Goal: Task Accomplishment & Management: Manage account settings

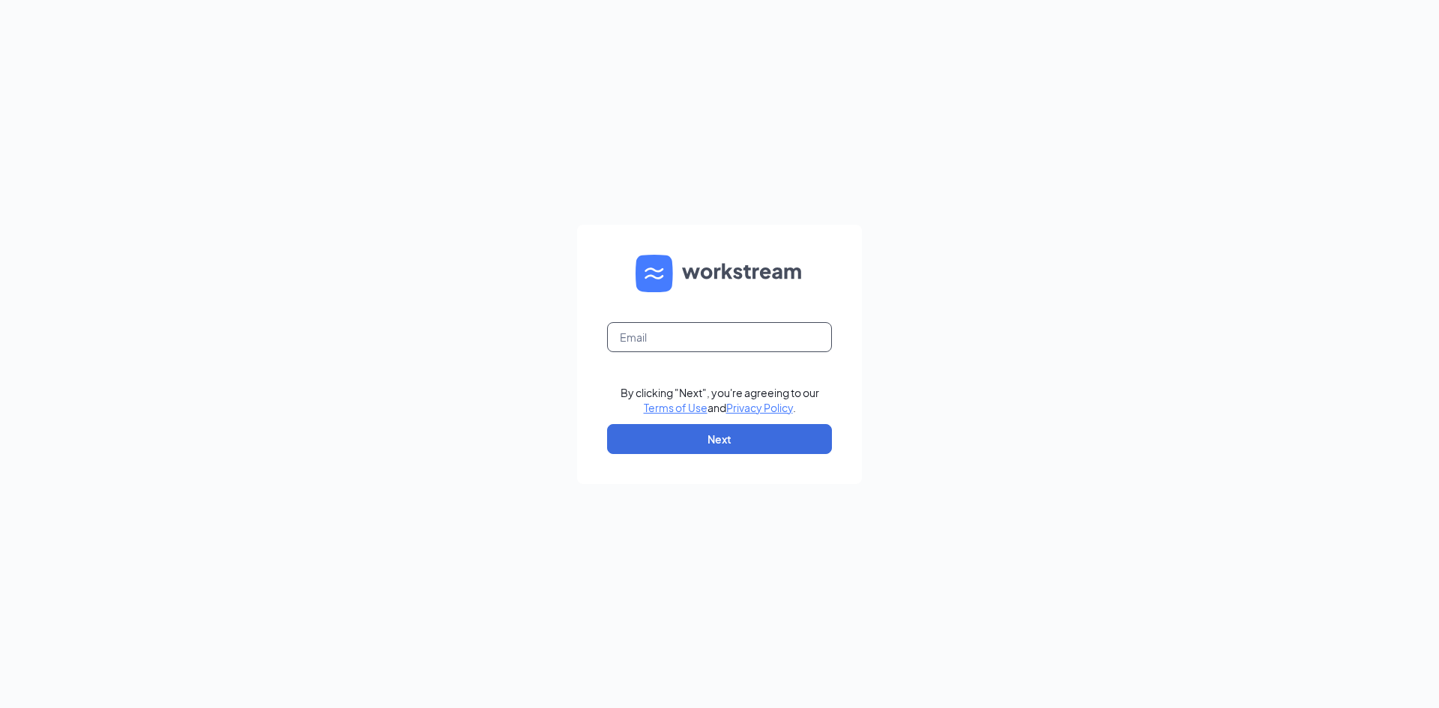
click at [649, 337] on input "text" at bounding box center [719, 337] width 225 height 30
click at [769, 337] on input "jacky.chan@Kobesteakhouseusa,com" at bounding box center [719, 337] width 225 height 30
click at [682, 348] on input "jacky.chan@Kobesteakhouseusa,com" at bounding box center [719, 337] width 225 height 30
click at [650, 342] on input "jacky.chan@Kobesteakhouseusa,com" at bounding box center [719, 337] width 225 height 30
type input "jacky.chan@Kobesteakhouseusa,com"
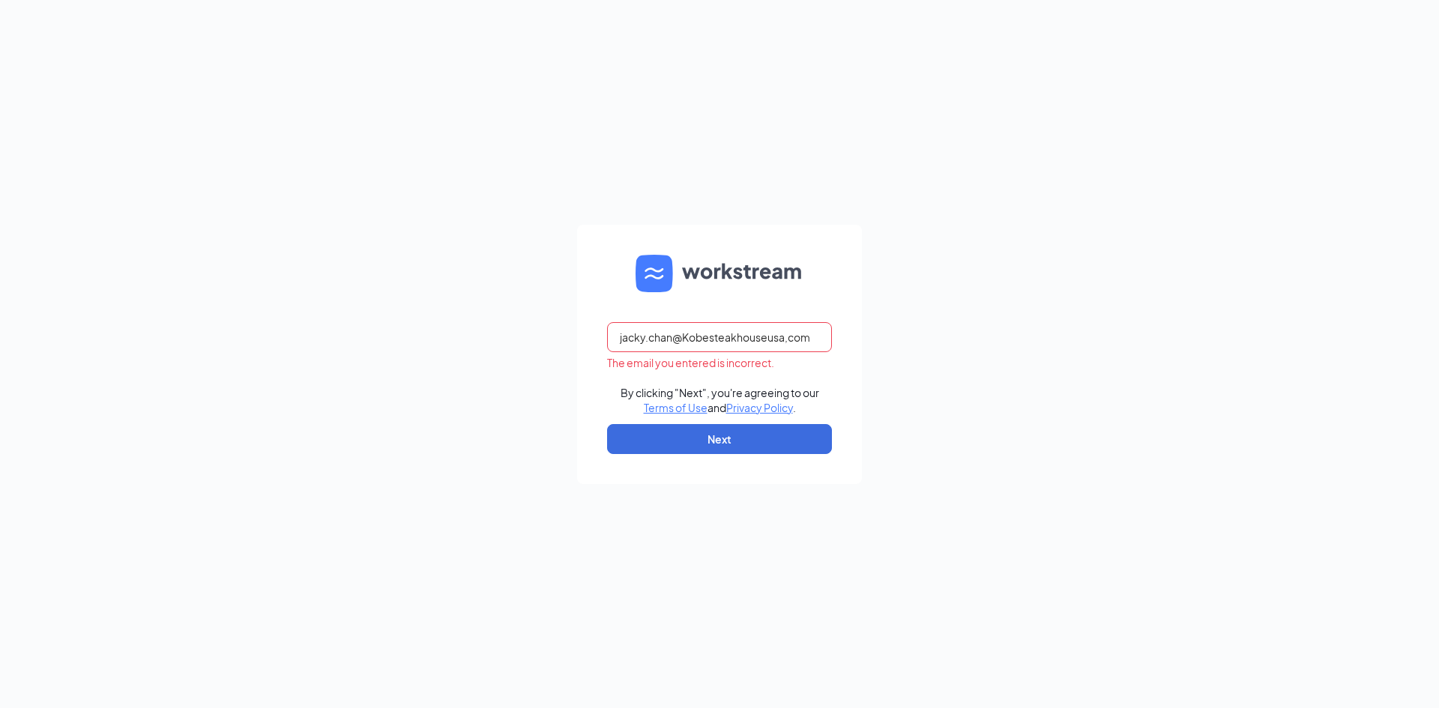
click at [972, 390] on div "jacky.chan@Kobesteakhouseusa,com The email you entered is incorrect. By clickin…" at bounding box center [719, 354] width 1439 height 708
click at [739, 433] on button "Next" at bounding box center [719, 439] width 225 height 30
click at [767, 340] on input "jacky.chan@Kobesteakhouseusa,com" at bounding box center [719, 337] width 225 height 30
click at [740, 339] on input "jacky.chan@Kobesteakhouseusa,com" at bounding box center [719, 337] width 225 height 30
drag, startPoint x: 812, startPoint y: 336, endPoint x: 577, endPoint y: 335, distance: 235.3
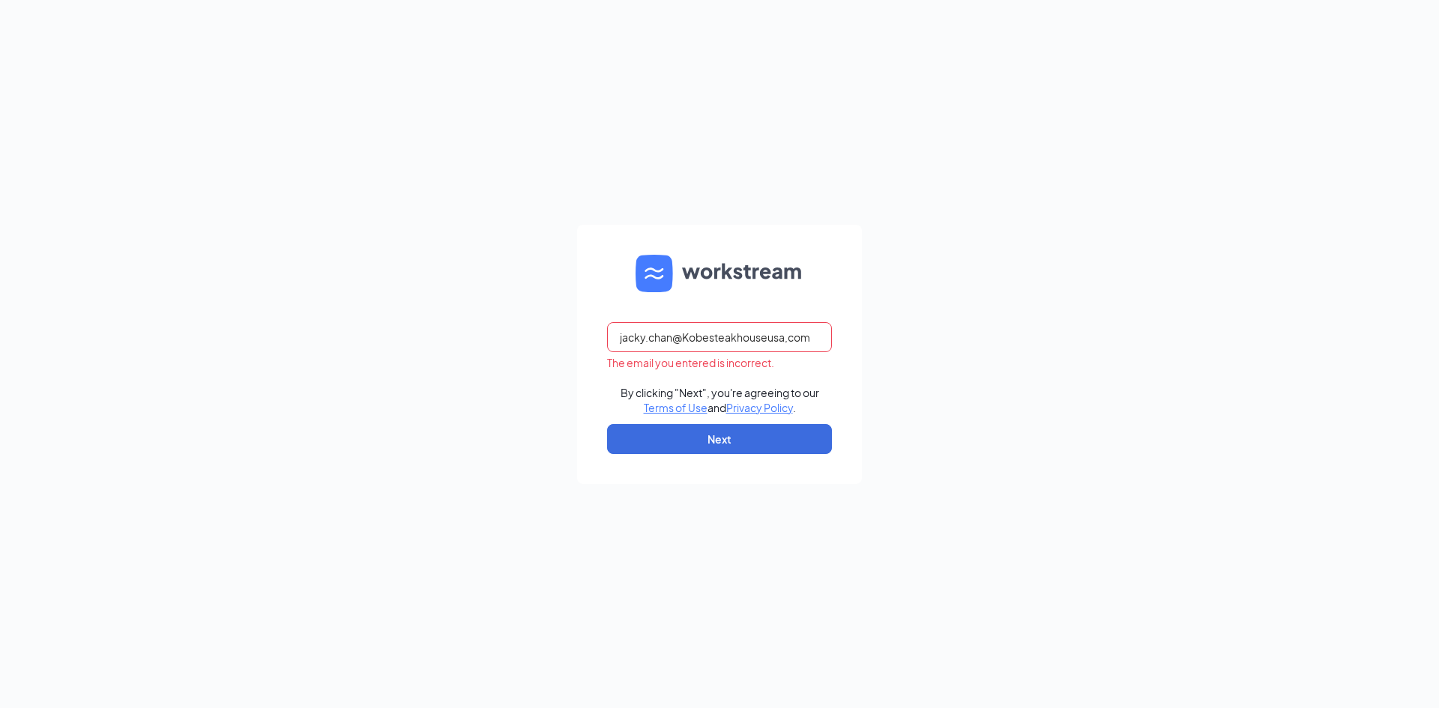
click at [577, 335] on form "jacky.chan@Kobesteakhouseusa,com The email you entered is incorrect. By clickin…" at bounding box center [719, 354] width 285 height 259
type input "jacky.chan@kobesteakhouseusa.com"
click at [719, 443] on button "Next" at bounding box center [719, 439] width 225 height 30
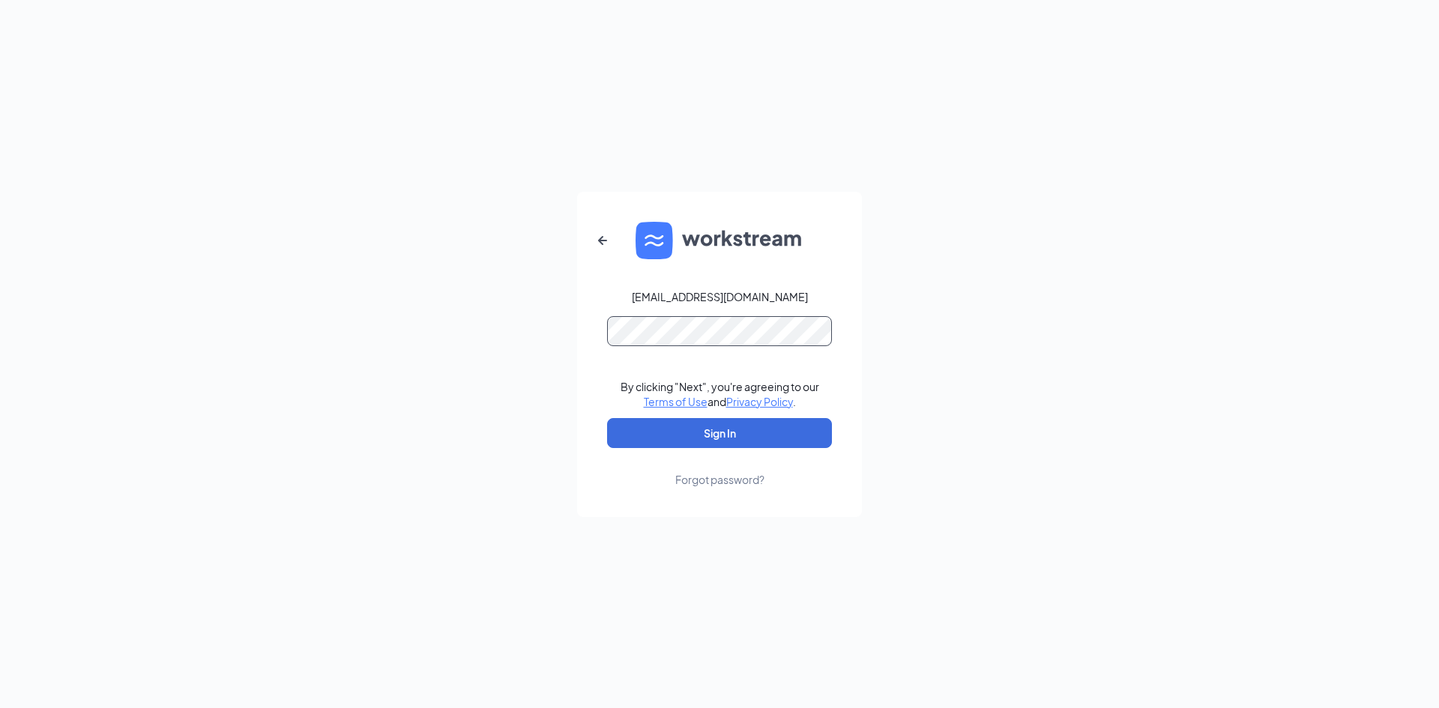
click at [607, 418] on button "Sign In" at bounding box center [719, 433] width 225 height 30
click at [729, 432] on button "Sign In" at bounding box center [719, 433] width 225 height 30
click at [607, 418] on button "Sign In" at bounding box center [719, 433] width 225 height 30
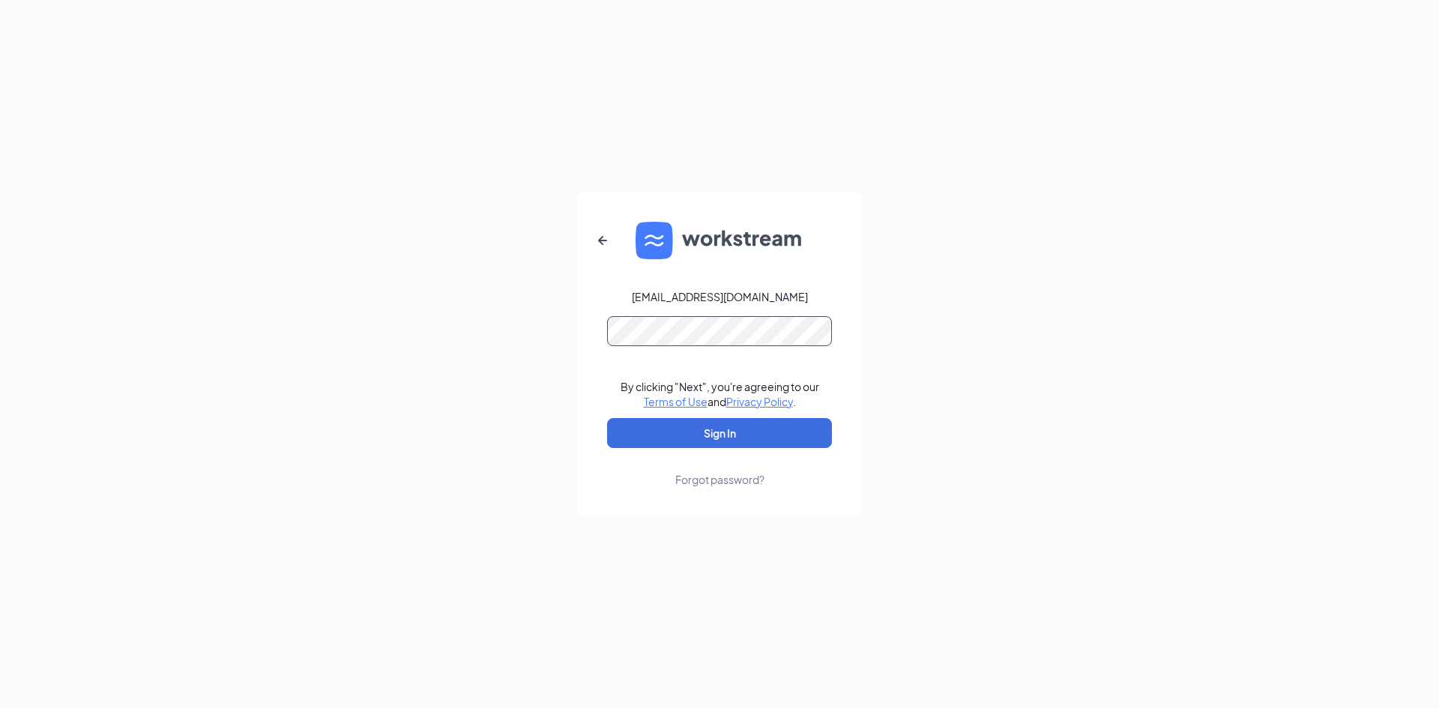
click at [607, 418] on button "Sign In" at bounding box center [719, 433] width 225 height 30
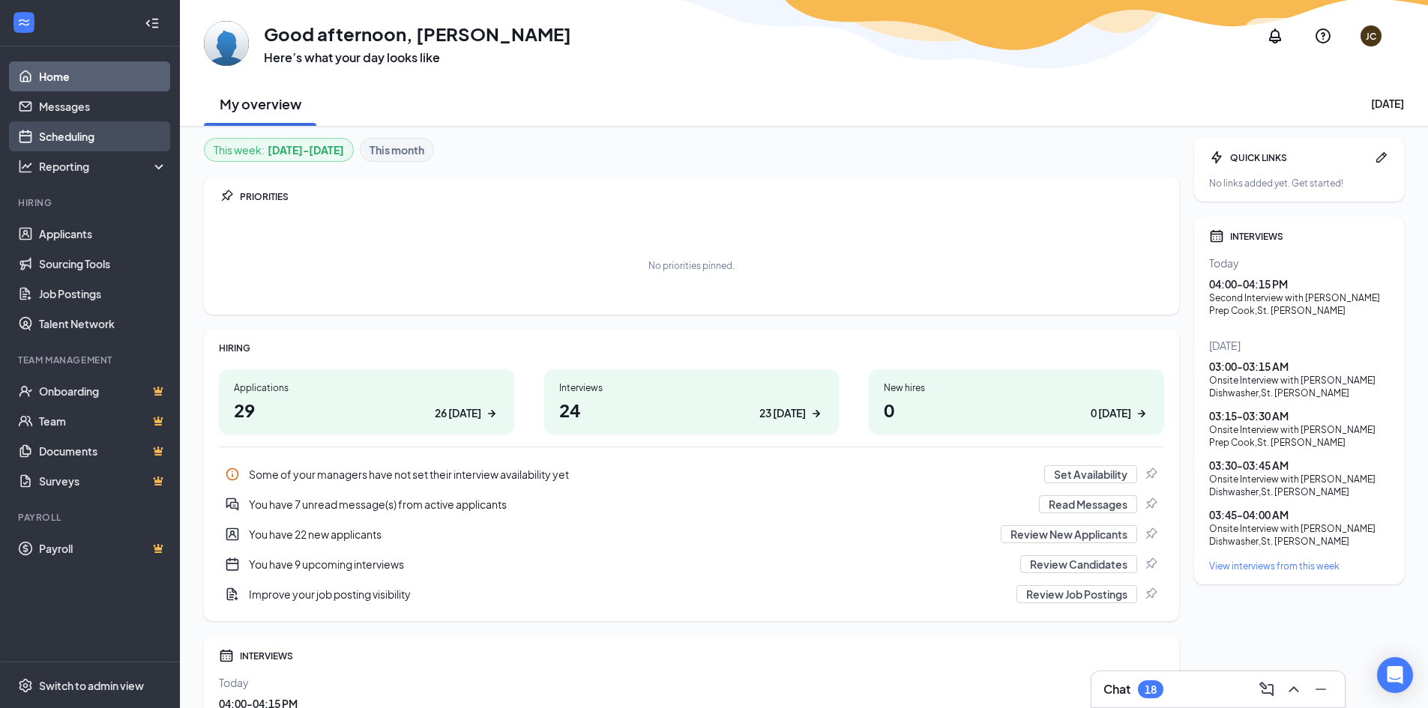
click at [94, 131] on link "Scheduling" at bounding box center [103, 136] width 128 height 30
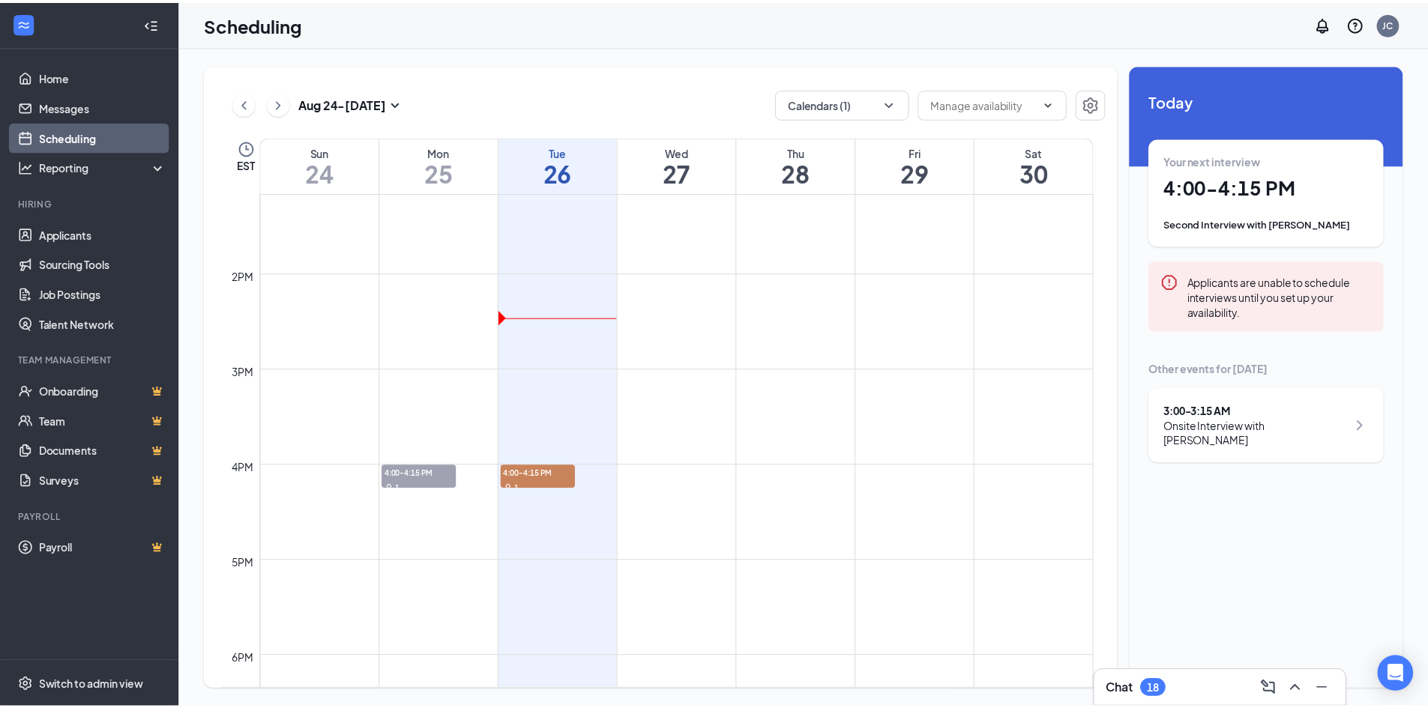
scroll to position [1261, 0]
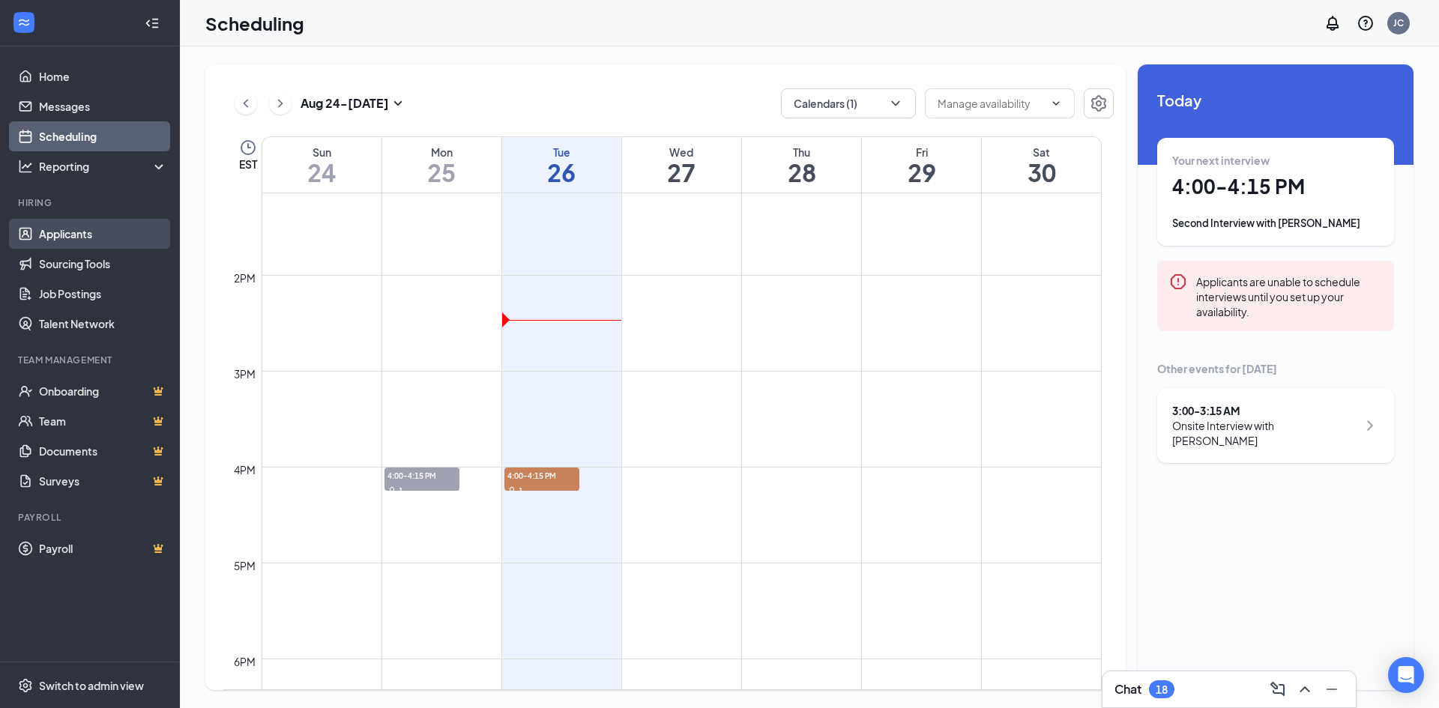
click at [89, 241] on link "Applicants" at bounding box center [103, 234] width 128 height 30
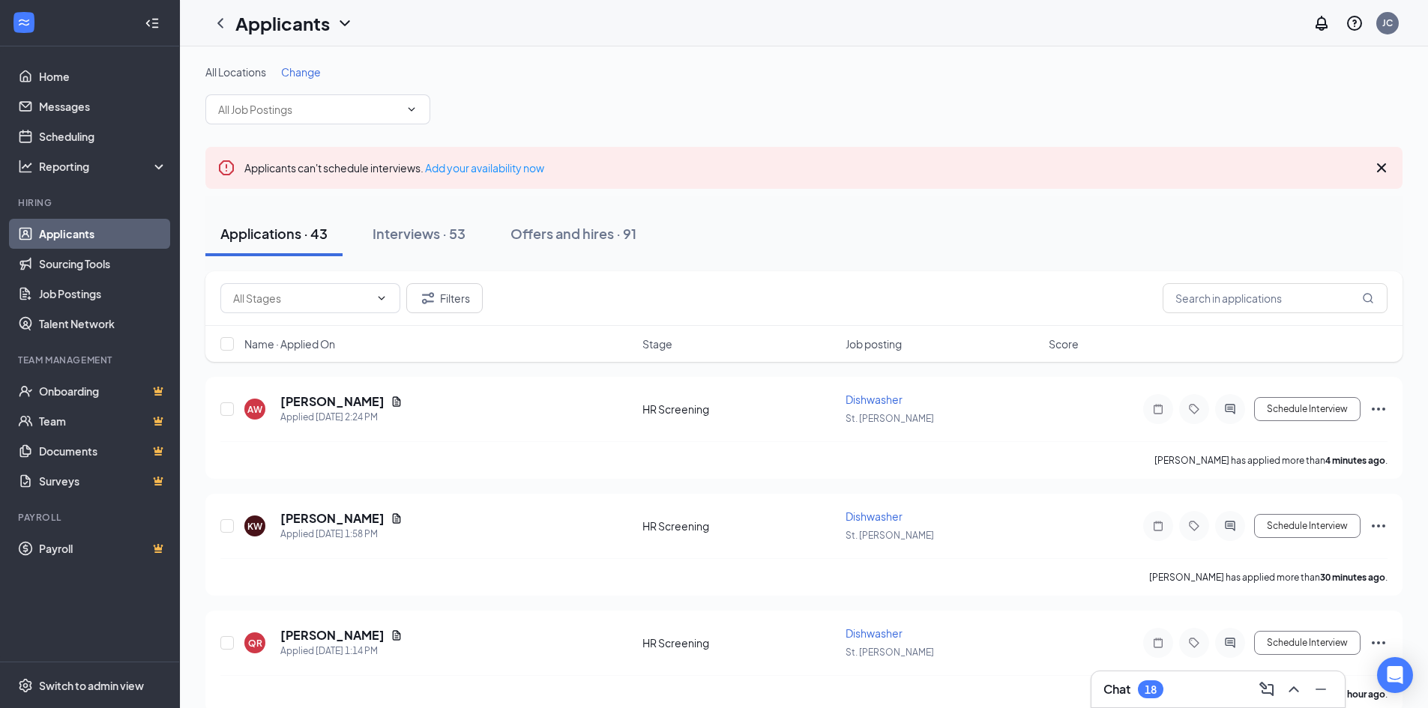
click at [299, 75] on span "Change" at bounding box center [301, 71] width 40 height 13
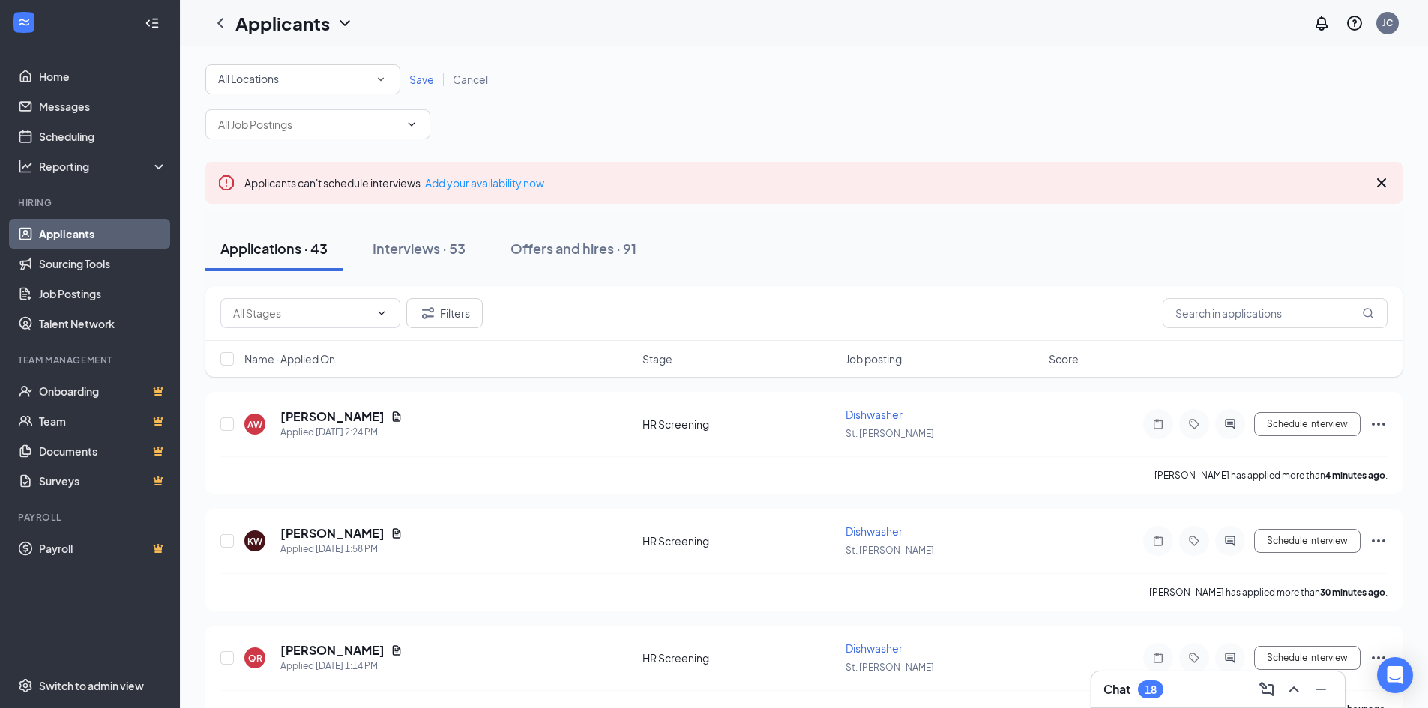
click at [381, 78] on icon "SmallChevronDown" at bounding box center [380, 79] width 13 height 13
click at [328, 187] on div "St. [PERSON_NAME]" at bounding box center [302, 193] width 171 height 18
click at [419, 82] on span "Save" at bounding box center [421, 79] width 25 height 13
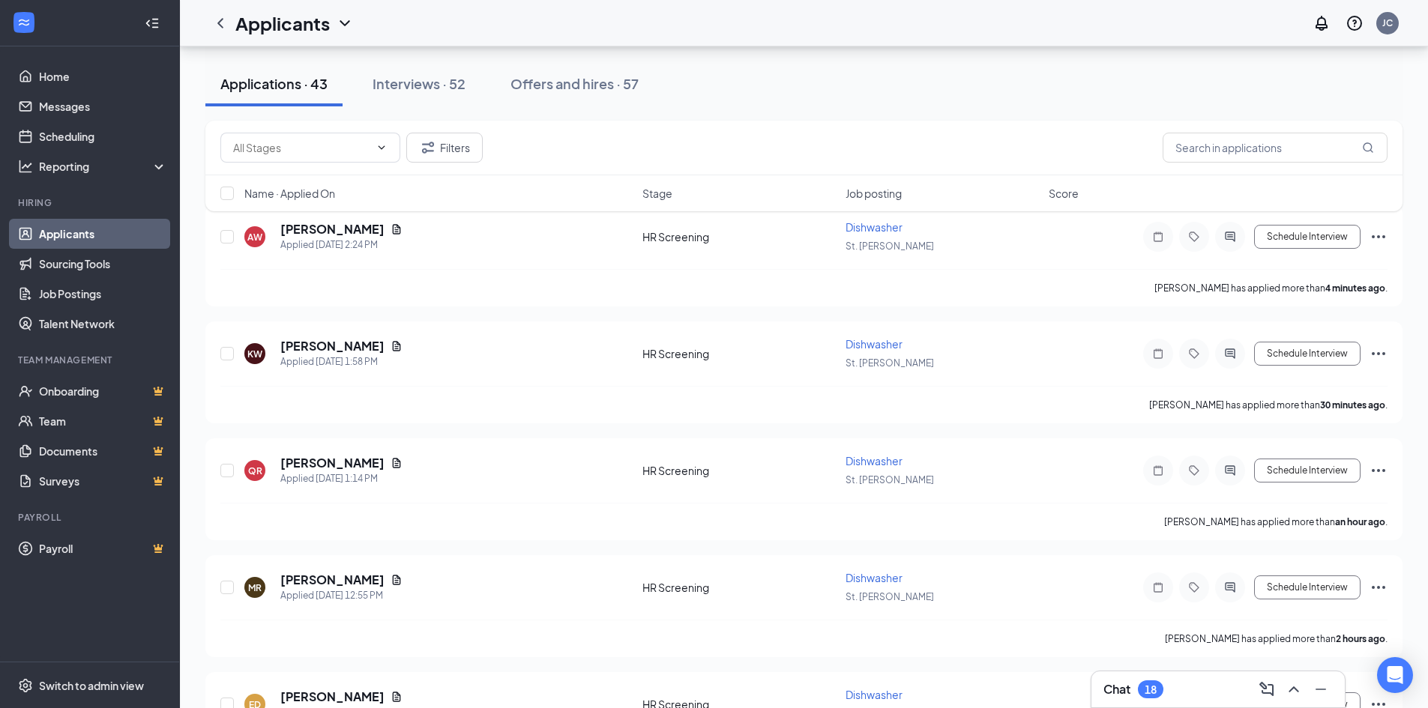
scroll to position [75, 0]
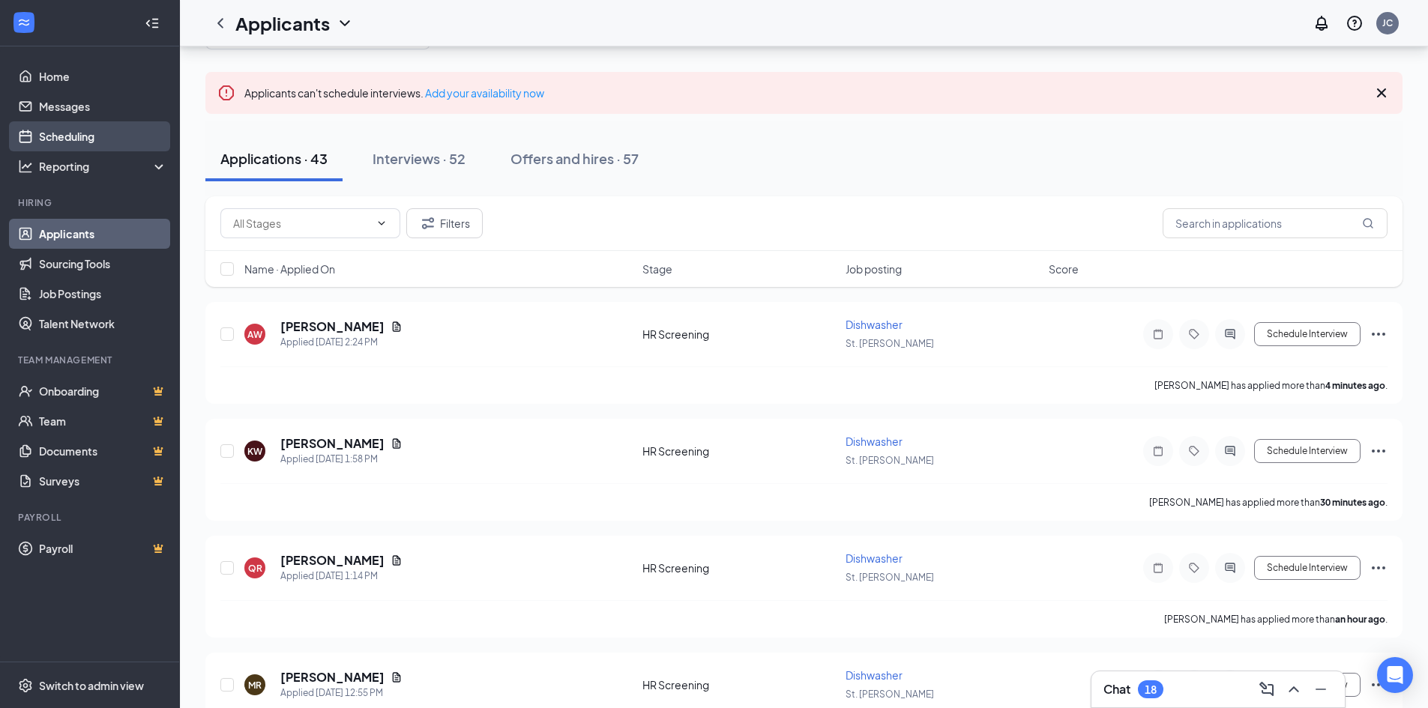
click at [83, 139] on link "Scheduling" at bounding box center [103, 136] width 128 height 30
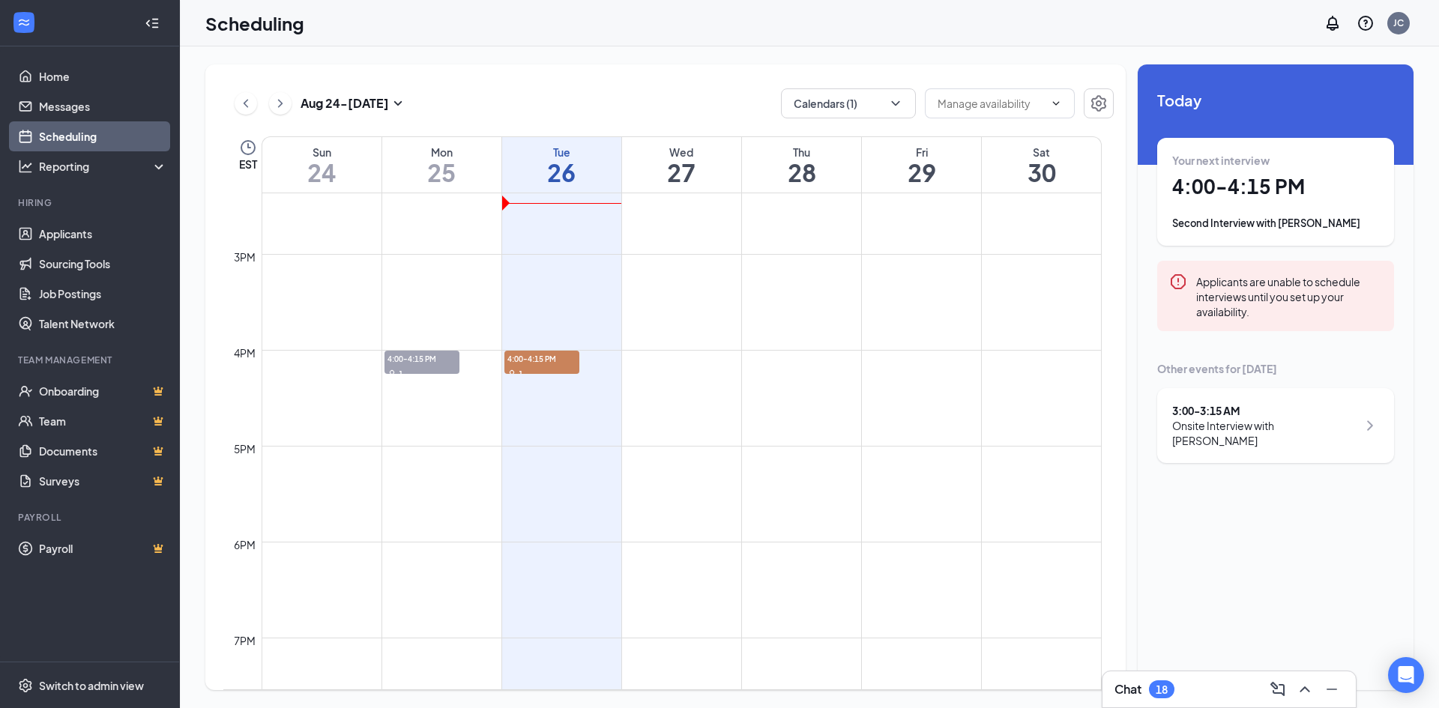
scroll to position [1411, 0]
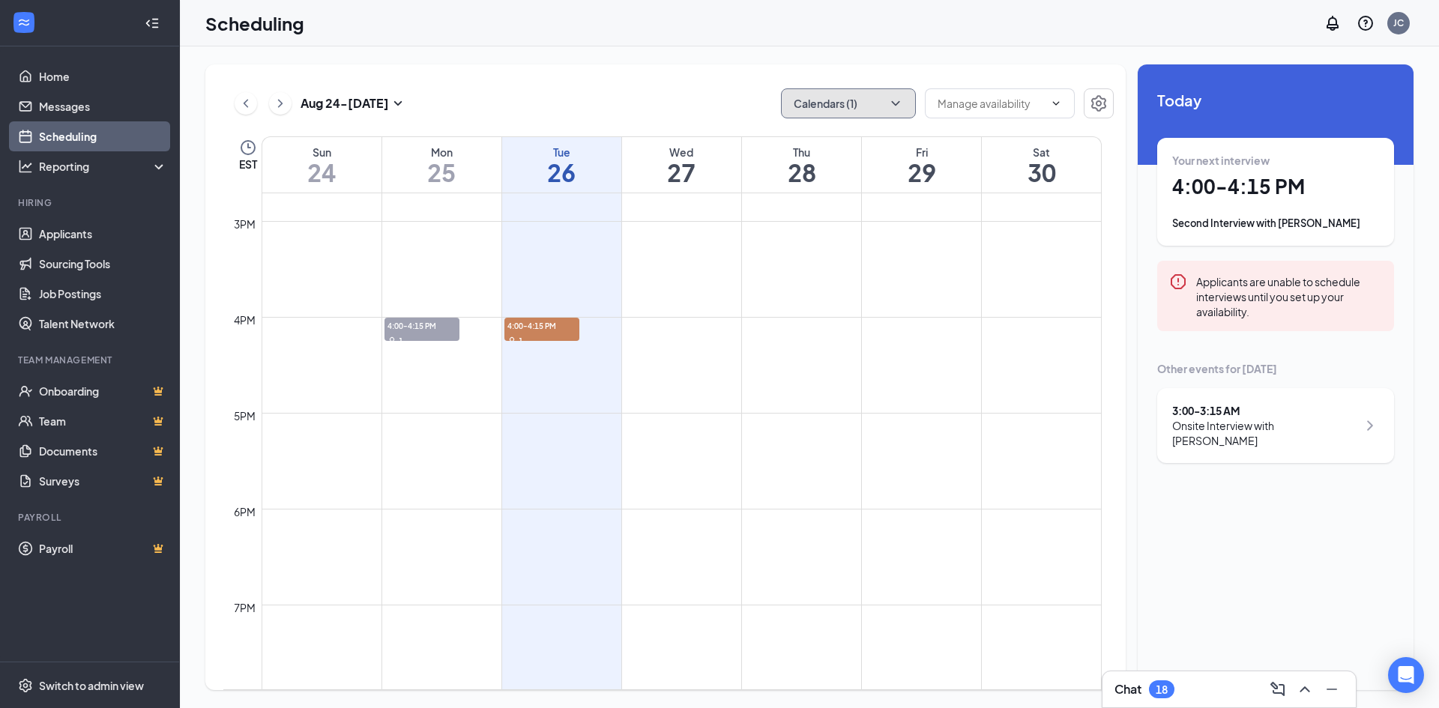
click at [897, 103] on icon "ChevronDown" at bounding box center [895, 103] width 8 height 4
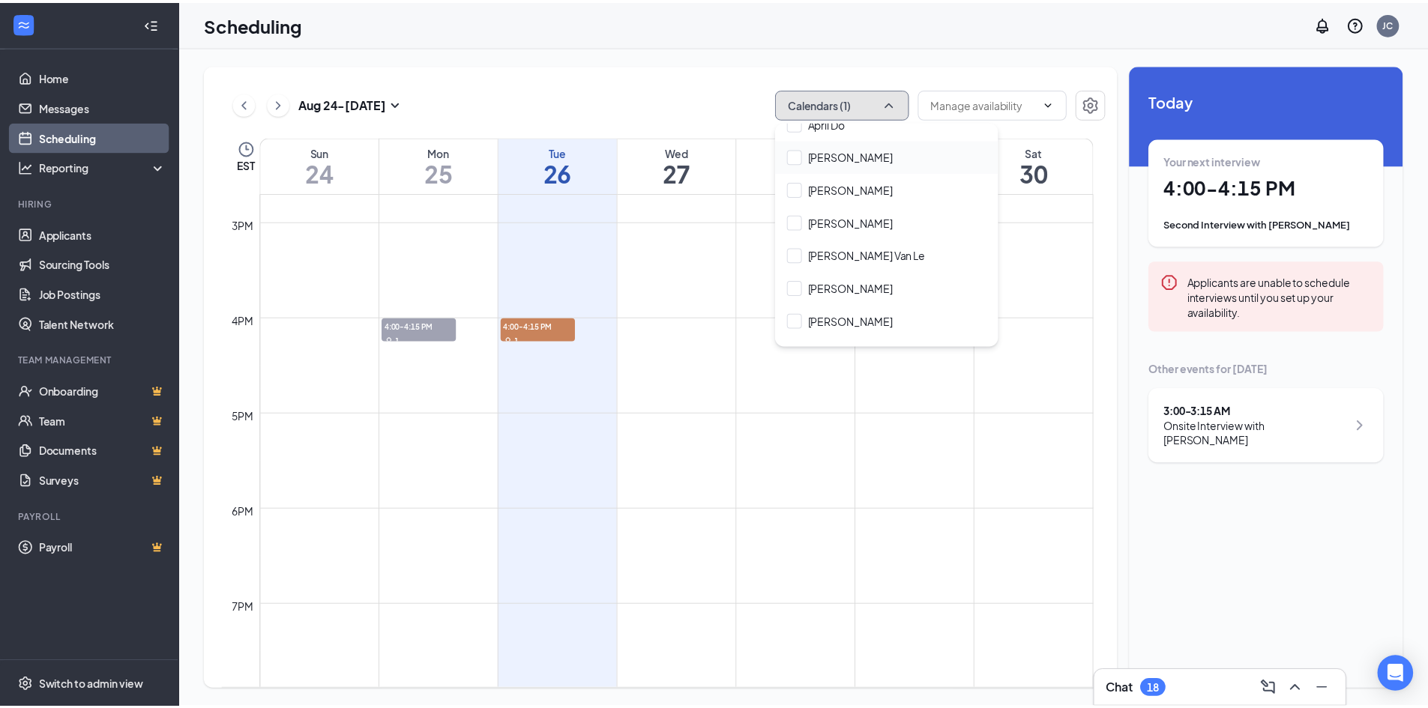
scroll to position [150, 0]
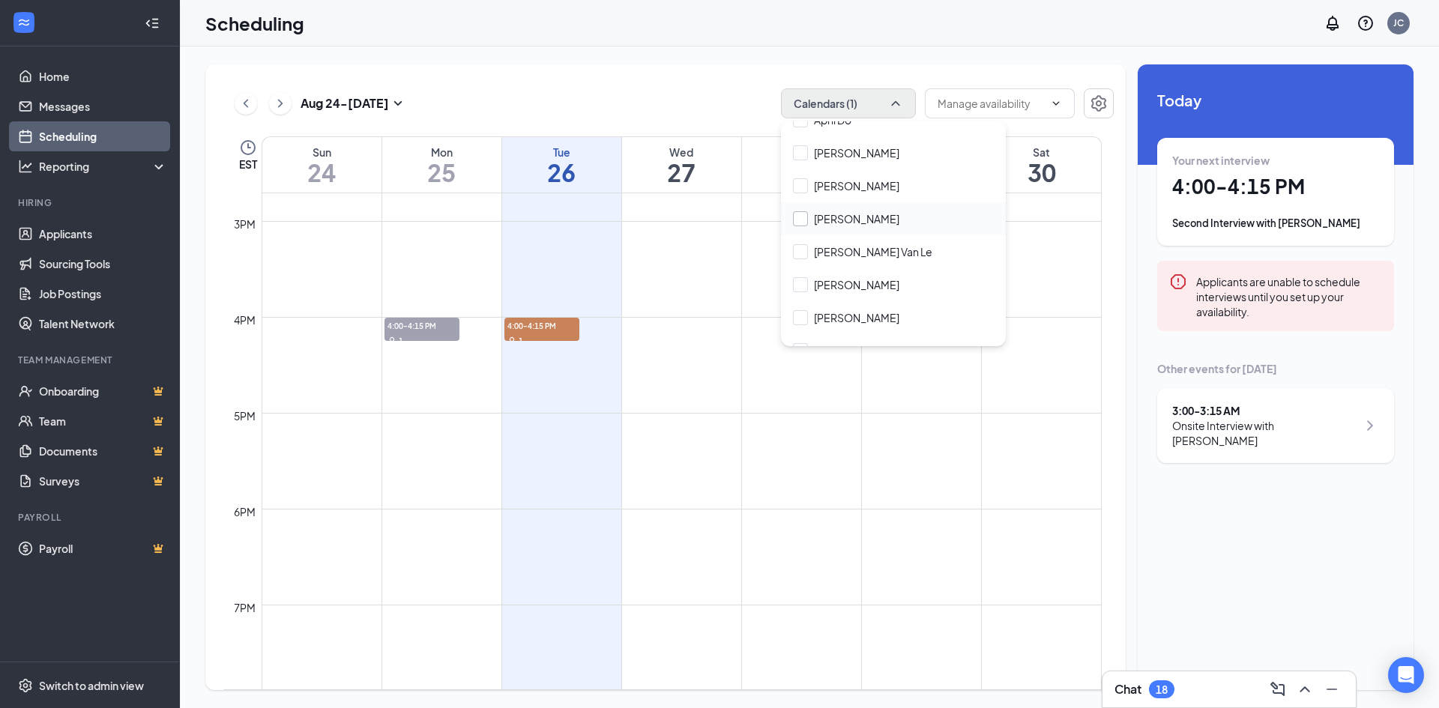
click at [806, 223] on input "[PERSON_NAME]" at bounding box center [846, 218] width 106 height 15
checkbox input "true"
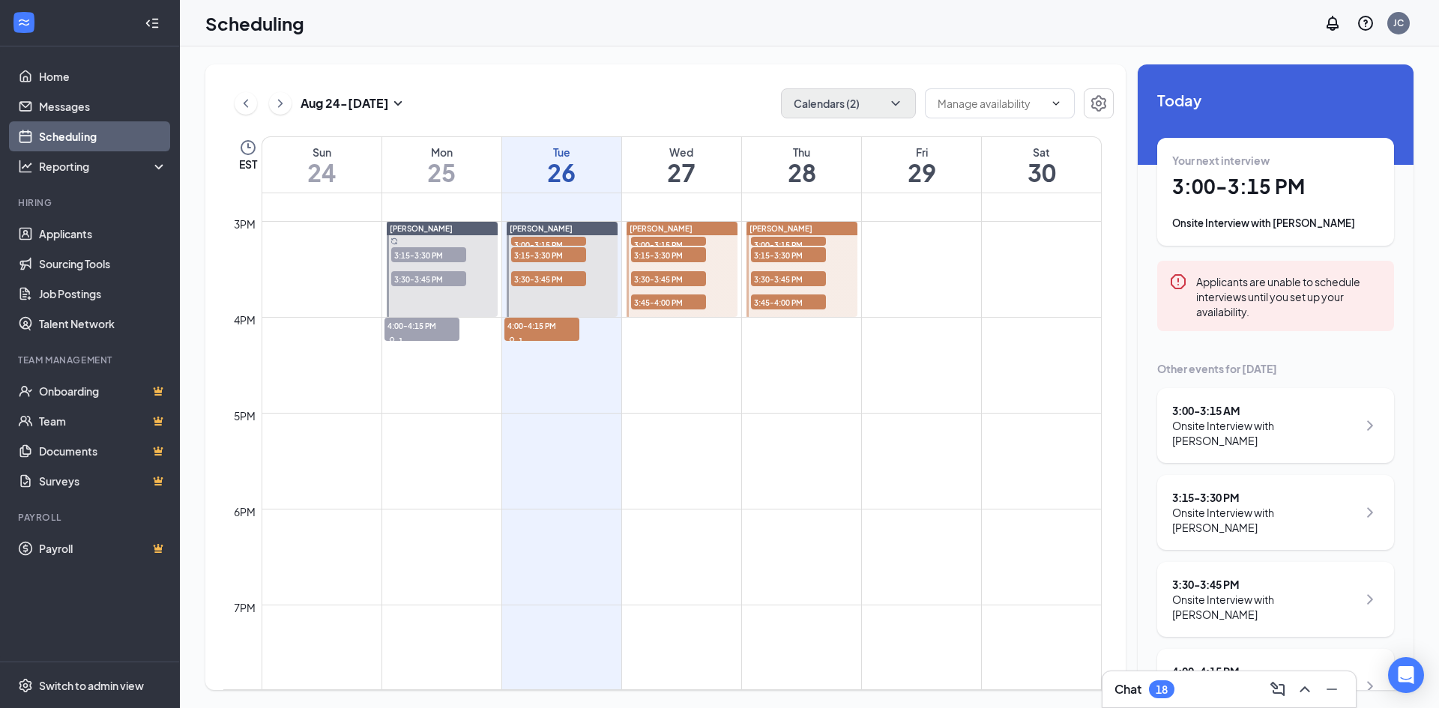
click at [632, 95] on div "[DATE] - [DATE] Calendars (2)" at bounding box center [668, 103] width 890 height 30
click at [82, 232] on link "Applicants" at bounding box center [103, 234] width 128 height 30
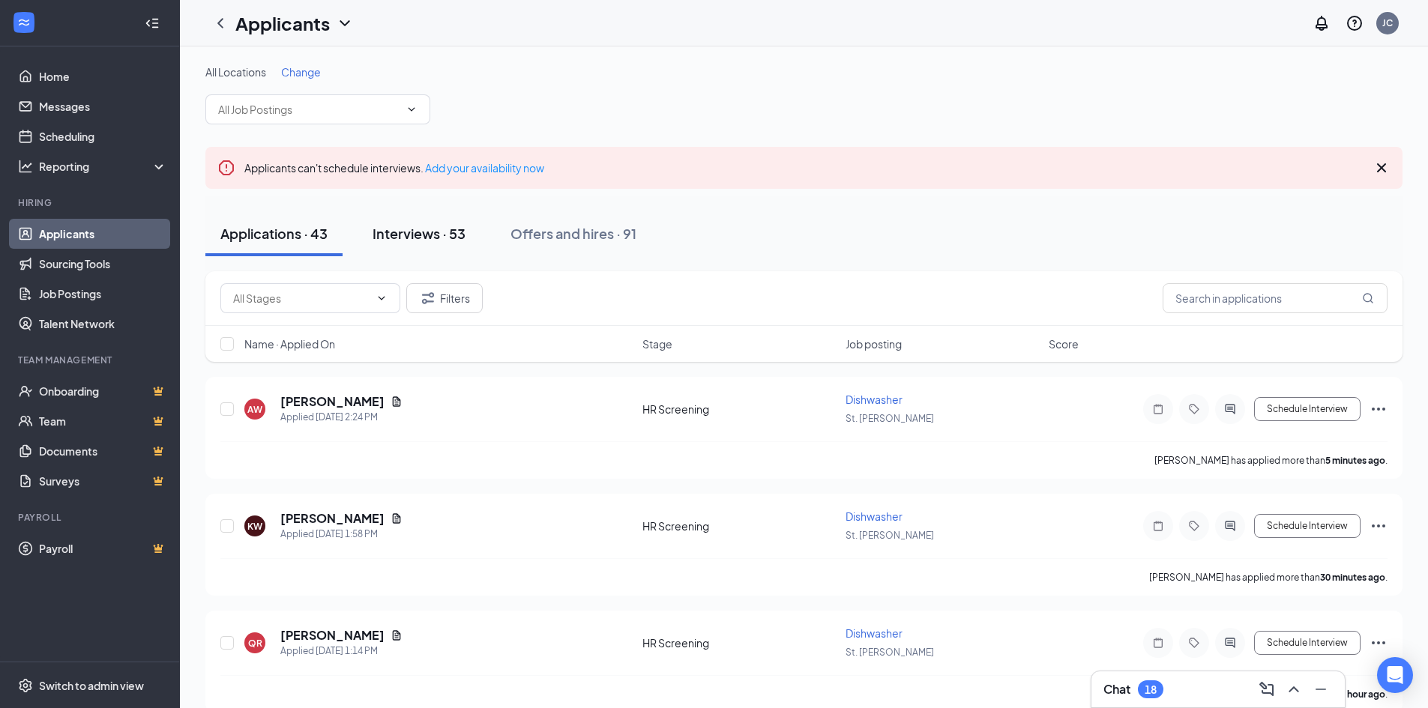
click at [452, 239] on div "Interviews · 53" at bounding box center [418, 233] width 93 height 19
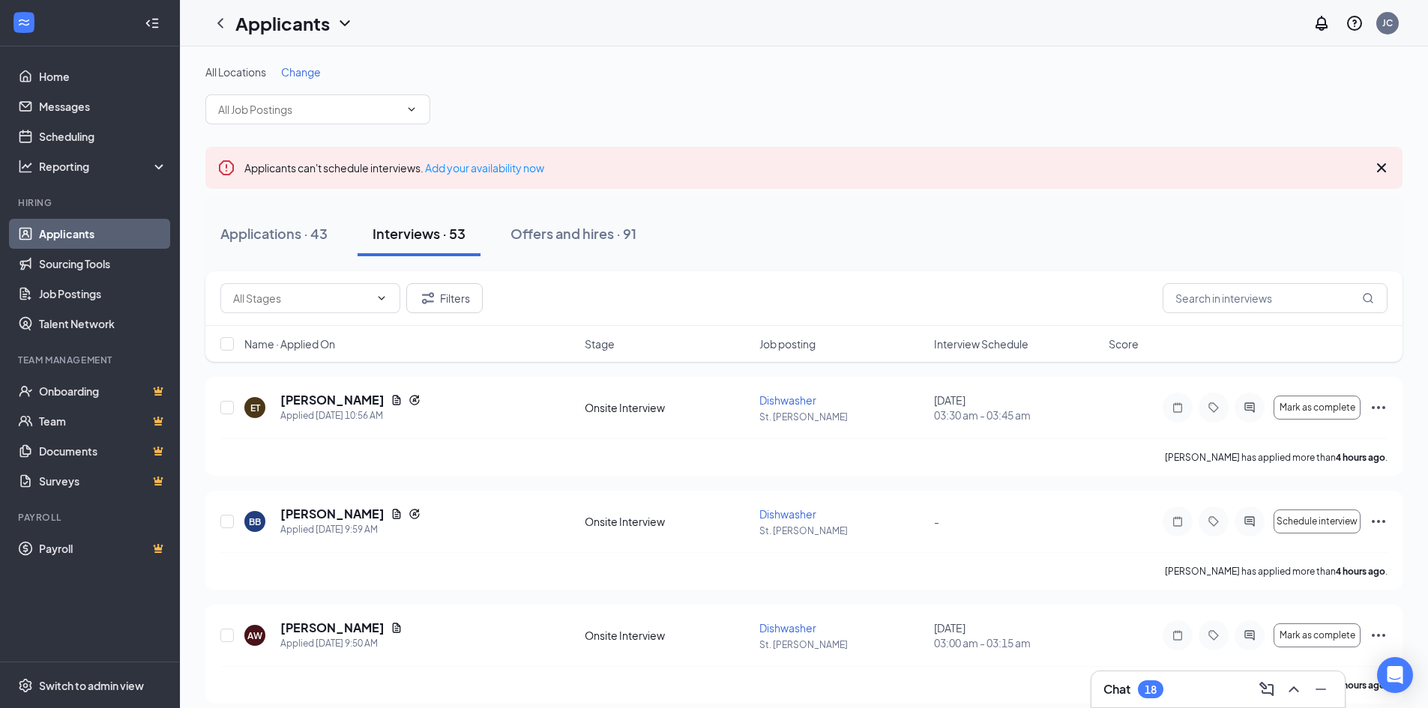
click at [289, 69] on span "Change" at bounding box center [301, 71] width 40 height 13
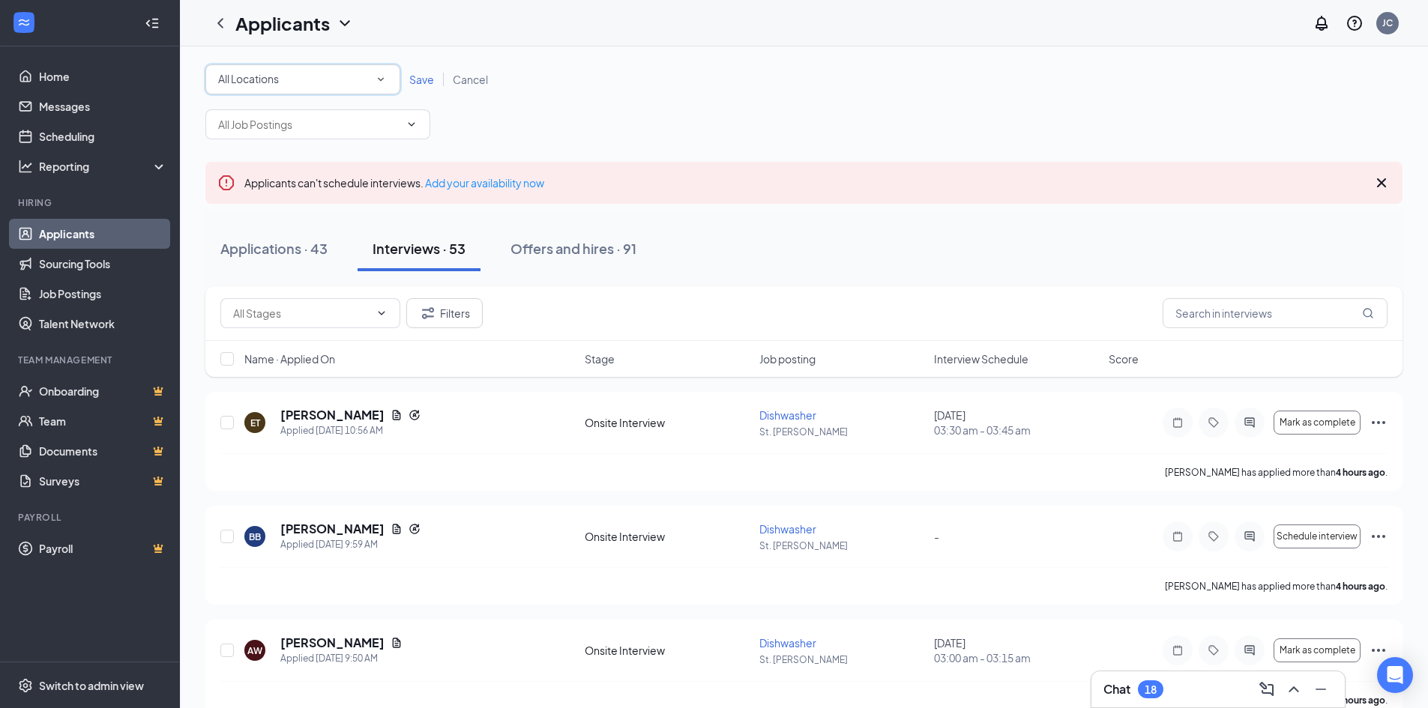
click at [381, 79] on icon "SmallChevronDown" at bounding box center [380, 79] width 13 height 13
click at [327, 191] on div "St. [PERSON_NAME]" at bounding box center [302, 193] width 171 height 18
click at [419, 82] on span "Save" at bounding box center [421, 79] width 25 height 13
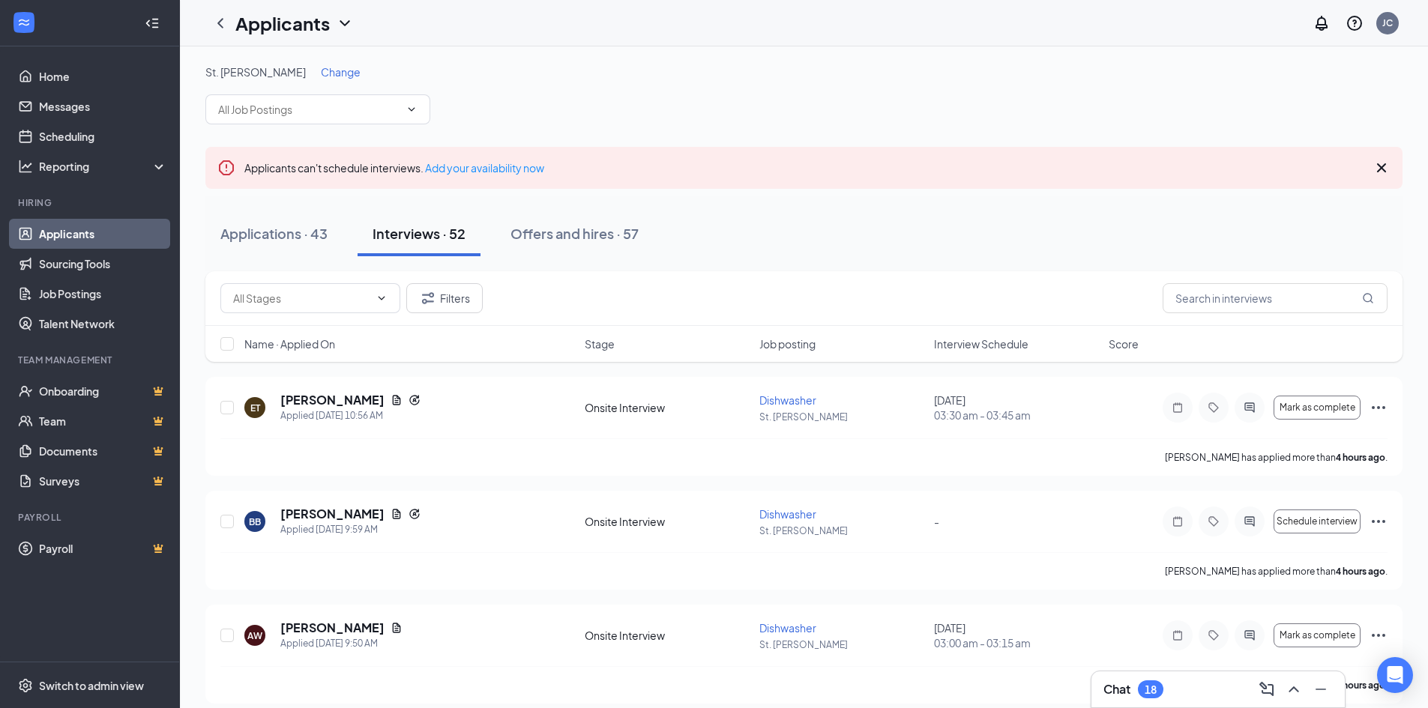
click at [967, 345] on span "Interview Schedule" at bounding box center [981, 343] width 94 height 15
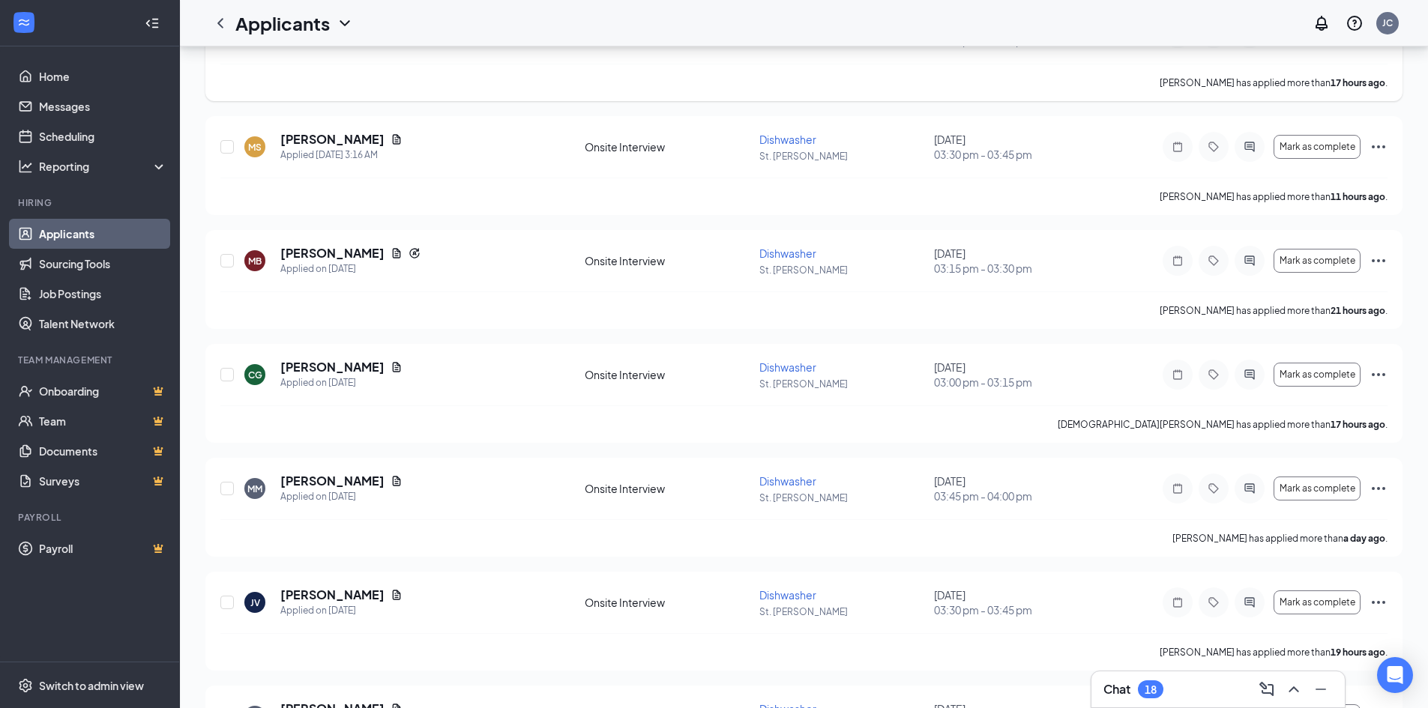
scroll to position [75, 0]
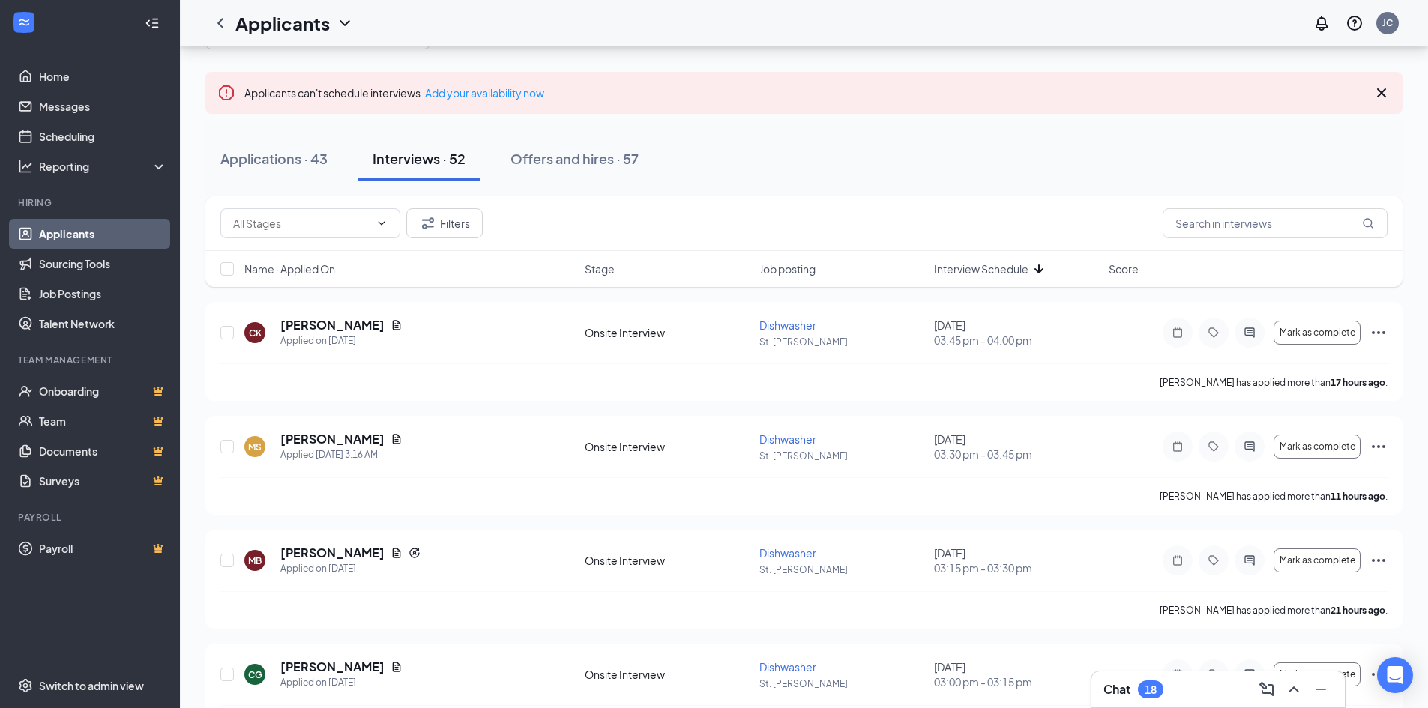
click at [995, 268] on span "Interview Schedule" at bounding box center [981, 269] width 94 height 15
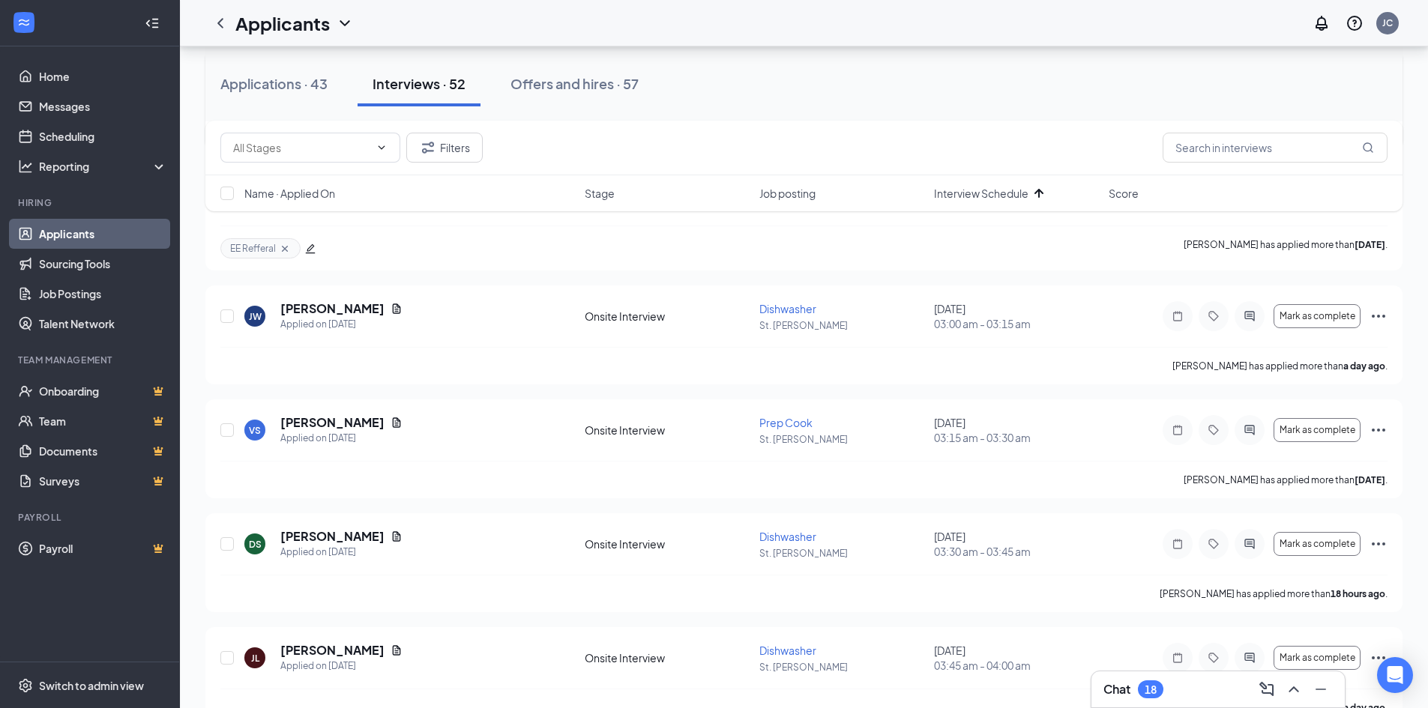
scroll to position [899, 0]
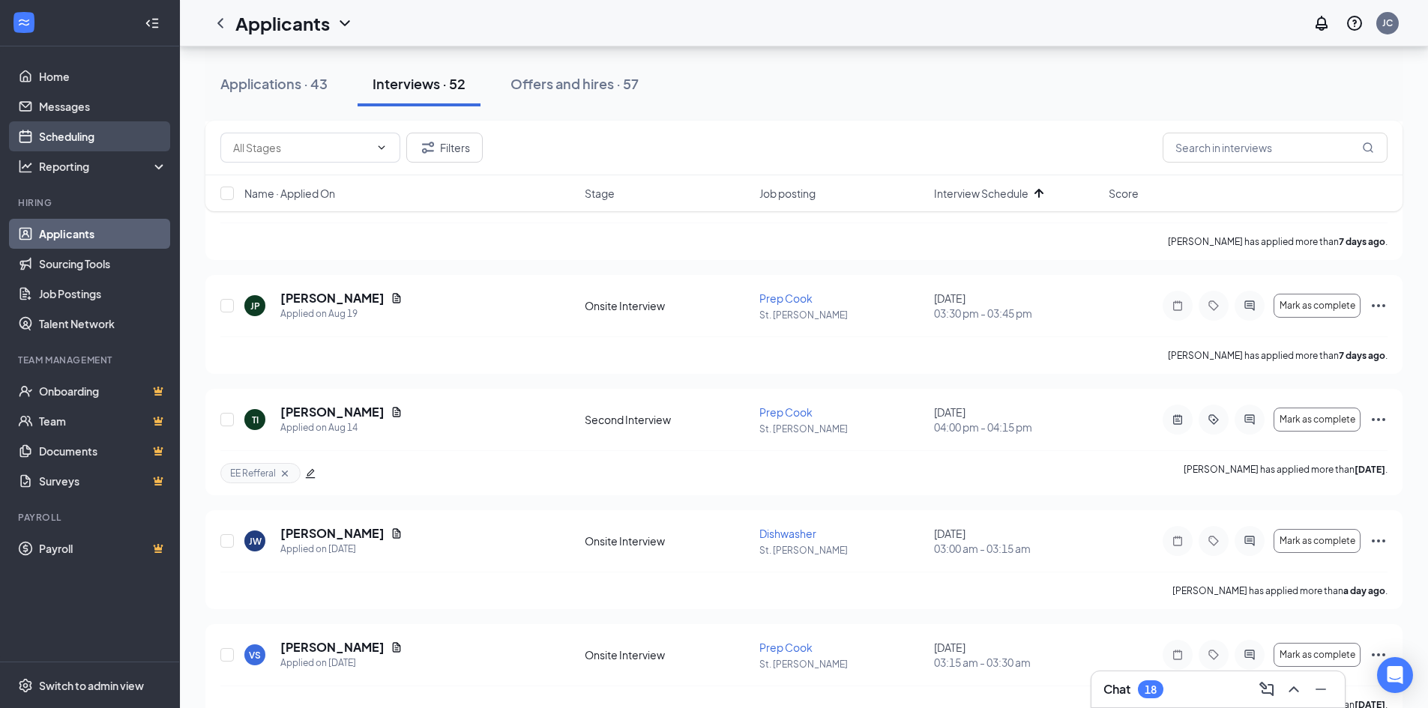
click at [79, 132] on link "Scheduling" at bounding box center [103, 136] width 128 height 30
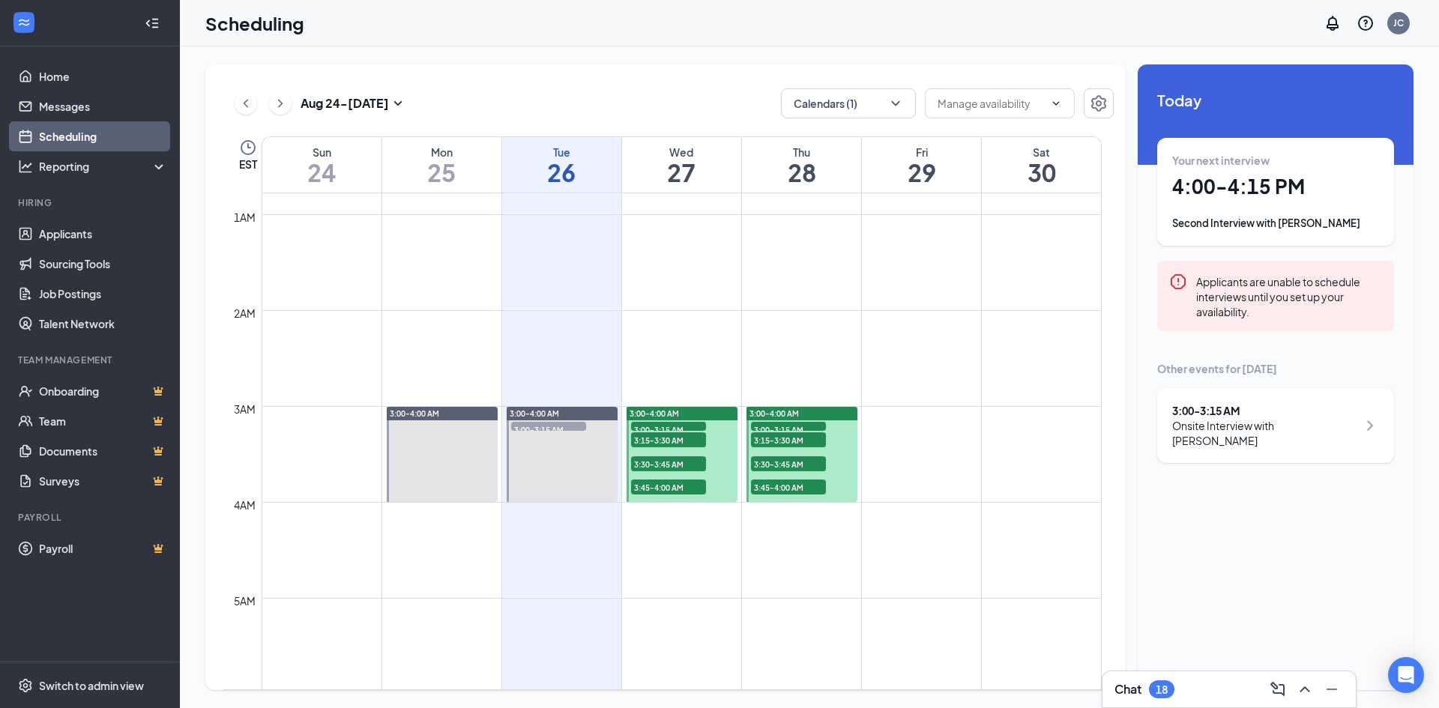
scroll to position [62, 0]
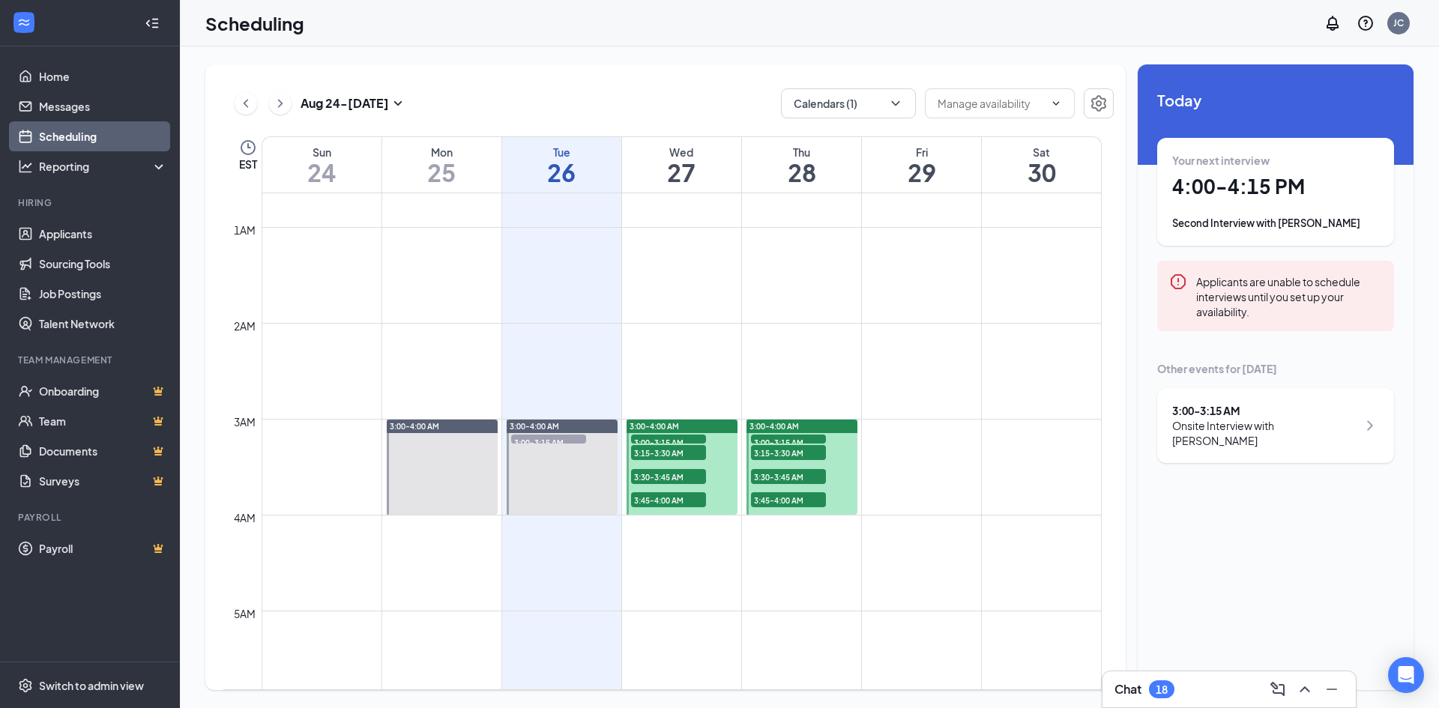
click at [459, 438] on div at bounding box center [442, 467] width 111 height 95
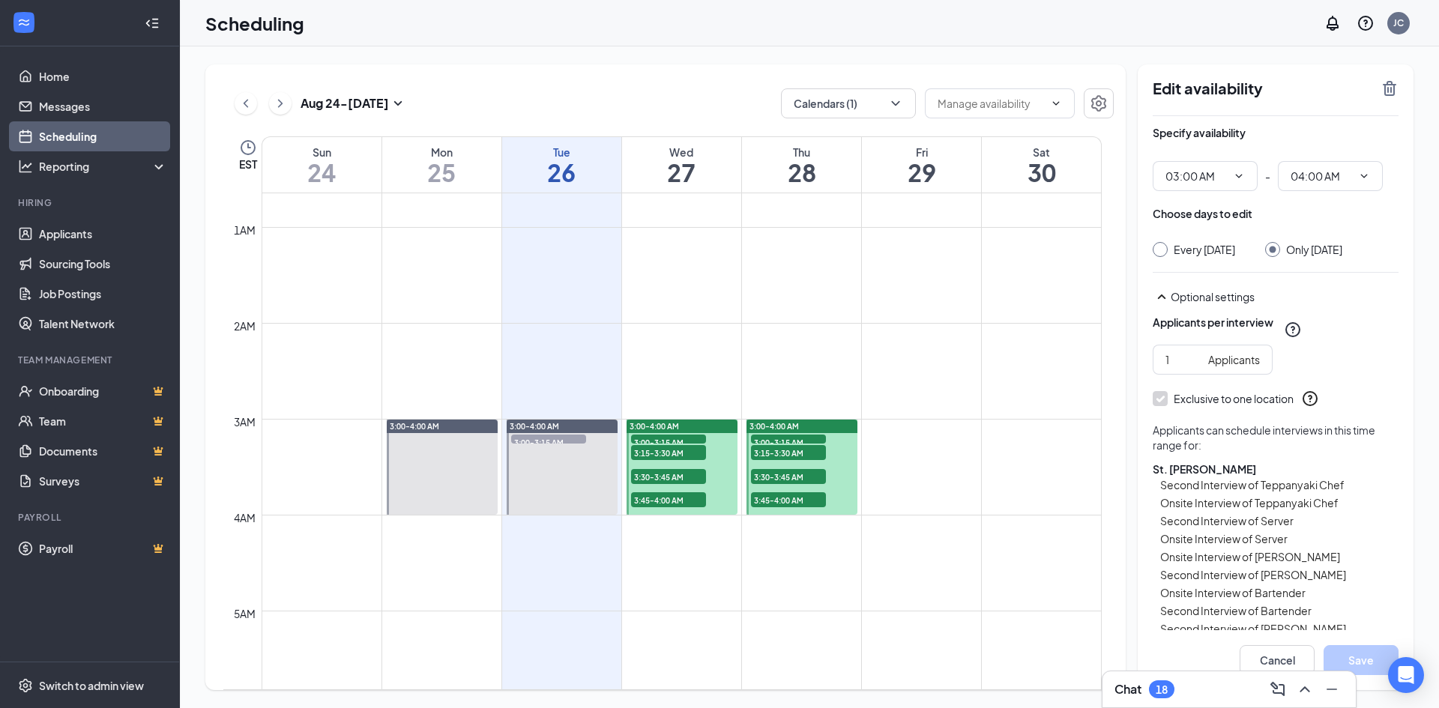
click at [602, 492] on div at bounding box center [562, 467] width 111 height 95
click at [688, 436] on span "3:00-3:15 AM" at bounding box center [668, 442] width 75 height 15
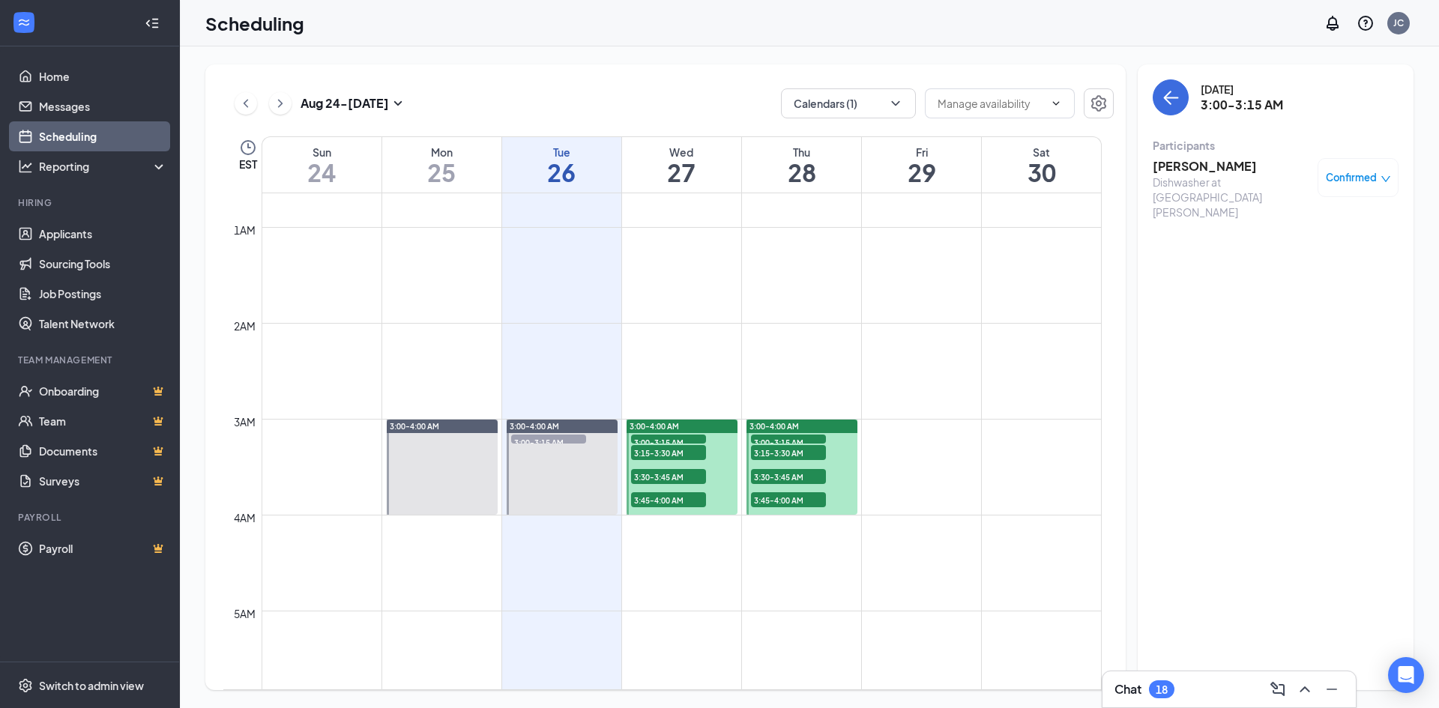
click at [685, 438] on span "3:00-3:15 AM" at bounding box center [668, 442] width 75 height 15
click at [449, 459] on div at bounding box center [442, 467] width 111 height 95
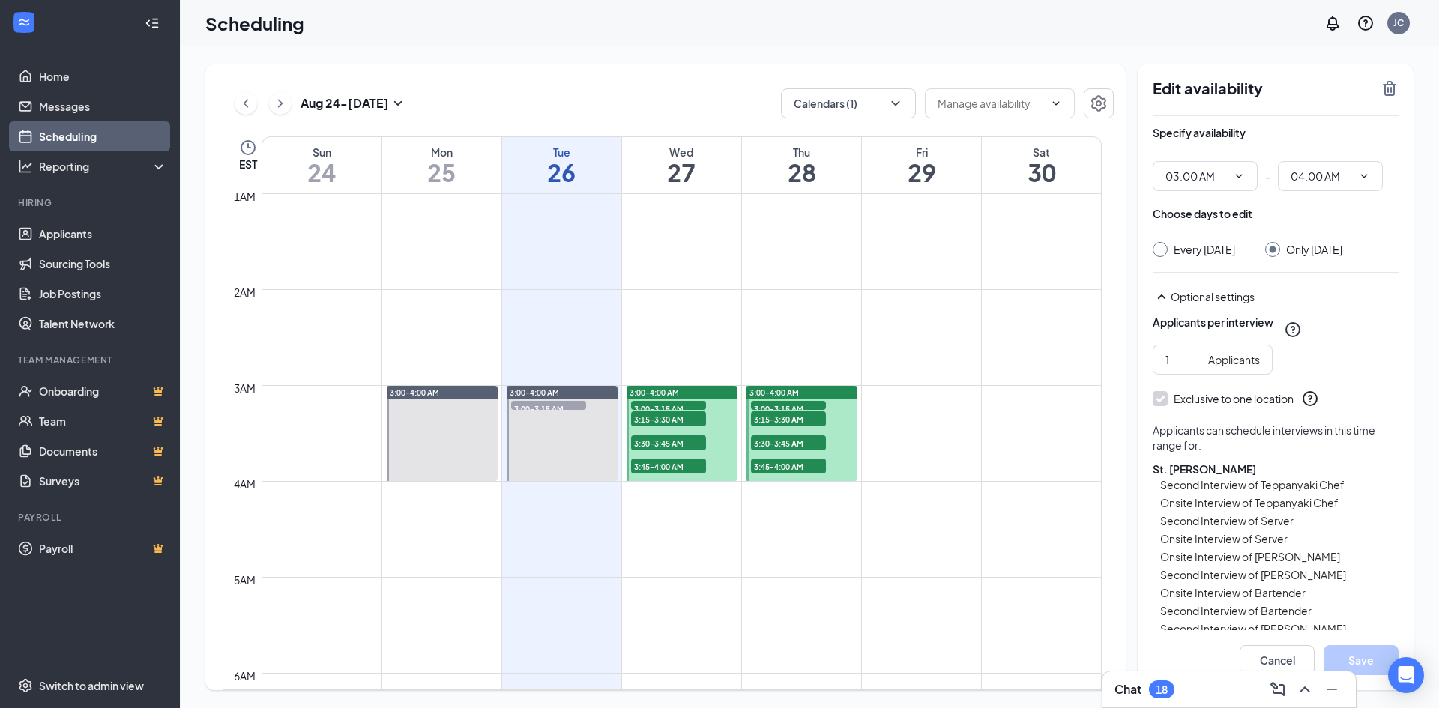
scroll to position [137, 0]
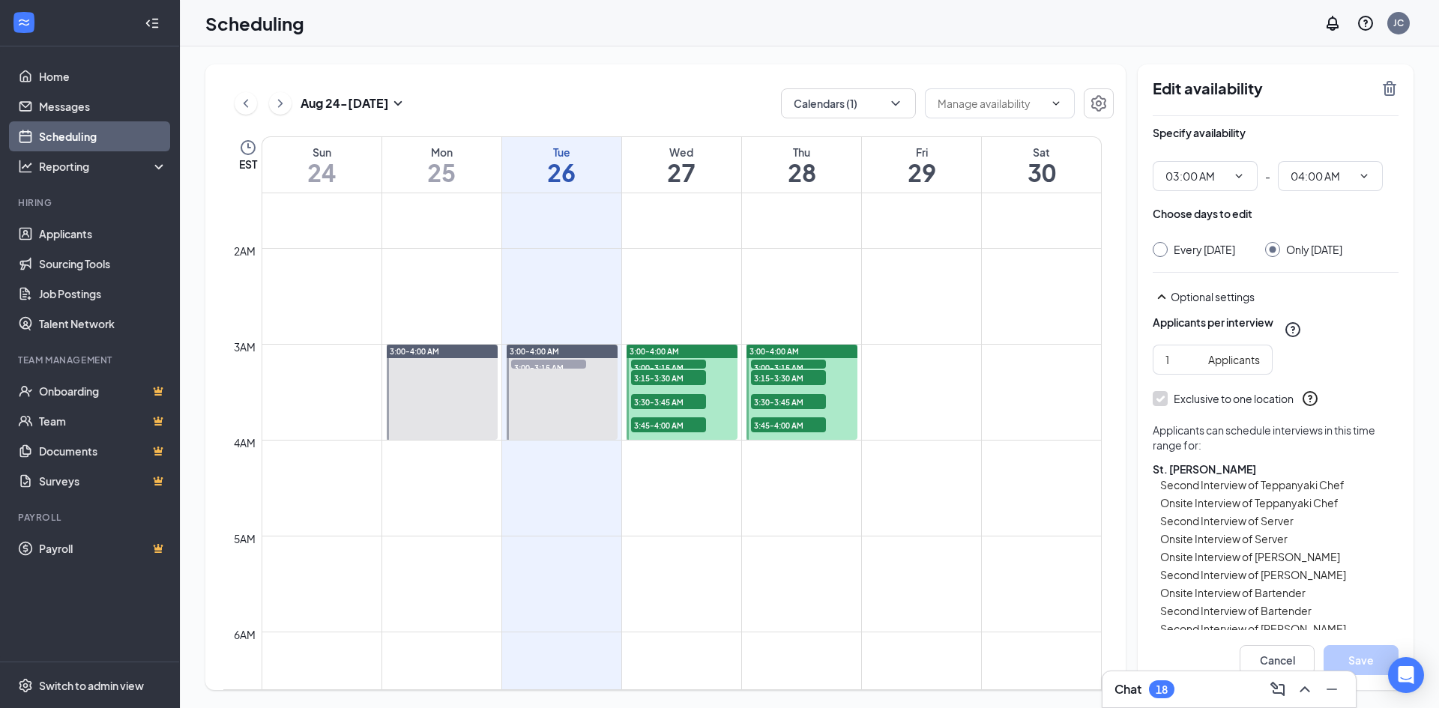
click at [694, 398] on span "3:30-3:45 AM" at bounding box center [668, 401] width 75 height 15
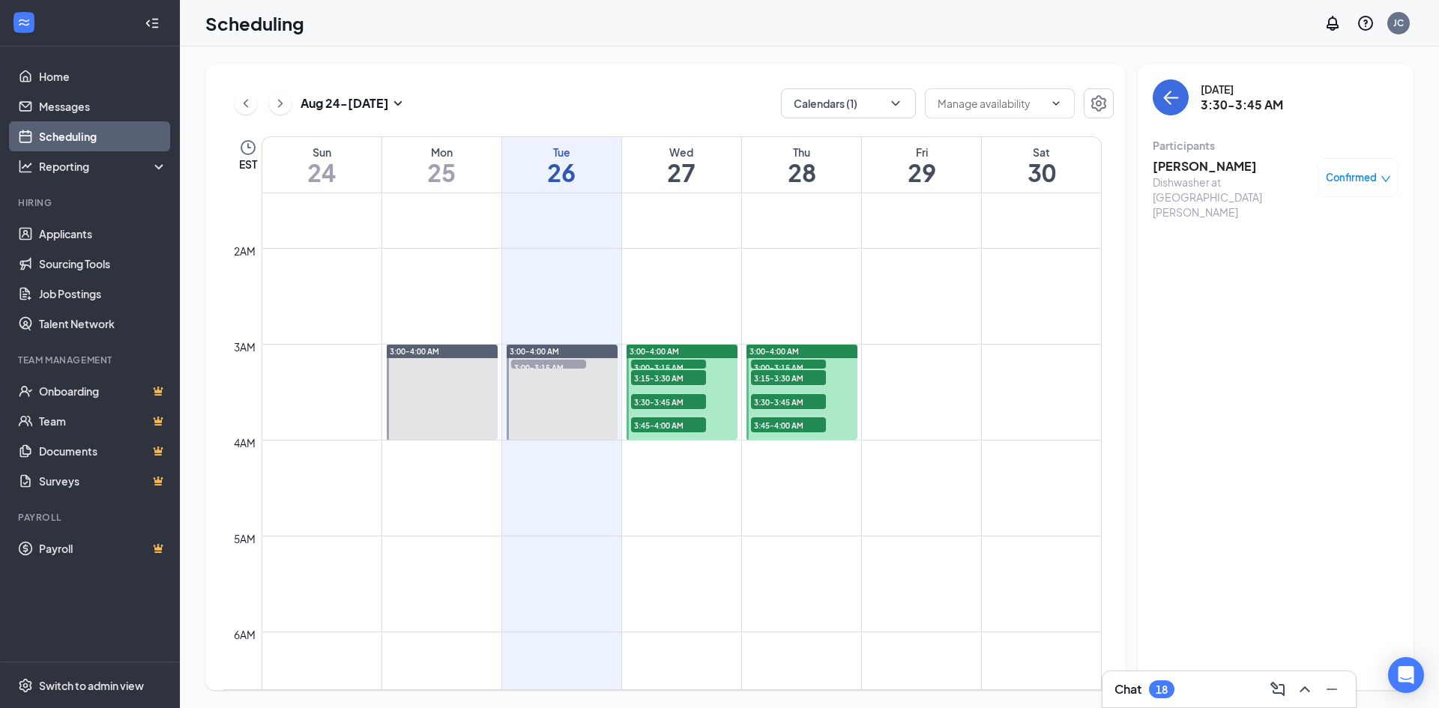
click at [672, 363] on span "3:00-3:15 AM" at bounding box center [668, 367] width 75 height 15
click at [705, 378] on span "3:15-3:30 AM" at bounding box center [668, 377] width 75 height 15
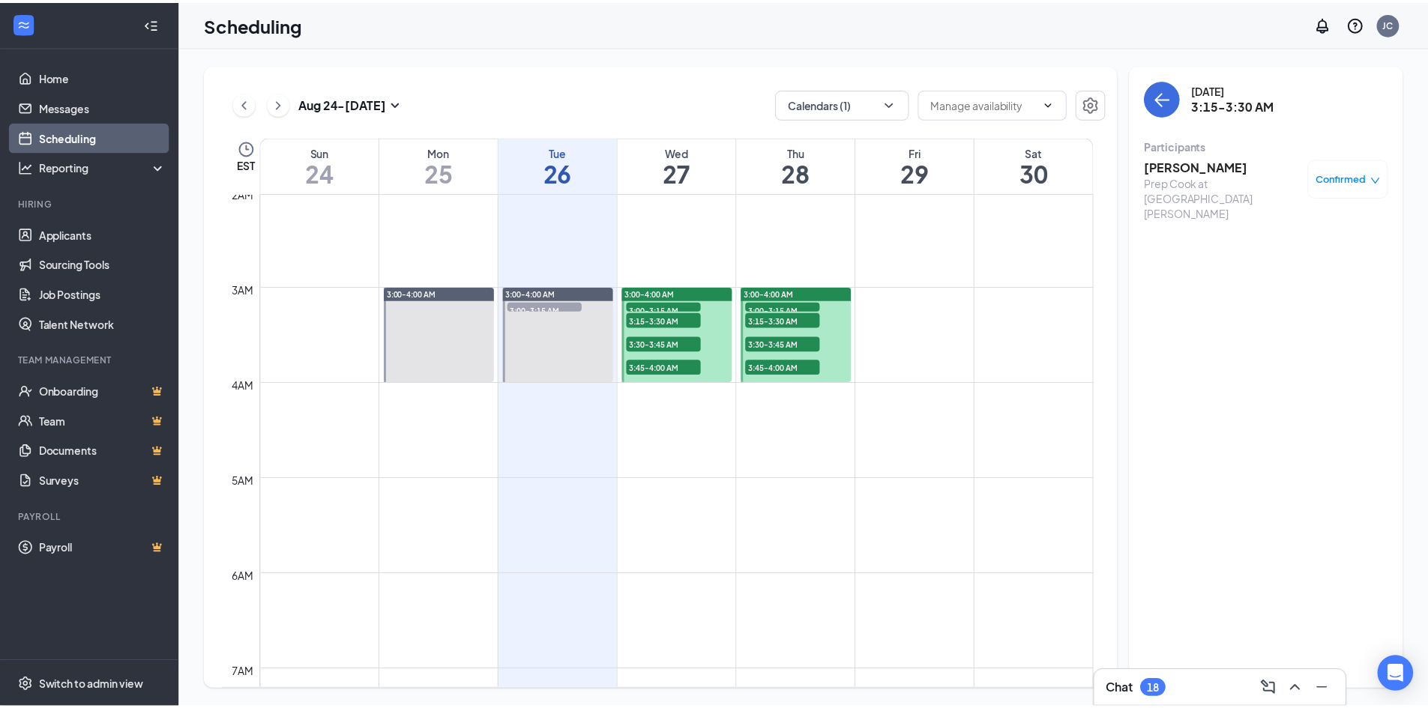
scroll to position [62, 0]
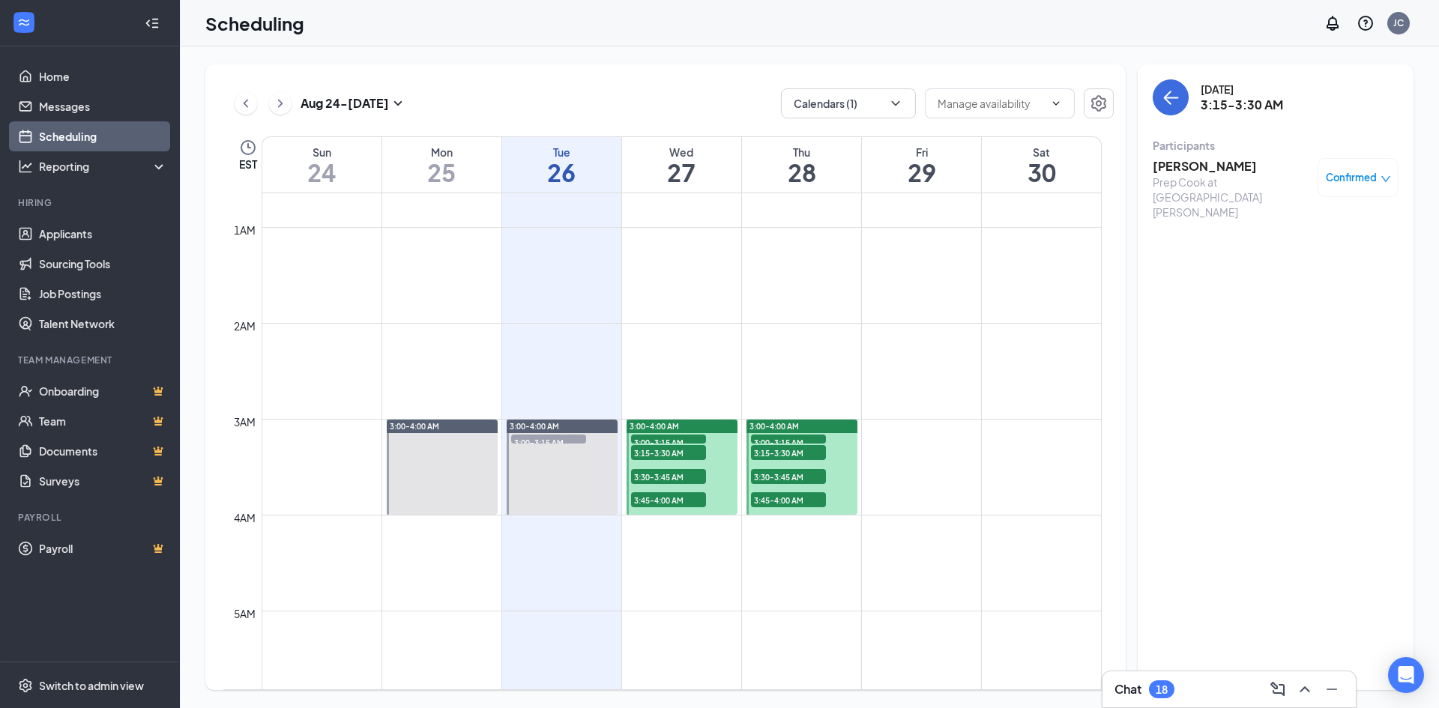
click at [715, 435] on div at bounding box center [682, 467] width 111 height 95
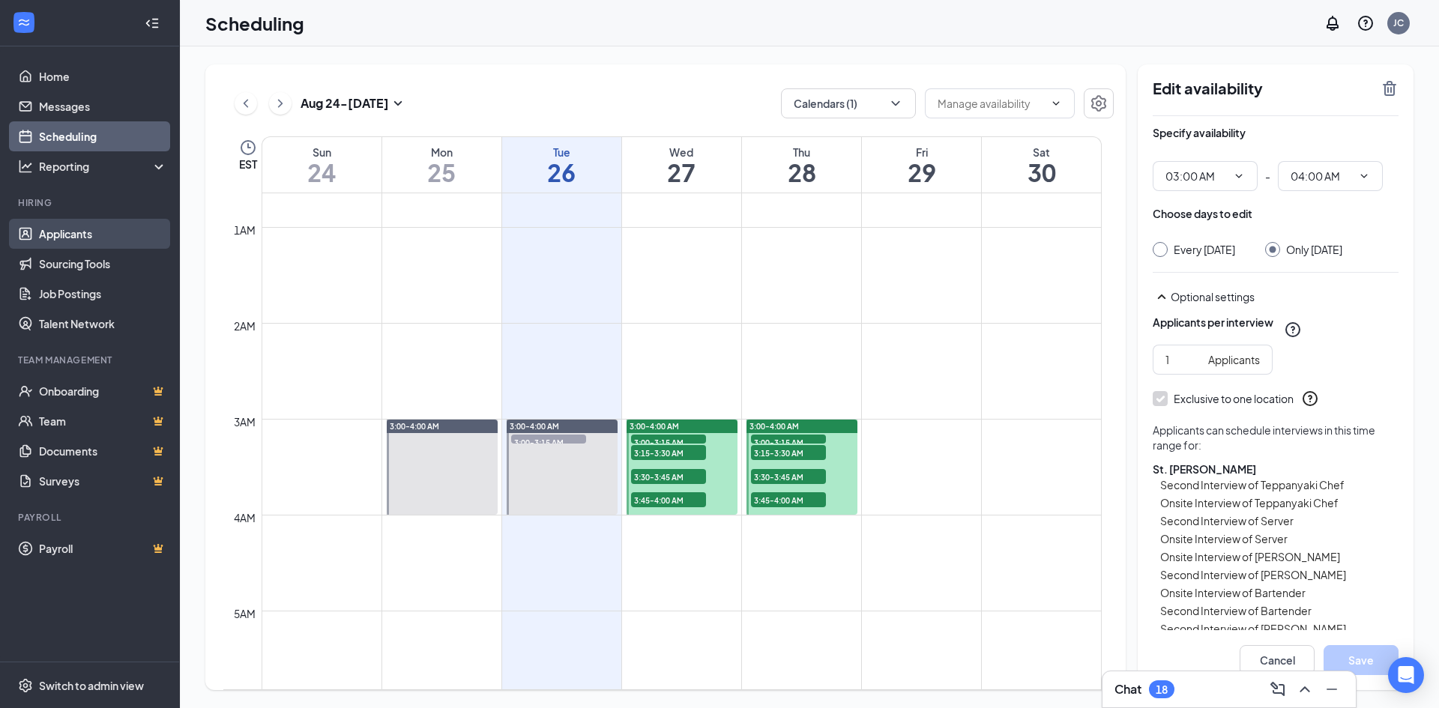
click at [85, 226] on link "Applicants" at bounding box center [103, 234] width 128 height 30
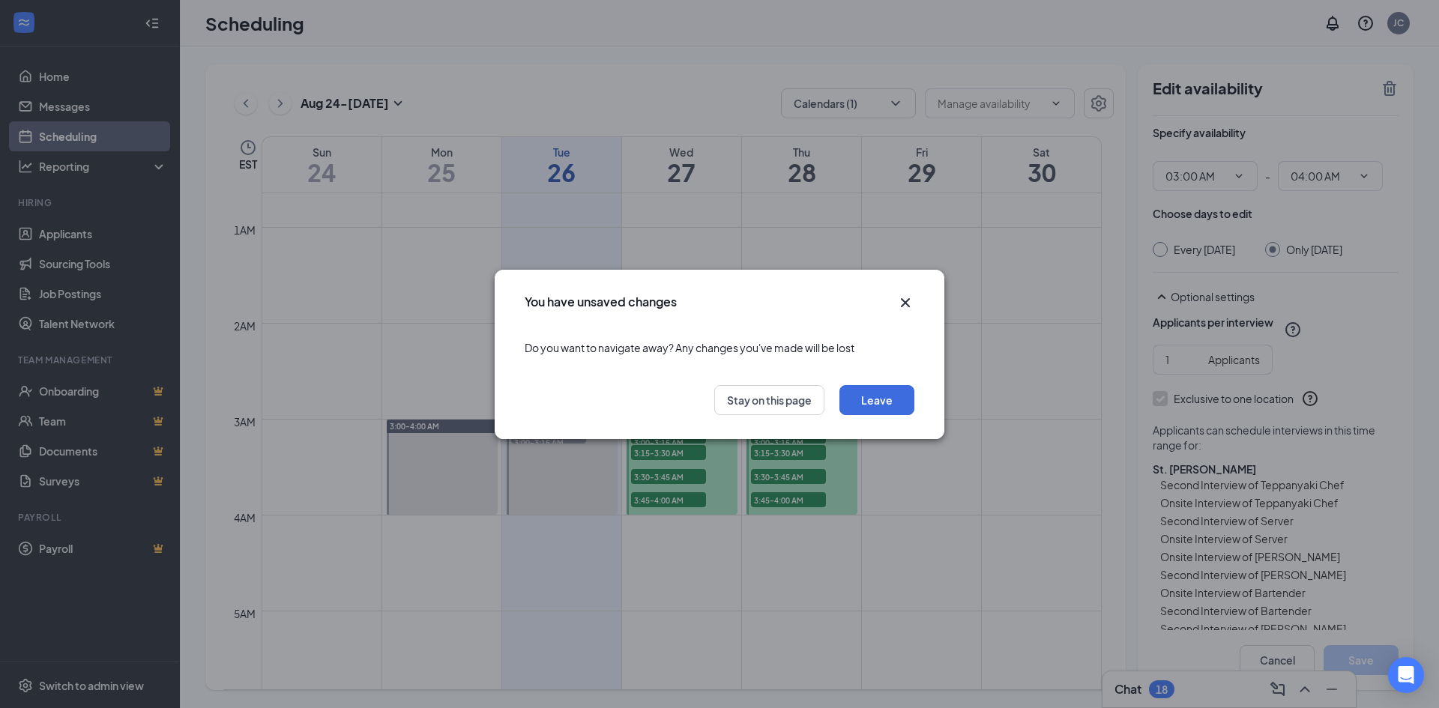
click at [908, 307] on icon "Cross" at bounding box center [905, 303] width 18 height 18
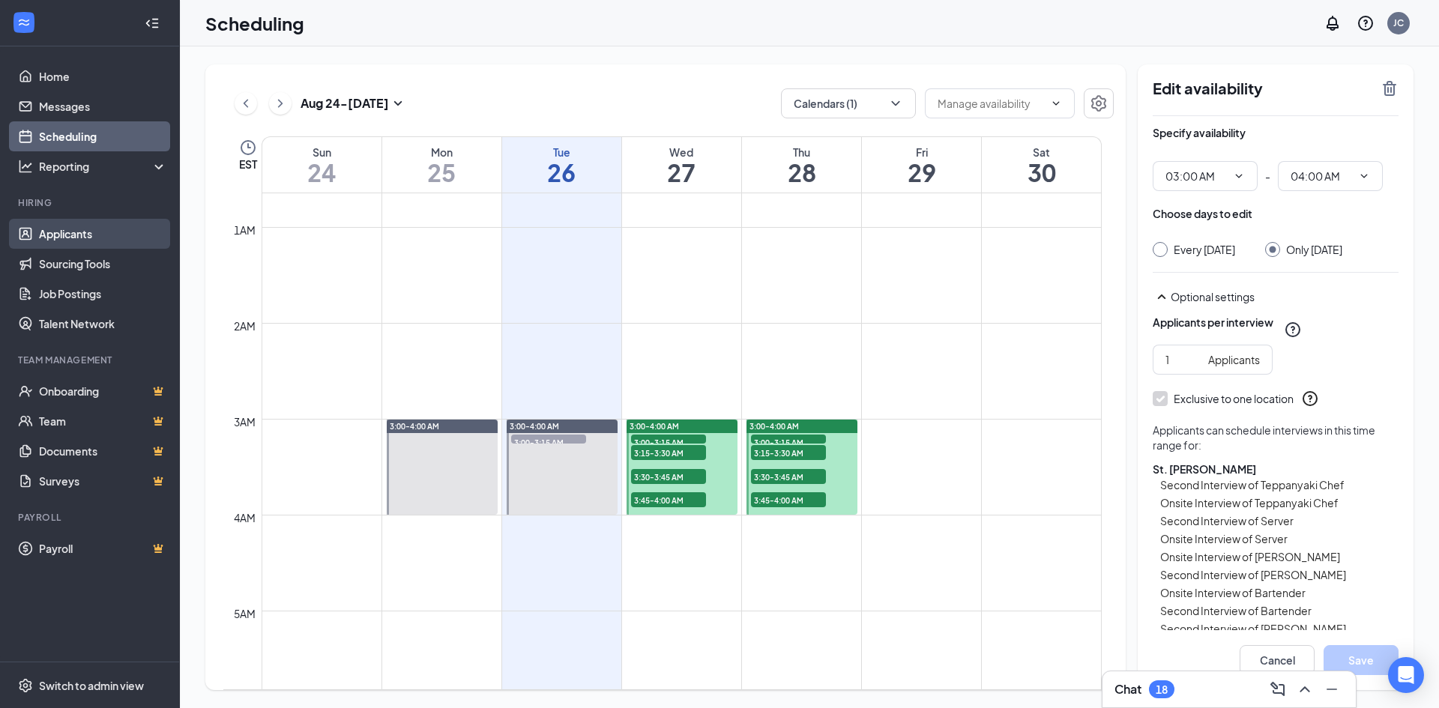
click at [70, 230] on link "Applicants" at bounding box center [103, 234] width 128 height 30
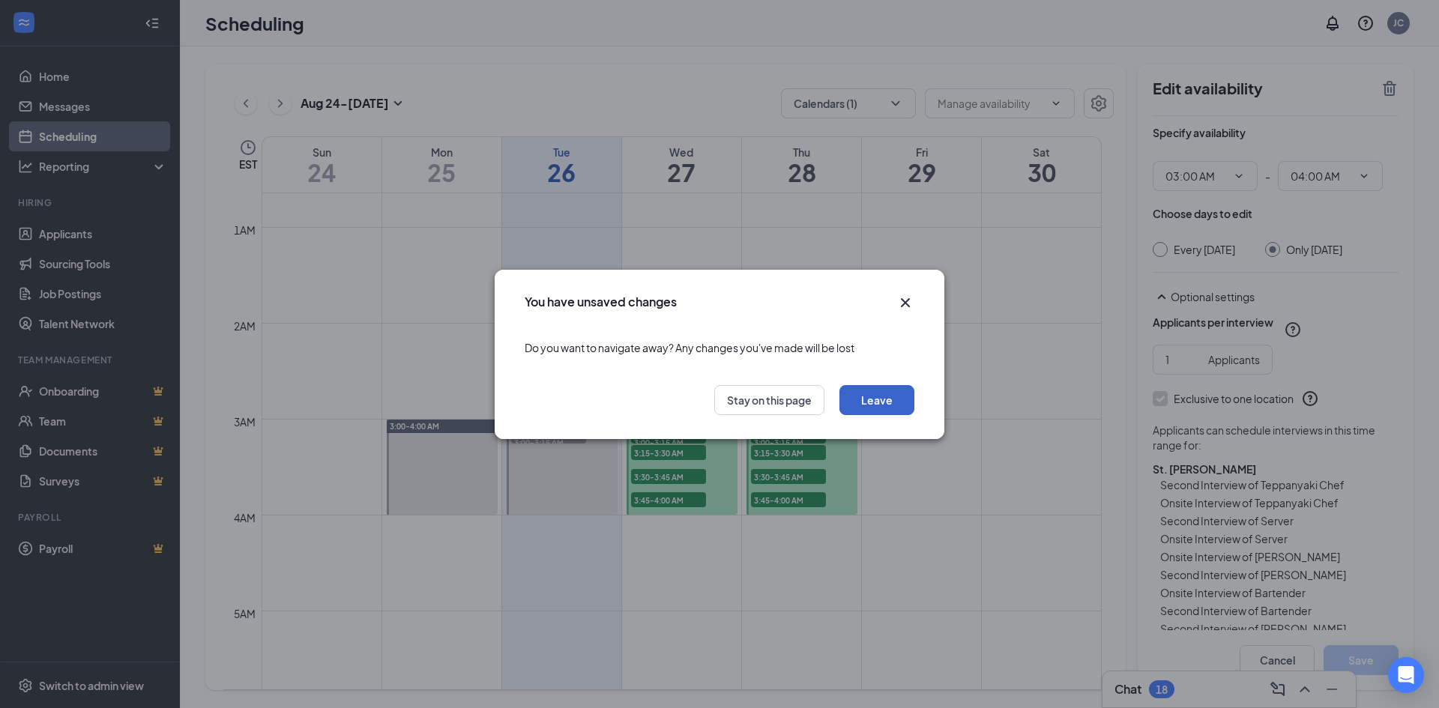
click at [890, 402] on button "Leave" at bounding box center [876, 400] width 75 height 30
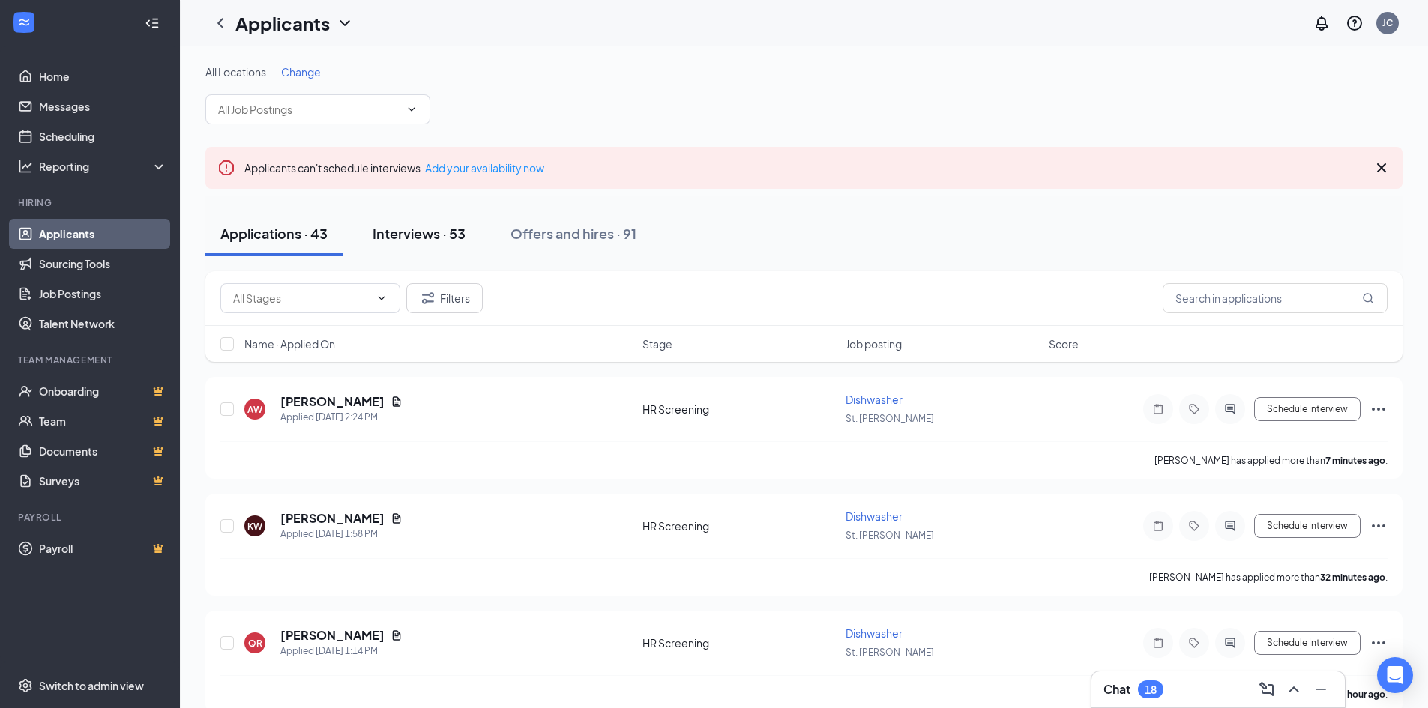
click at [435, 235] on div "Interviews · 53" at bounding box center [418, 233] width 93 height 19
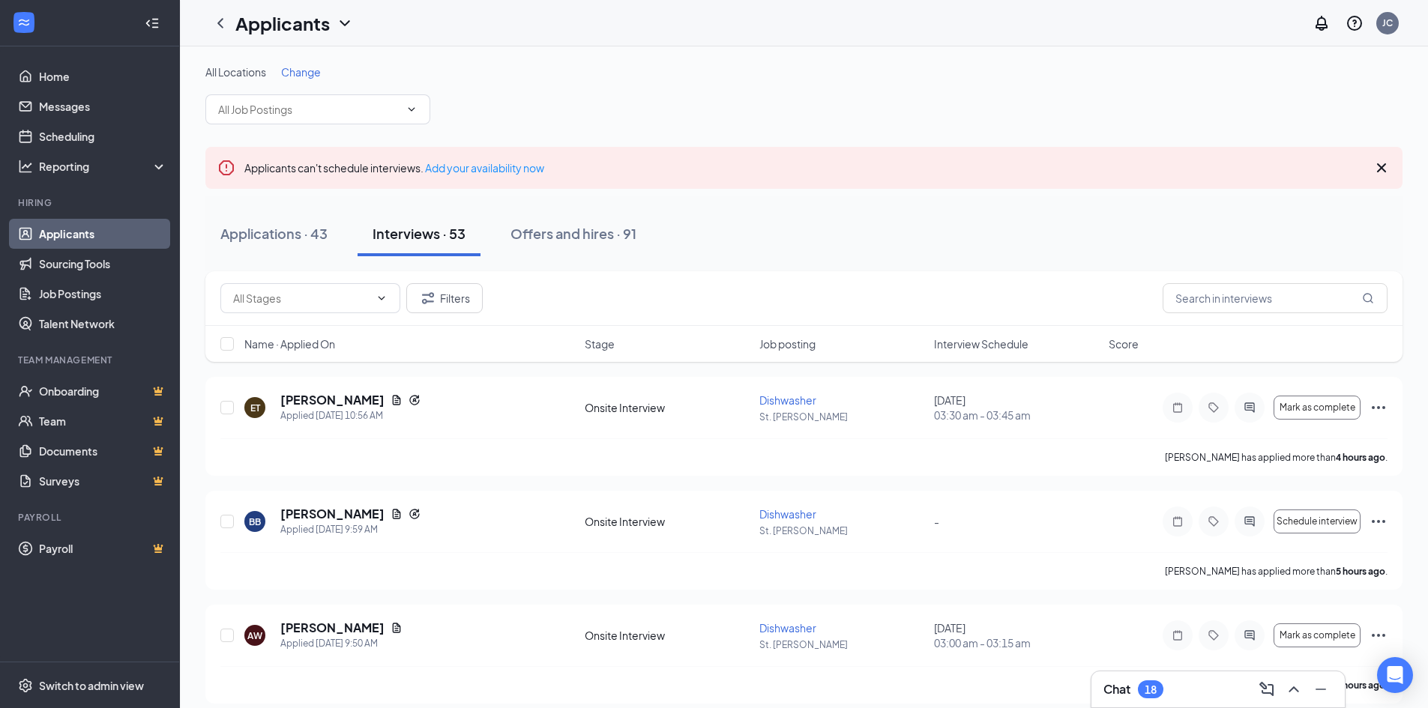
click at [956, 345] on span "Interview Schedule" at bounding box center [981, 343] width 94 height 15
click at [965, 342] on span "Interview Schedule" at bounding box center [981, 343] width 94 height 15
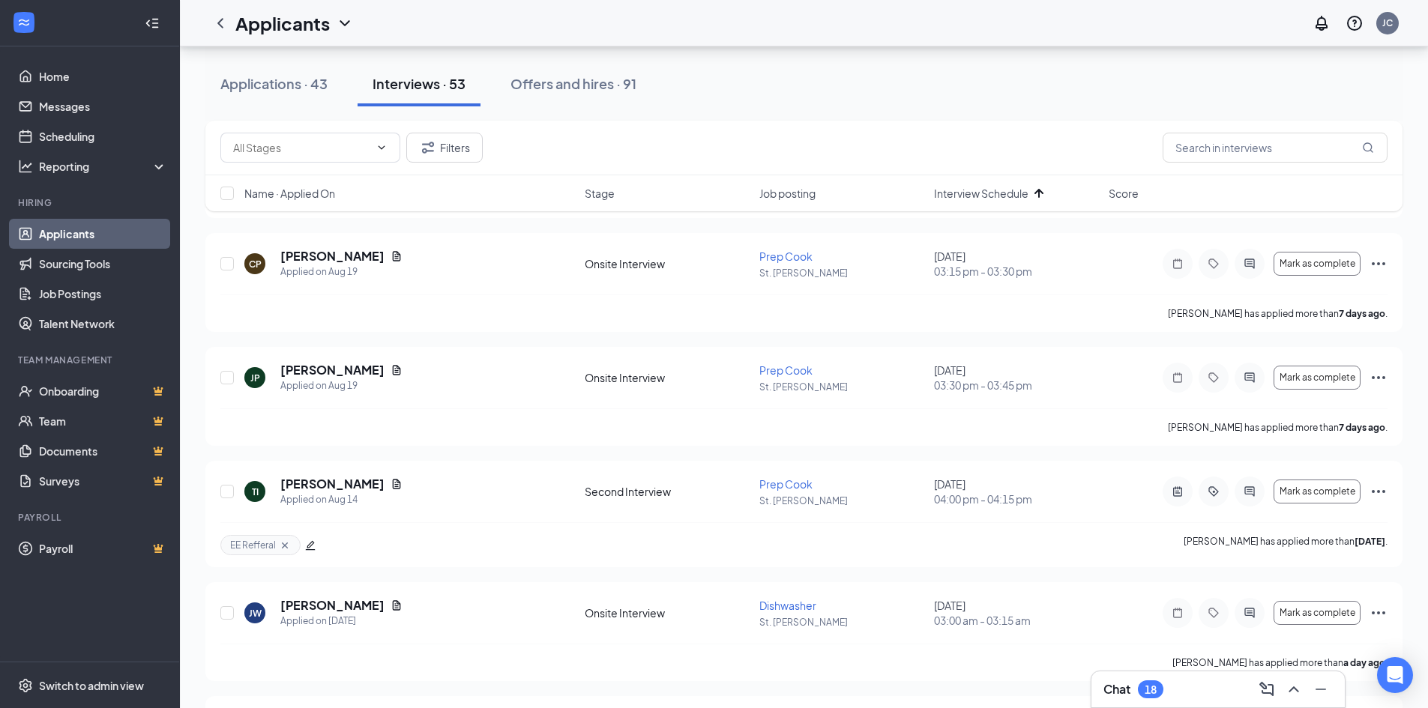
scroll to position [824, 0]
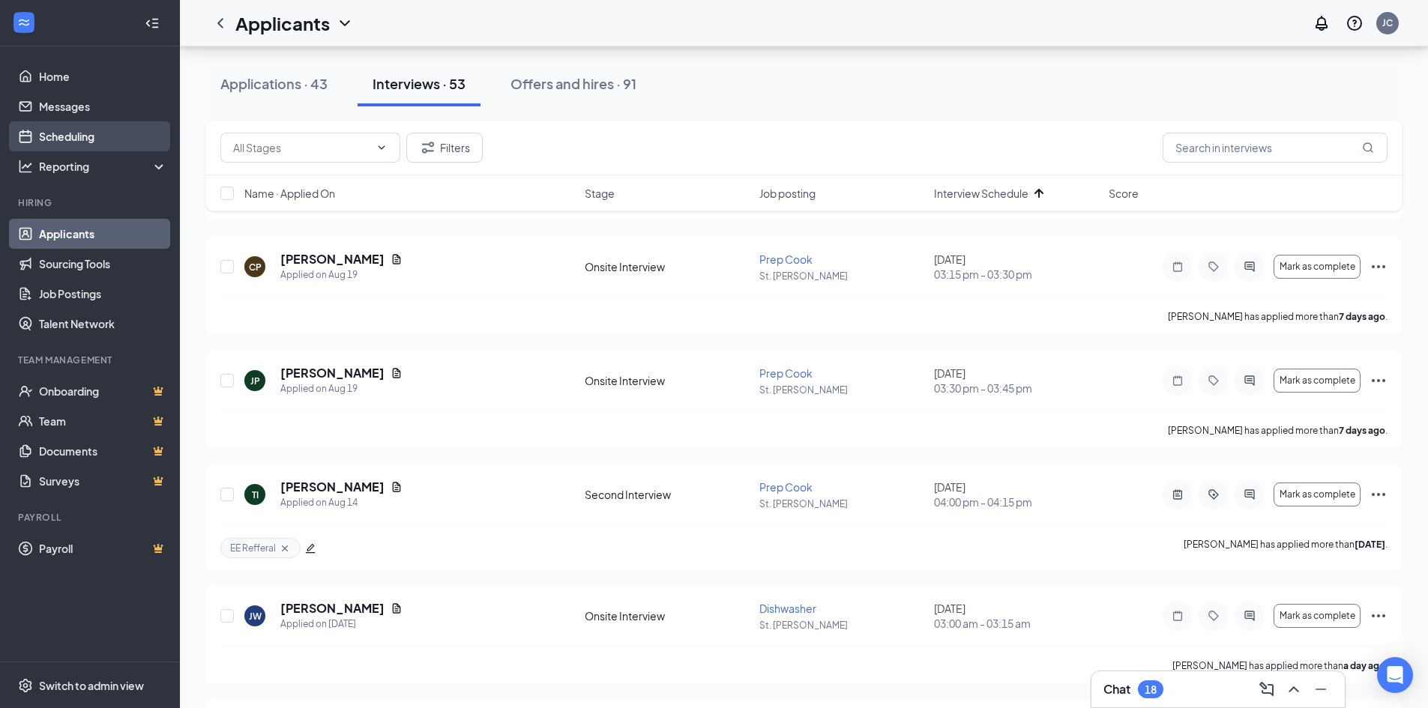
drag, startPoint x: 86, startPoint y: 127, endPoint x: 159, endPoint y: 135, distance: 73.2
click at [86, 127] on link "Scheduling" at bounding box center [103, 136] width 128 height 30
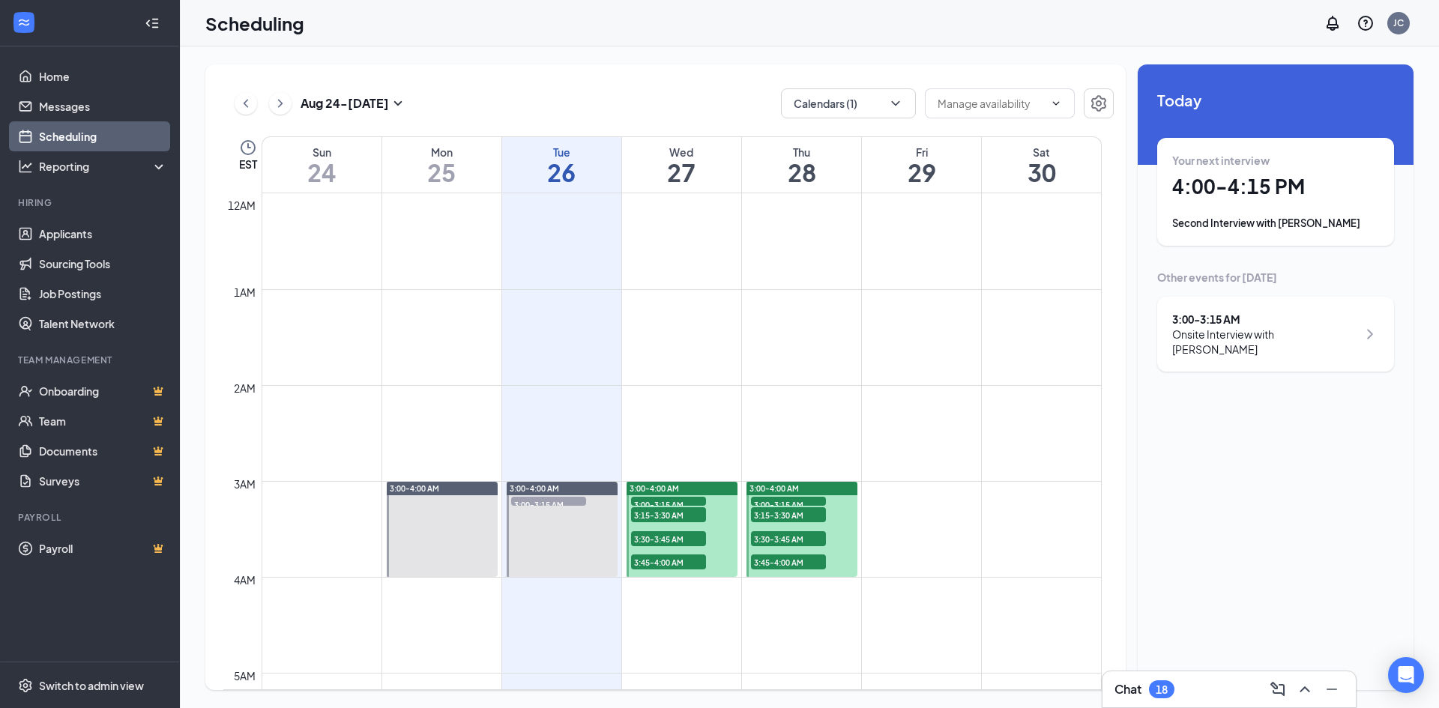
scroll to position [737, 0]
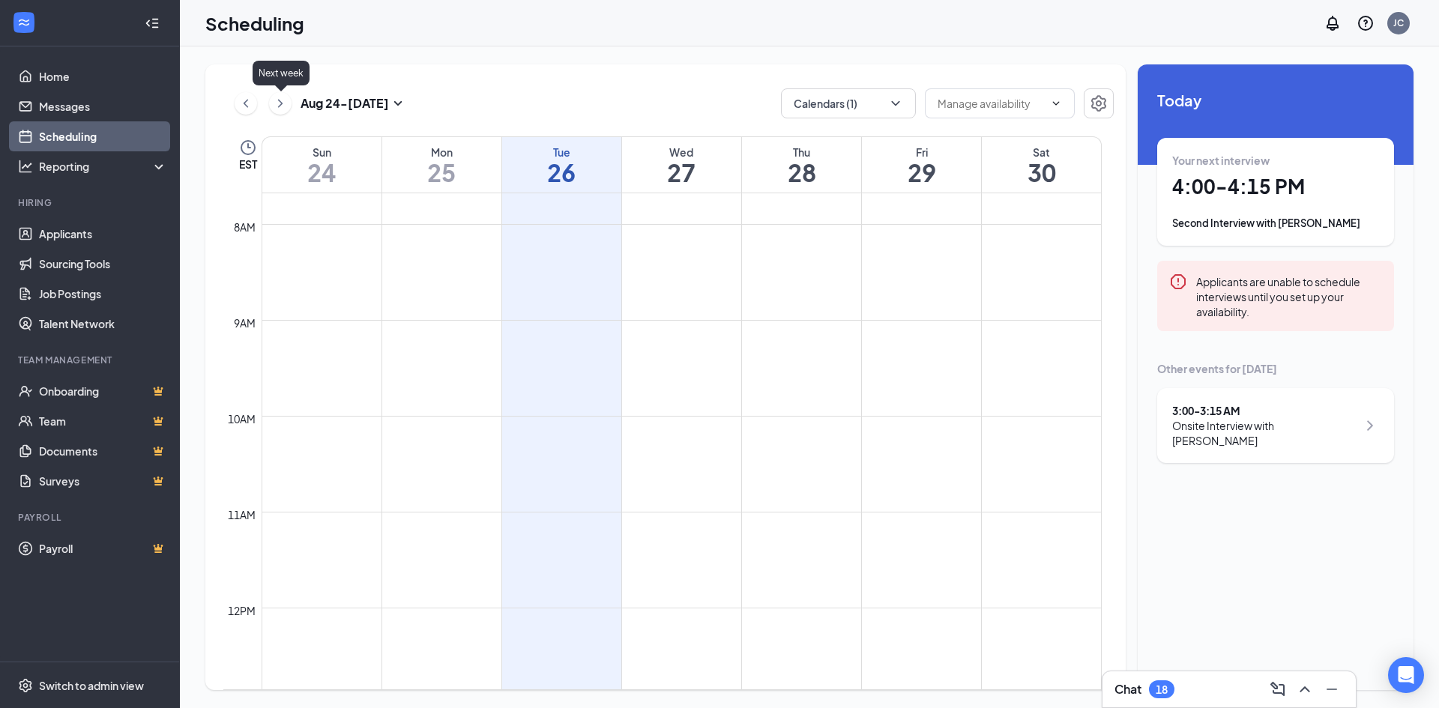
click at [282, 105] on icon "ChevronRight" at bounding box center [280, 103] width 15 height 18
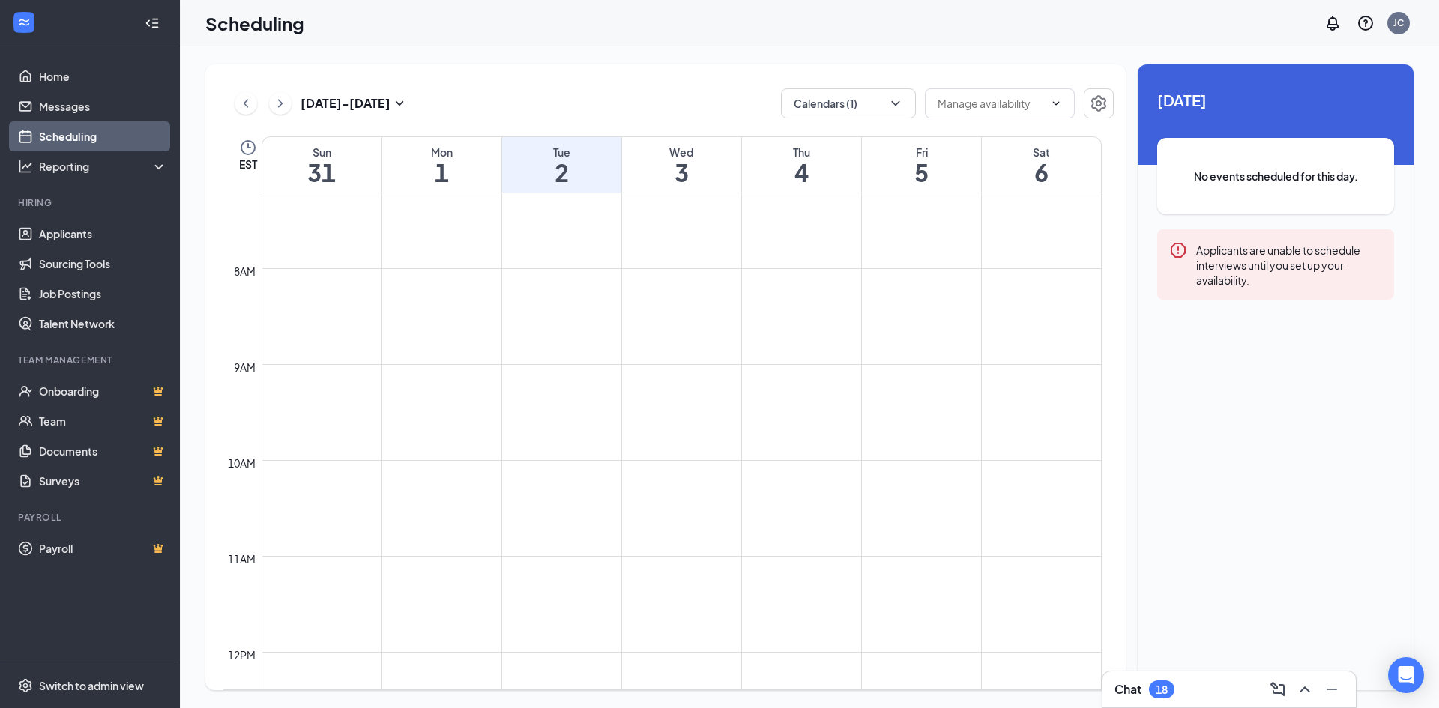
scroll to position [457, 0]
click at [893, 104] on icon "ChevronDown" at bounding box center [895, 103] width 15 height 15
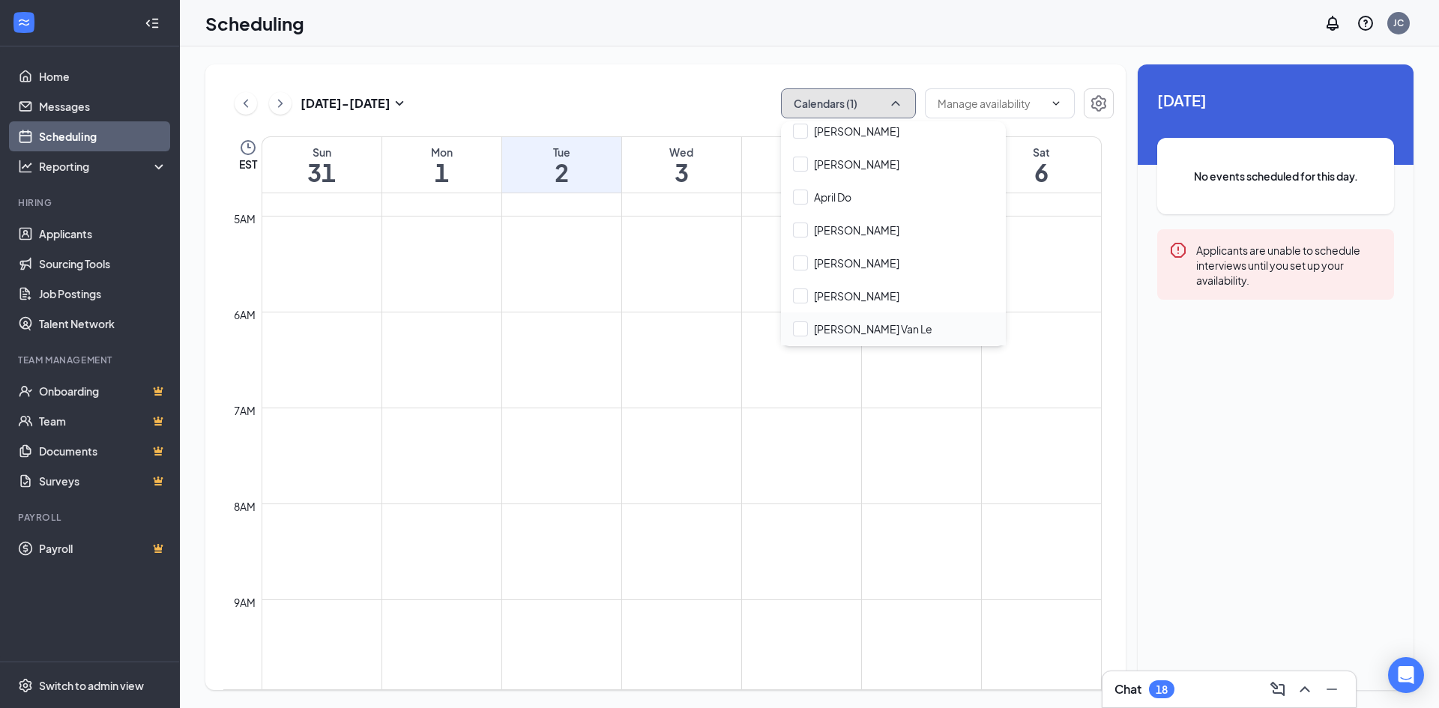
scroll to position [75, 0]
click at [799, 300] on input "[PERSON_NAME]" at bounding box center [846, 293] width 106 height 15
checkbox input "true"
click at [689, 118] on div "[DATE] - [DATE] Calendars (2) EST Sun 31 Mon 1 Tue 2 Wed 3 Thu 4 Fri 5 Sat 6 12…" at bounding box center [665, 377] width 920 height 626
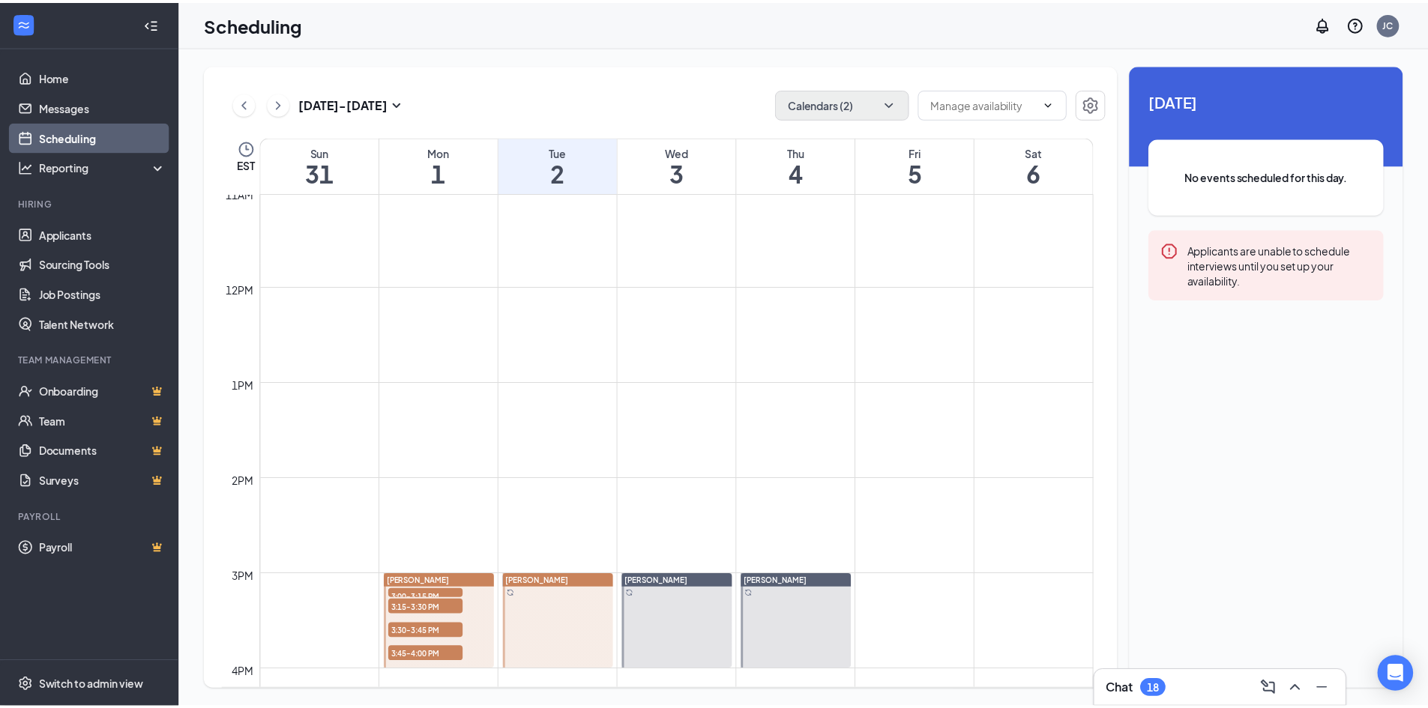
scroll to position [1356, 0]
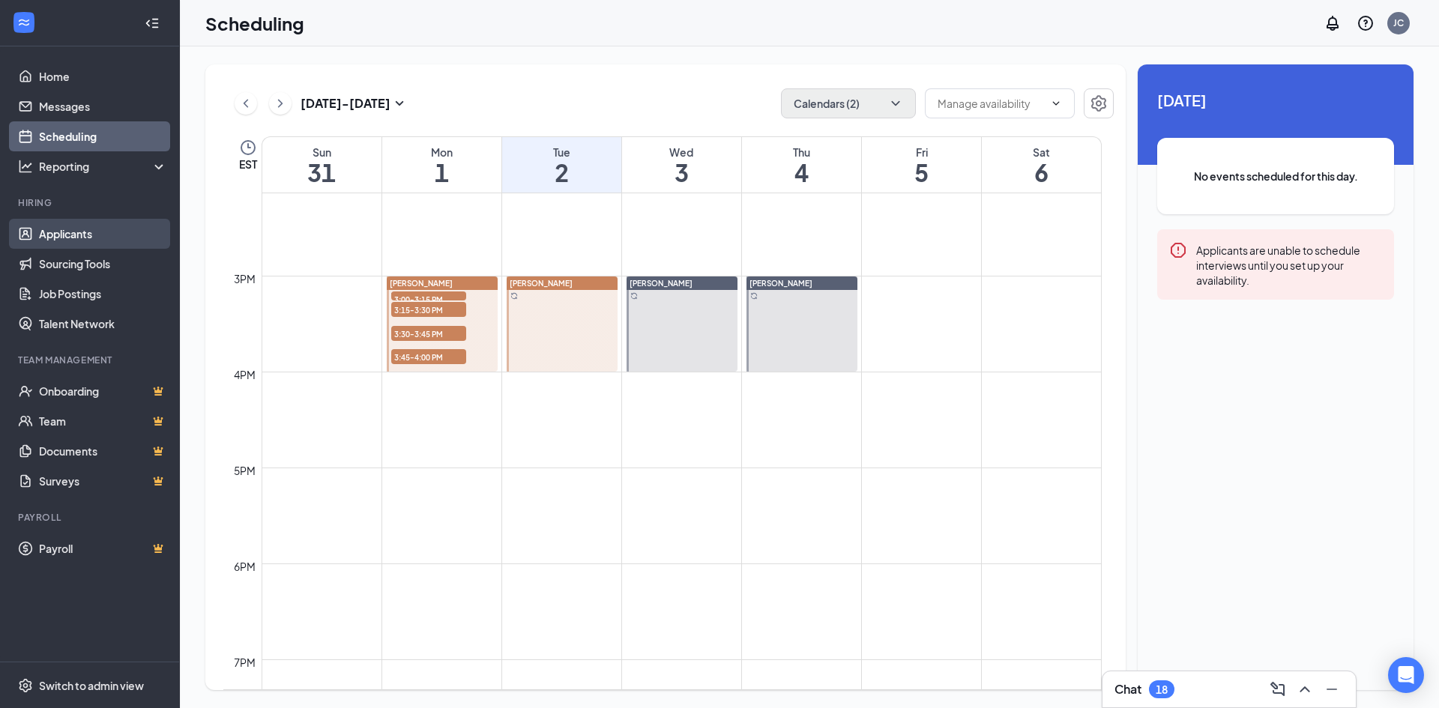
click at [91, 235] on link "Applicants" at bounding box center [103, 234] width 128 height 30
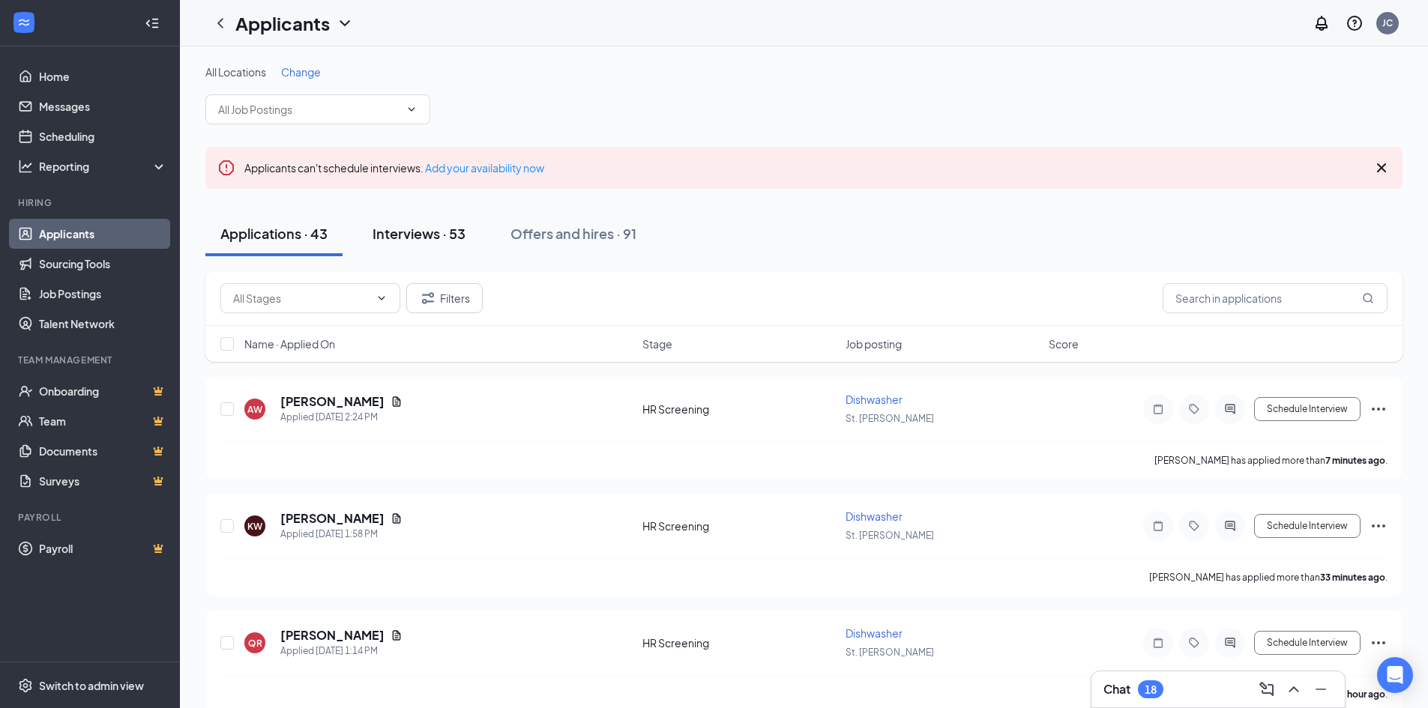
click at [417, 238] on div "Interviews · 53" at bounding box center [418, 233] width 93 height 19
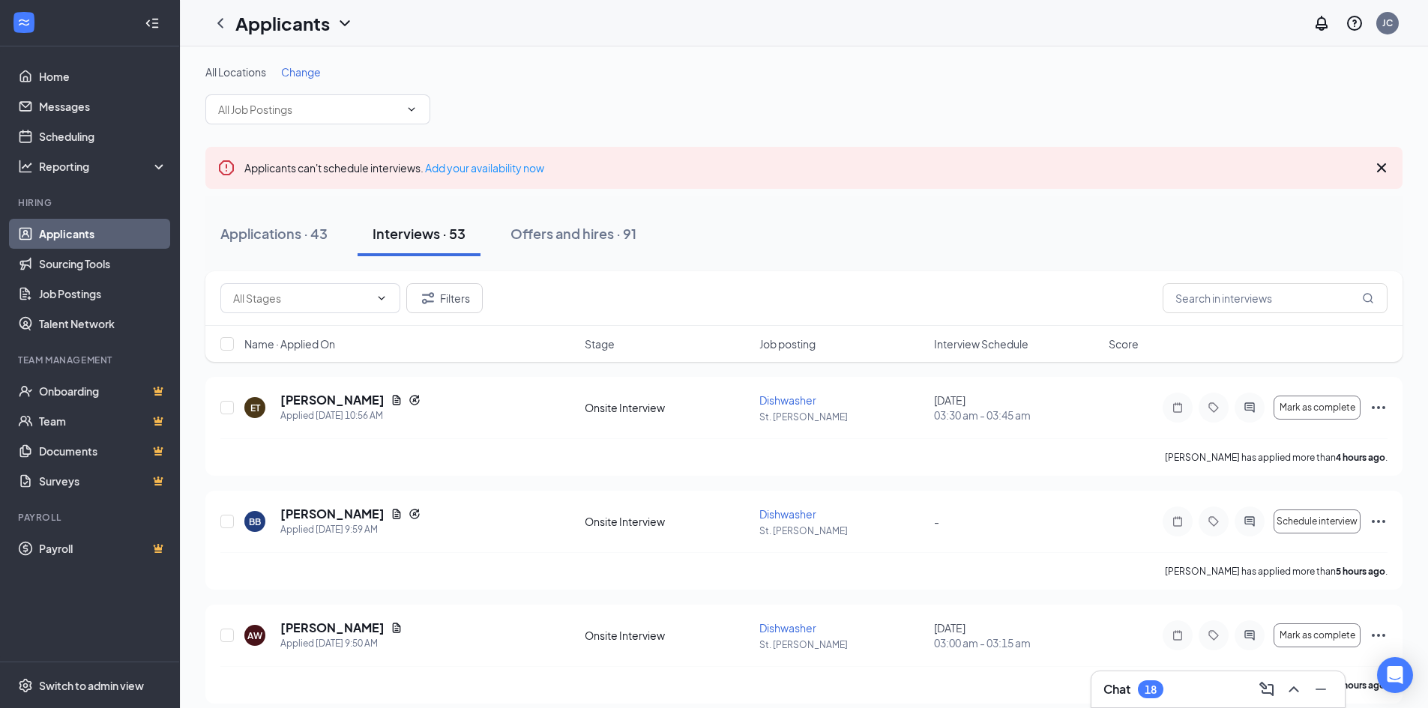
click at [972, 351] on span "Interview Schedule" at bounding box center [981, 343] width 94 height 15
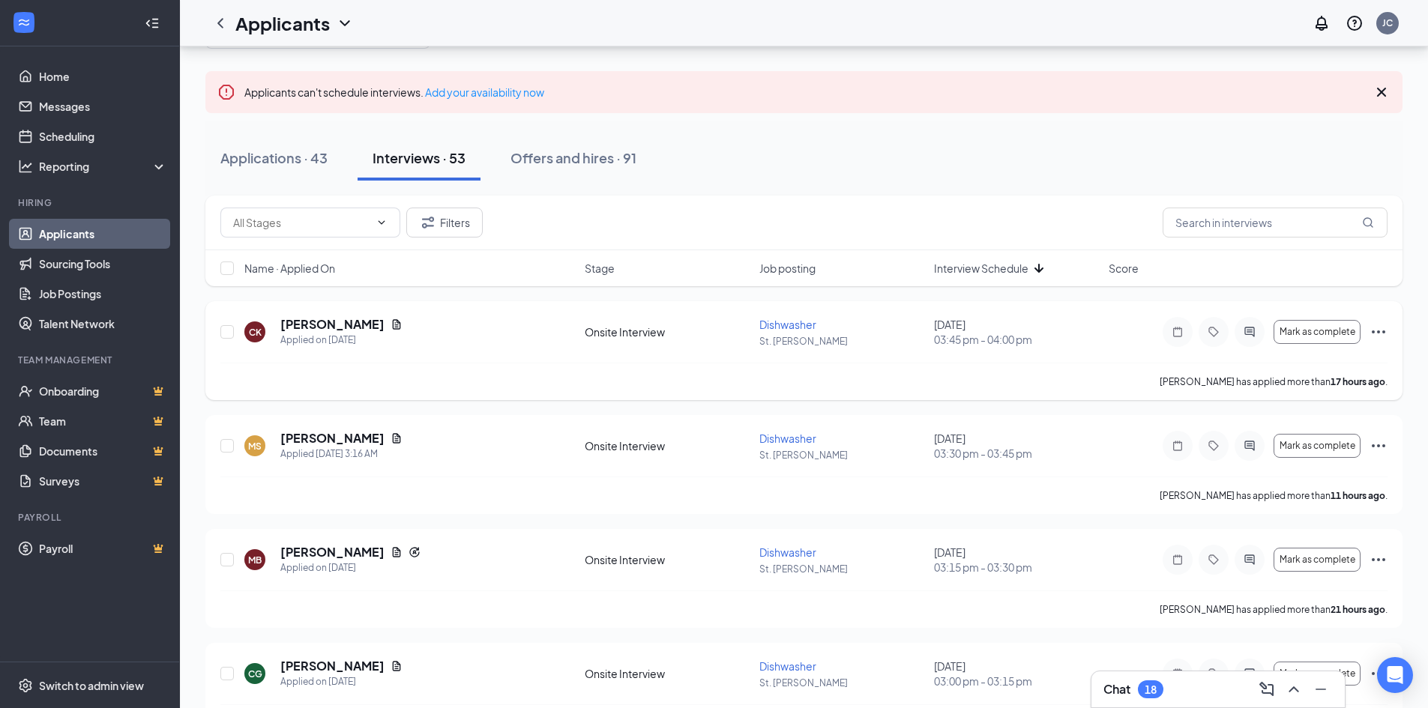
scroll to position [75, 0]
click at [988, 274] on span "Interview Schedule" at bounding box center [981, 269] width 94 height 15
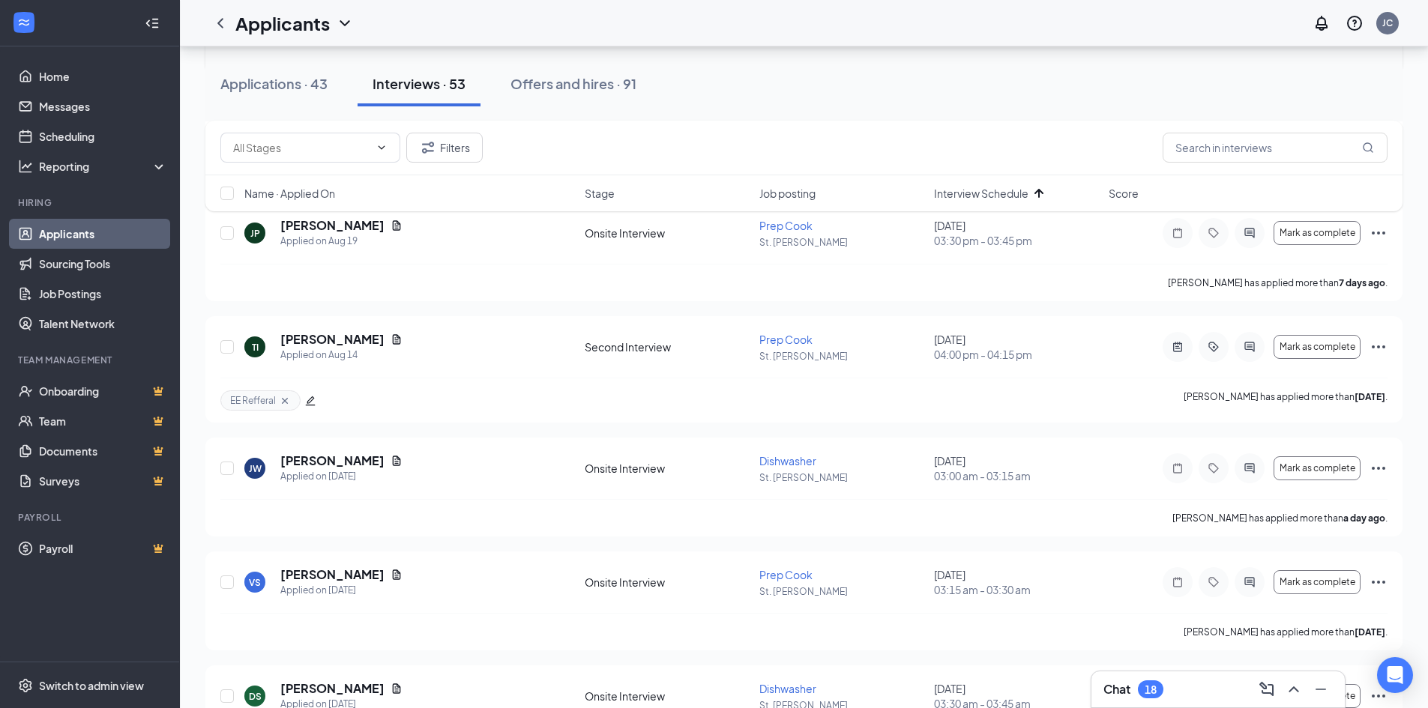
scroll to position [974, 0]
click at [1381, 466] on icon "Ellipses" at bounding box center [1378, 466] width 18 height 18
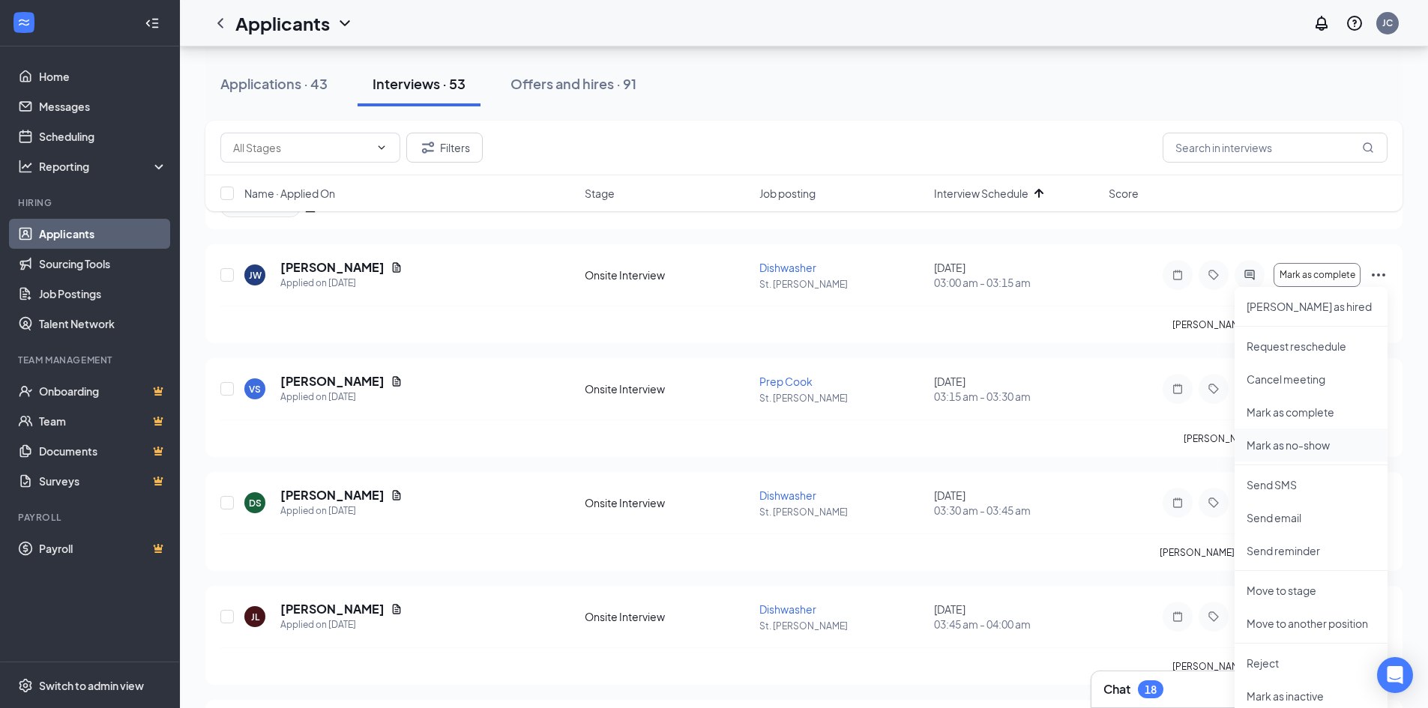
scroll to position [1124, 0]
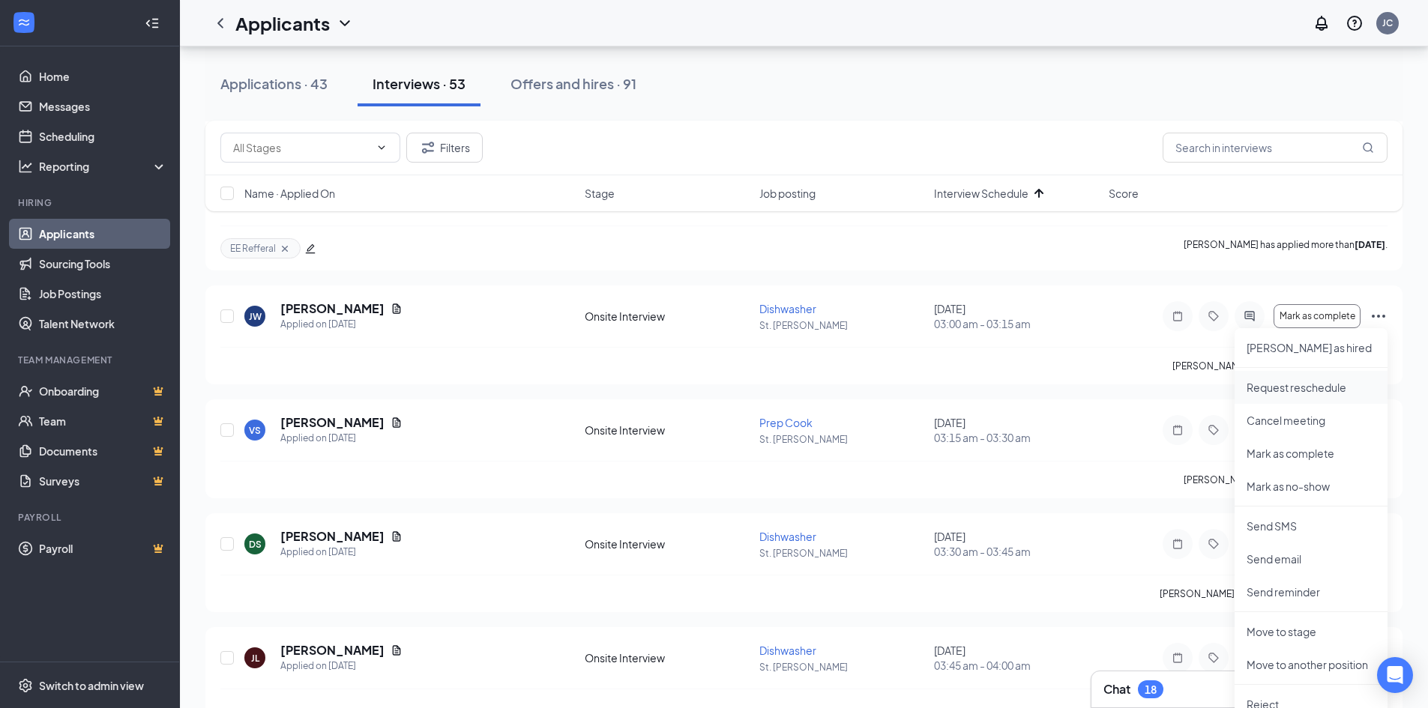
click at [1306, 393] on p "Request reschedule" at bounding box center [1310, 387] width 129 height 15
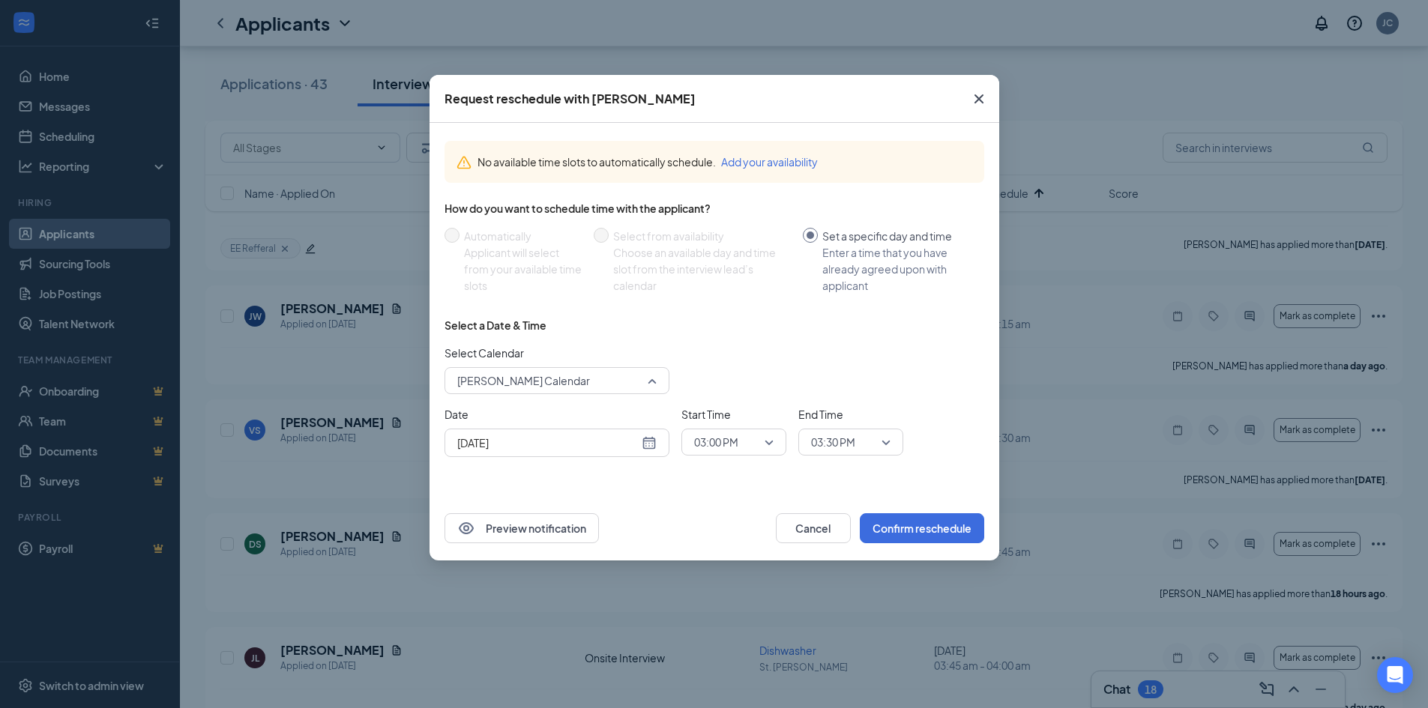
click at [655, 377] on span "[PERSON_NAME] Calendar" at bounding box center [556, 380] width 199 height 22
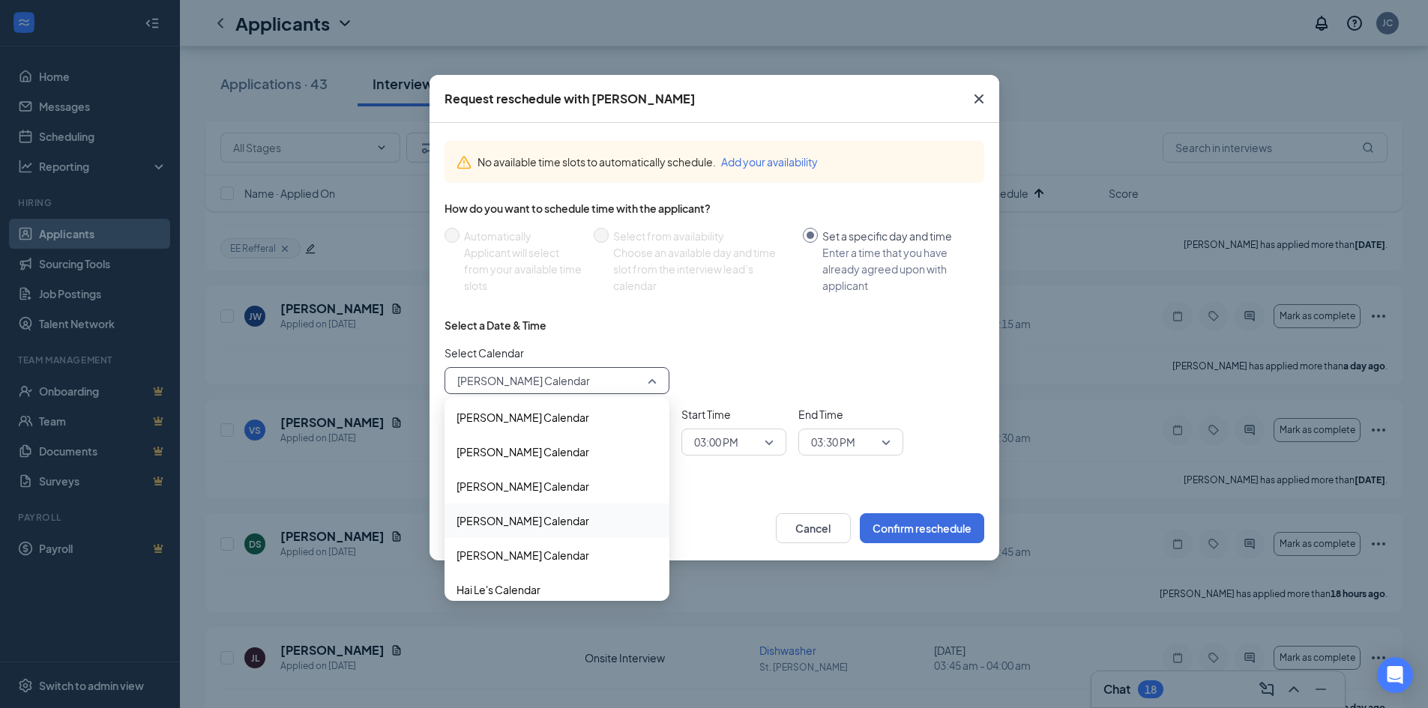
scroll to position [102, 0]
click at [542, 486] on span "[PERSON_NAME] Calendar" at bounding box center [522, 491] width 133 height 16
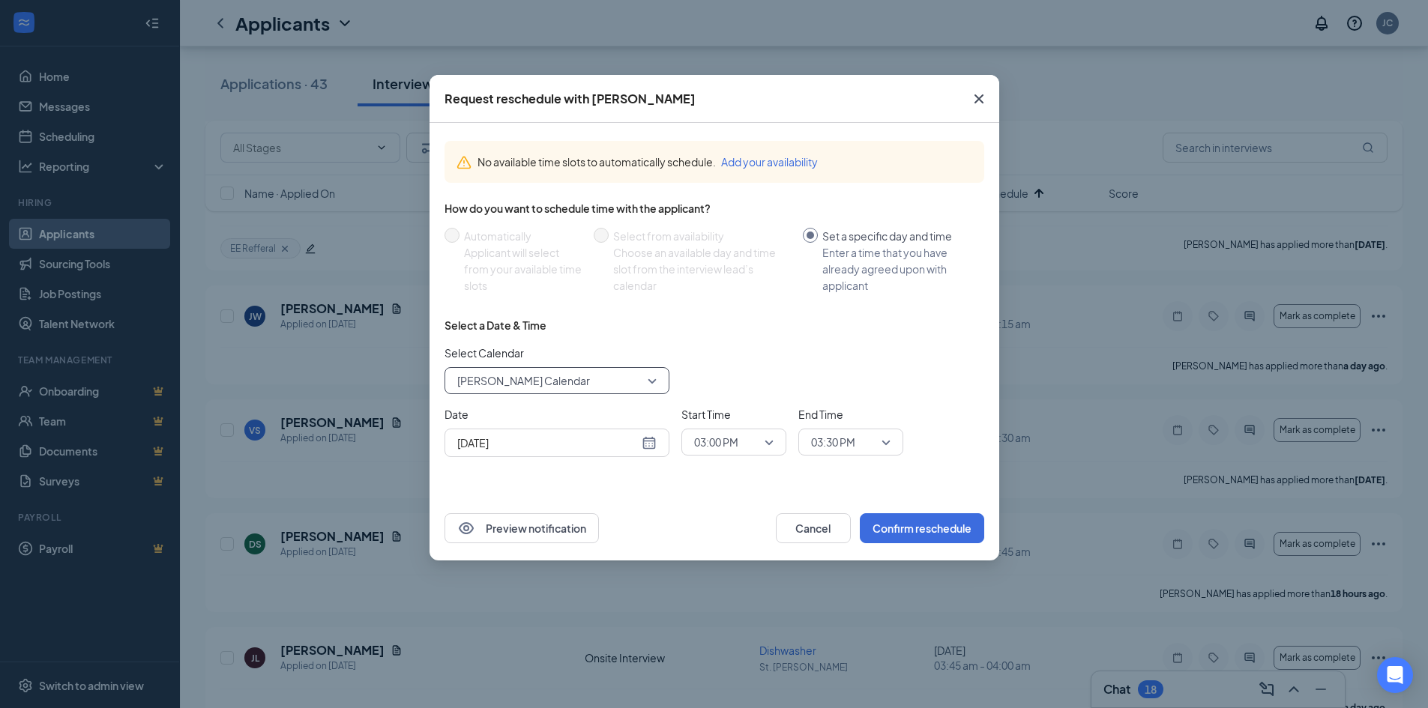
click at [718, 305] on div "How do you want to schedule time with the applicant? Automatically Applicant wi…" at bounding box center [714, 253] width 540 height 105
click at [813, 232] on input "Set a specific day and time Enter a time that you have already agreed upon with…" at bounding box center [810, 235] width 15 height 15
click at [643, 378] on span "[PERSON_NAME] Calendar" at bounding box center [556, 380] width 199 height 22
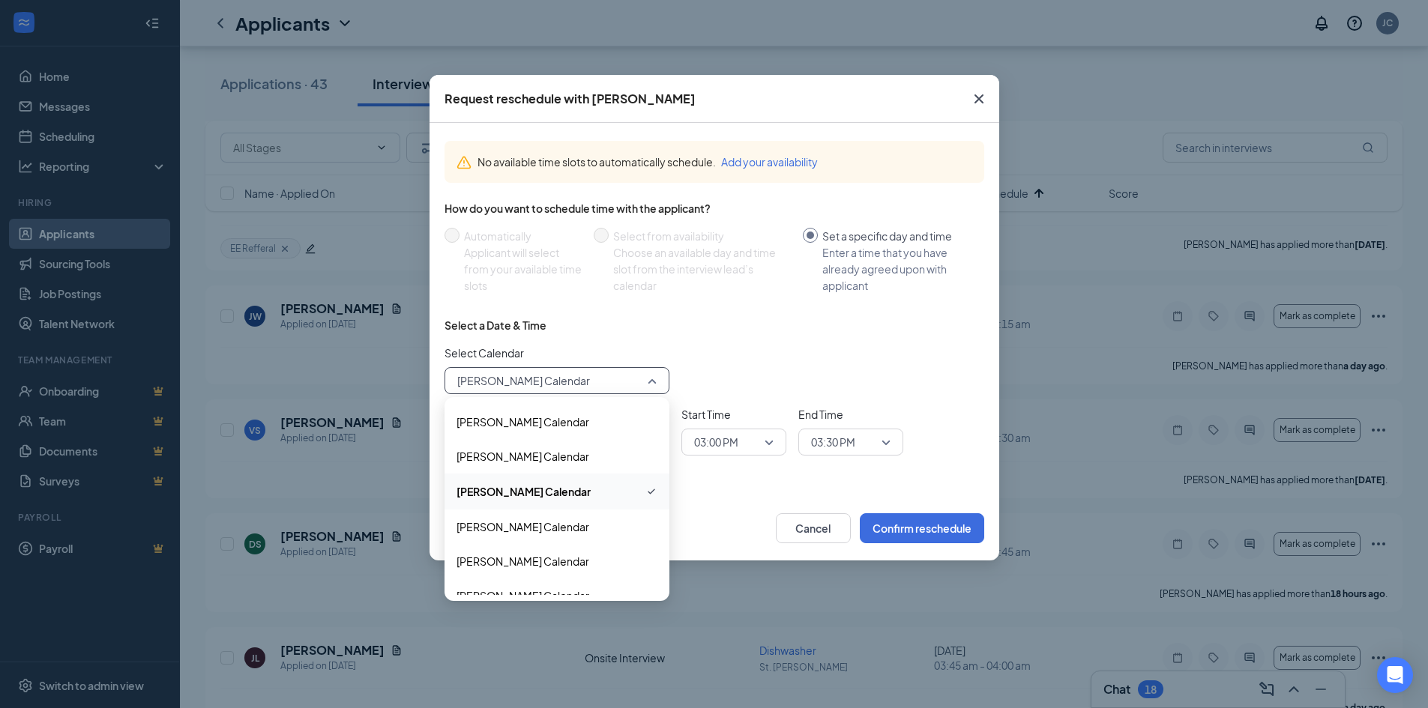
click at [770, 369] on div "Select Calendar [PERSON_NAME] Calendar 123227 123259 123229 [PERSON_NAME] Calen…" at bounding box center [714, 369] width 540 height 49
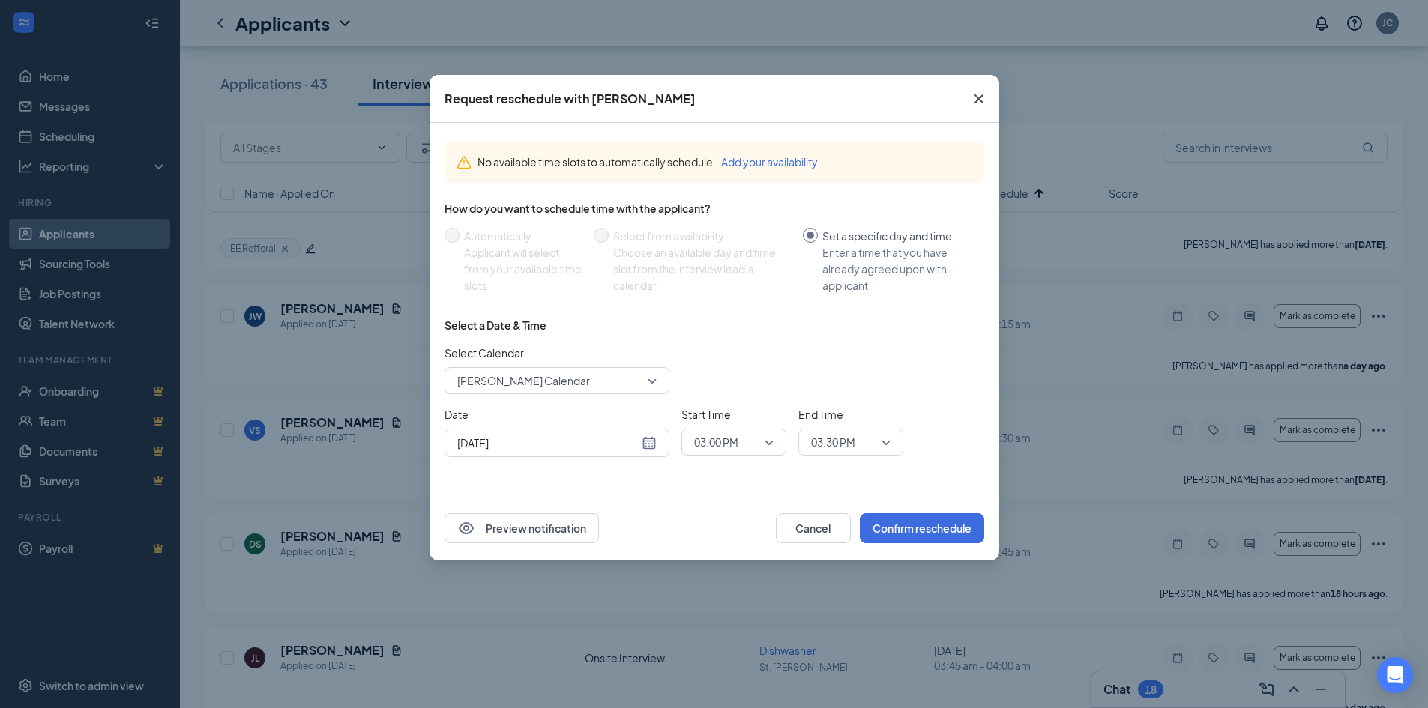
click at [982, 99] on icon "Cross" at bounding box center [979, 99] width 18 height 18
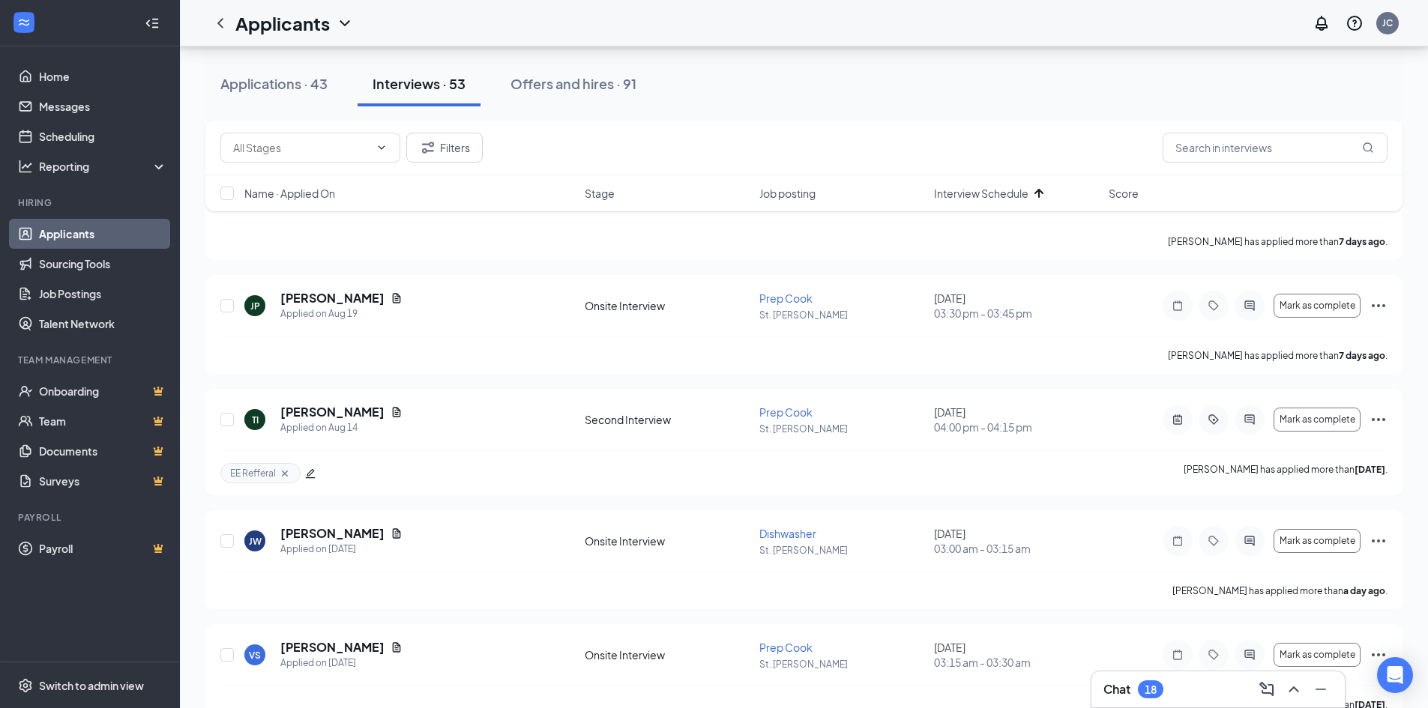
scroll to position [974, 0]
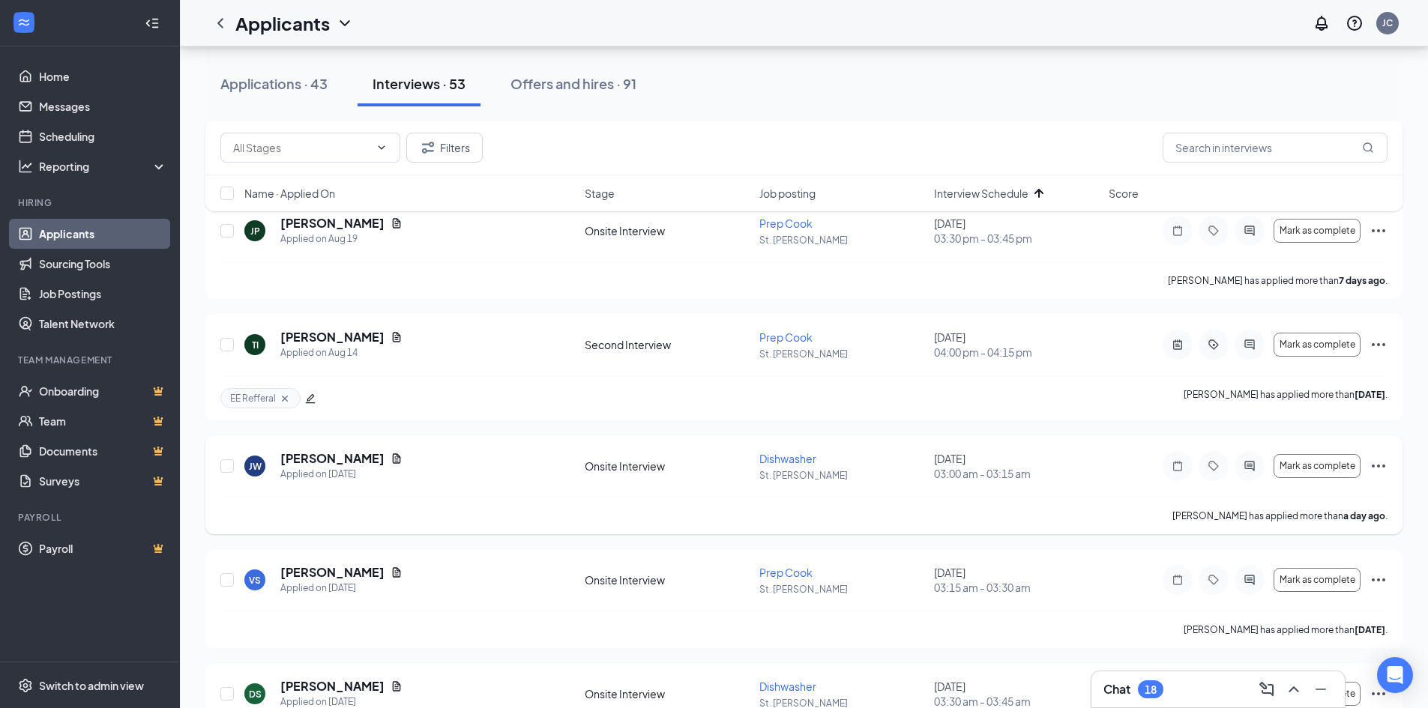
click at [1373, 466] on icon "Ellipses" at bounding box center [1377, 466] width 13 height 3
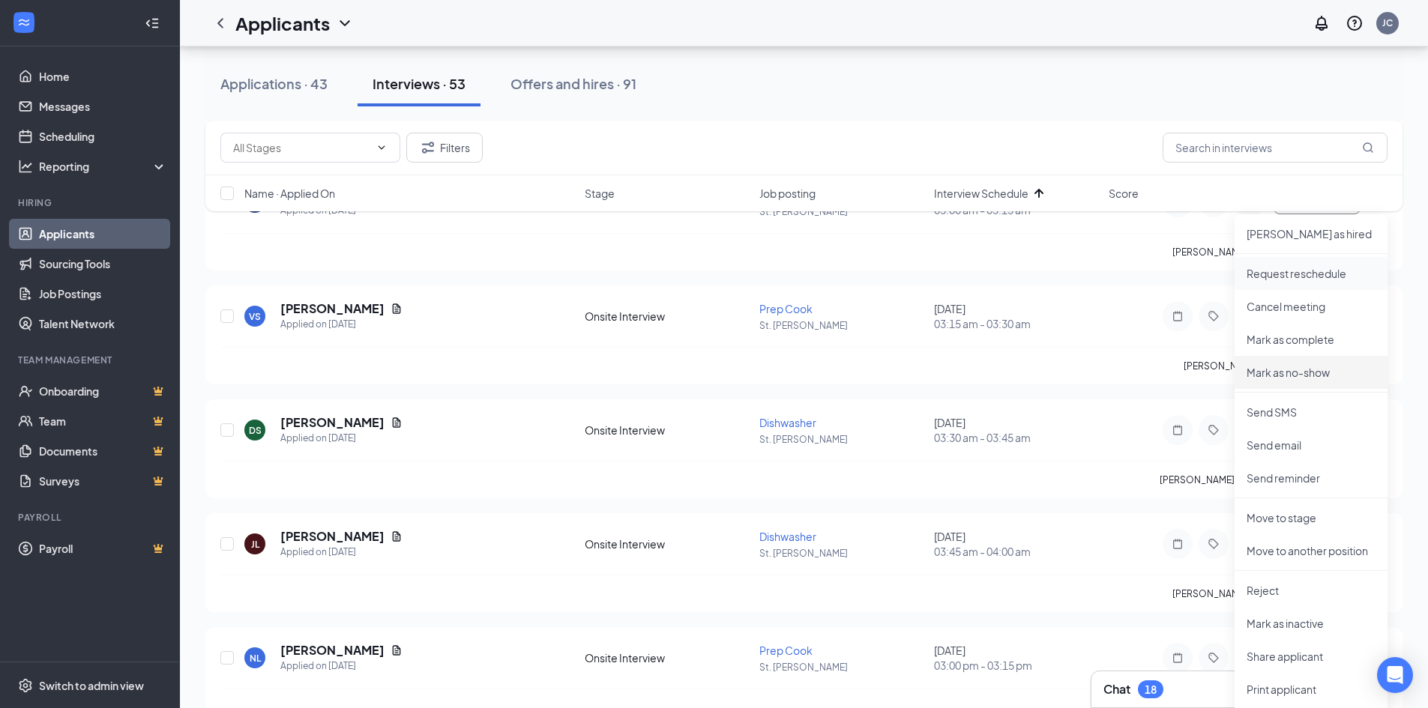
scroll to position [1199, 0]
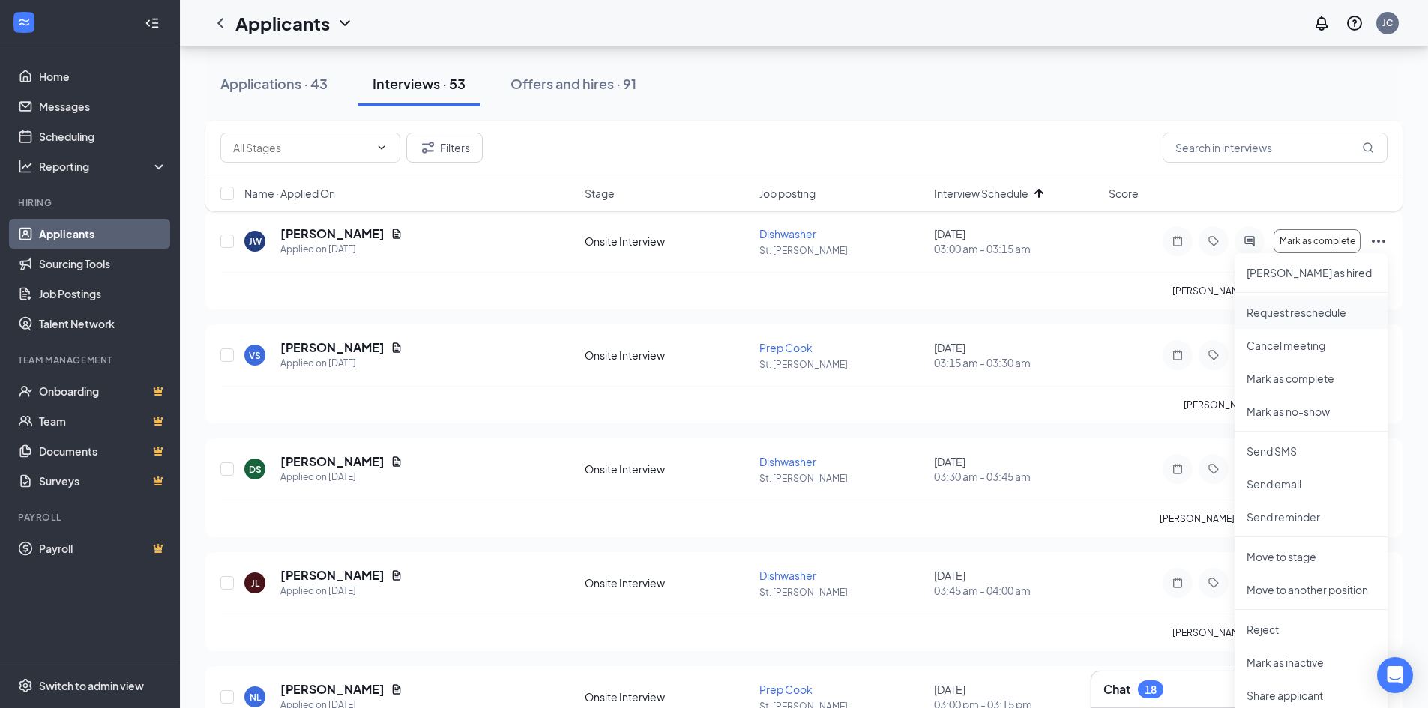
click at [1329, 318] on p "Request reschedule" at bounding box center [1310, 312] width 129 height 15
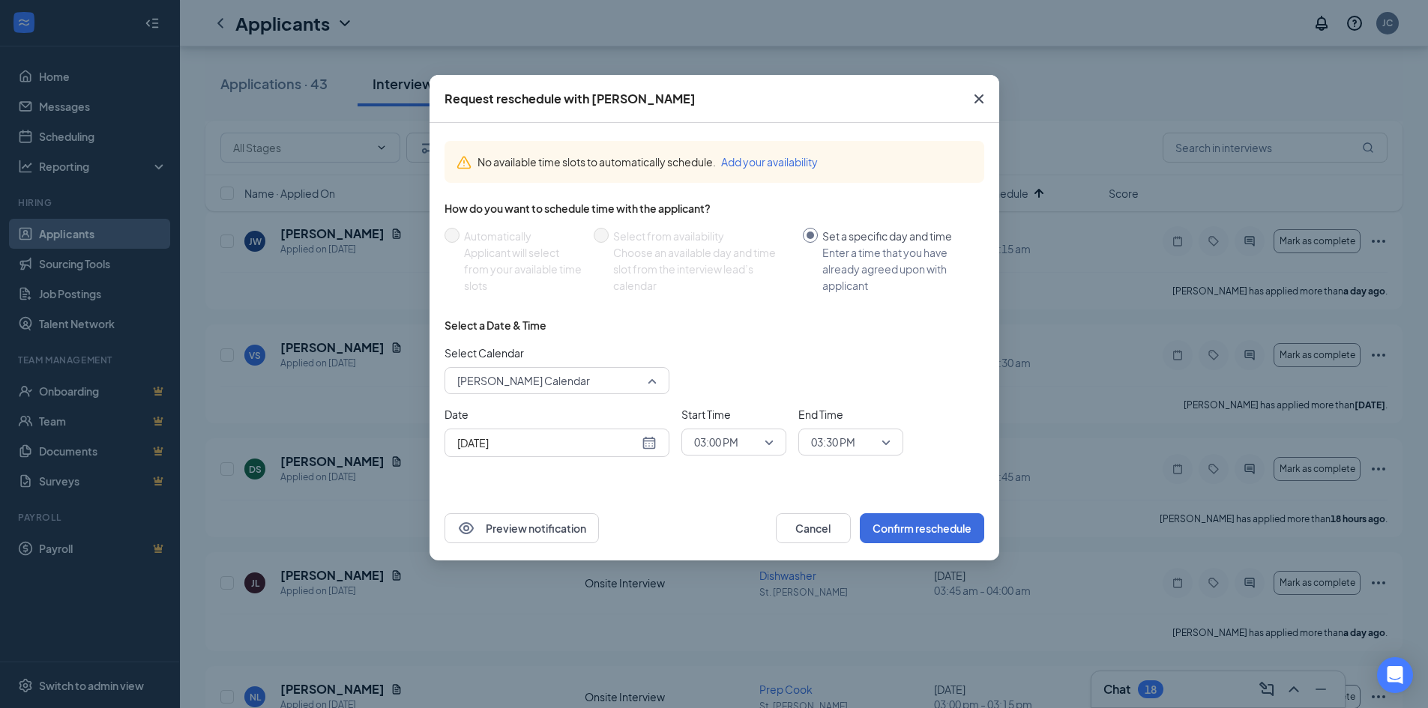
click at [653, 386] on span "[PERSON_NAME] Calendar" at bounding box center [556, 380] width 199 height 22
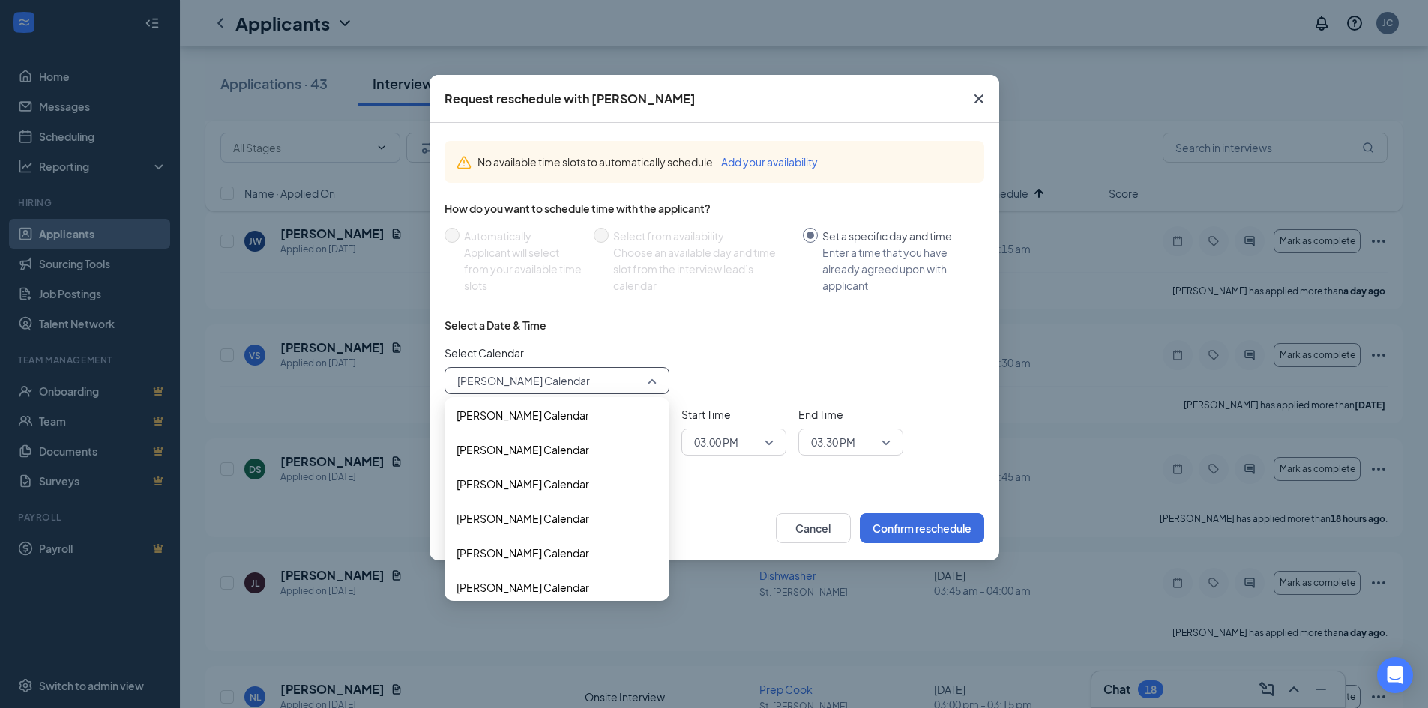
scroll to position [102, 0]
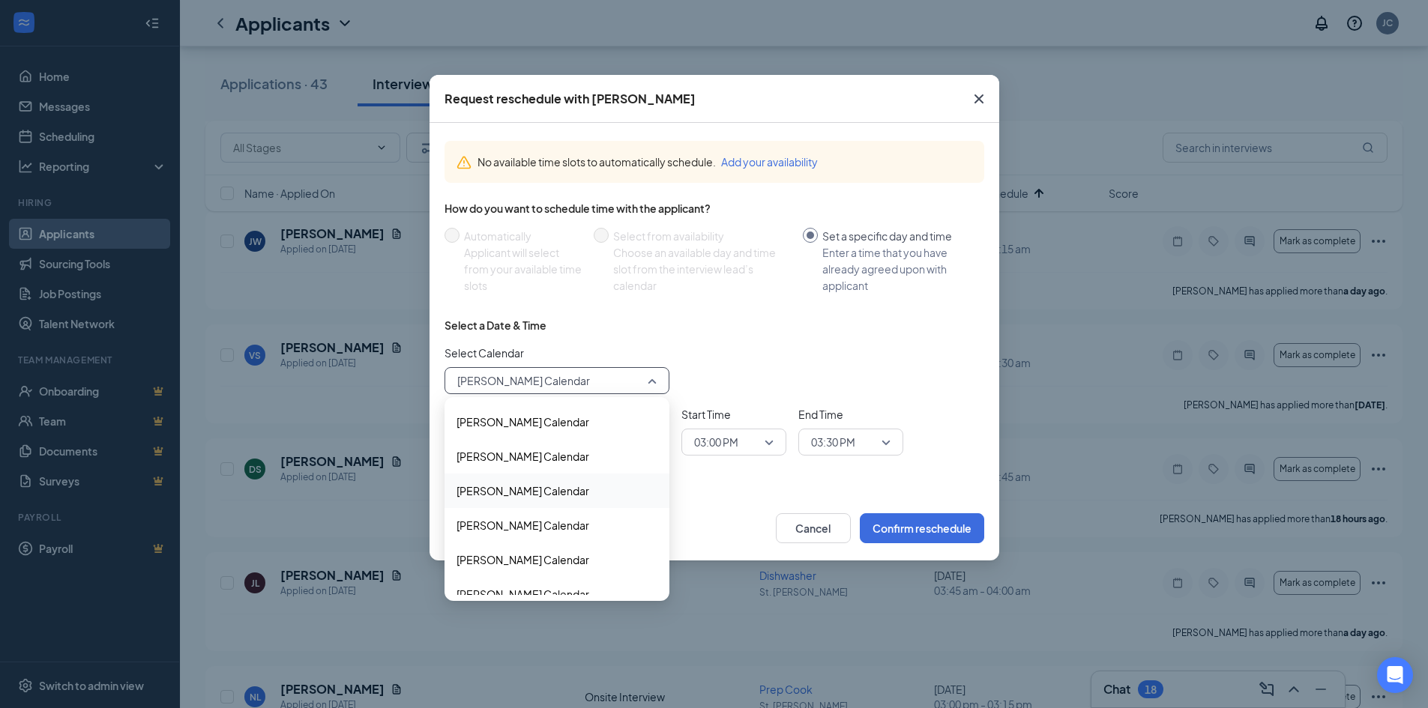
click at [534, 494] on span "[PERSON_NAME] Calendar" at bounding box center [522, 491] width 133 height 16
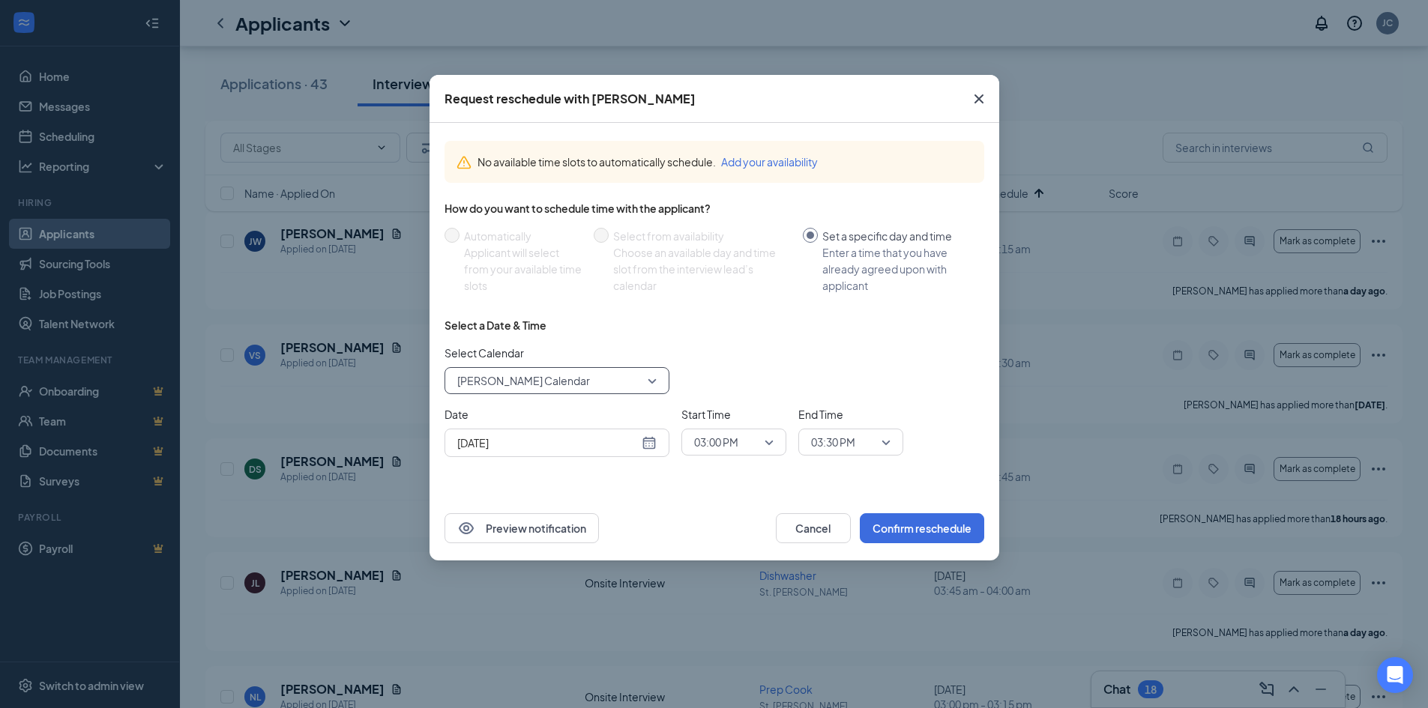
click at [899, 384] on div "Select Calendar 123259 [PERSON_NAME] Calendar 123227 123259 123229 [PERSON_NAME…" at bounding box center [714, 369] width 540 height 49
click at [988, 94] on span "Close" at bounding box center [979, 99] width 40 height 40
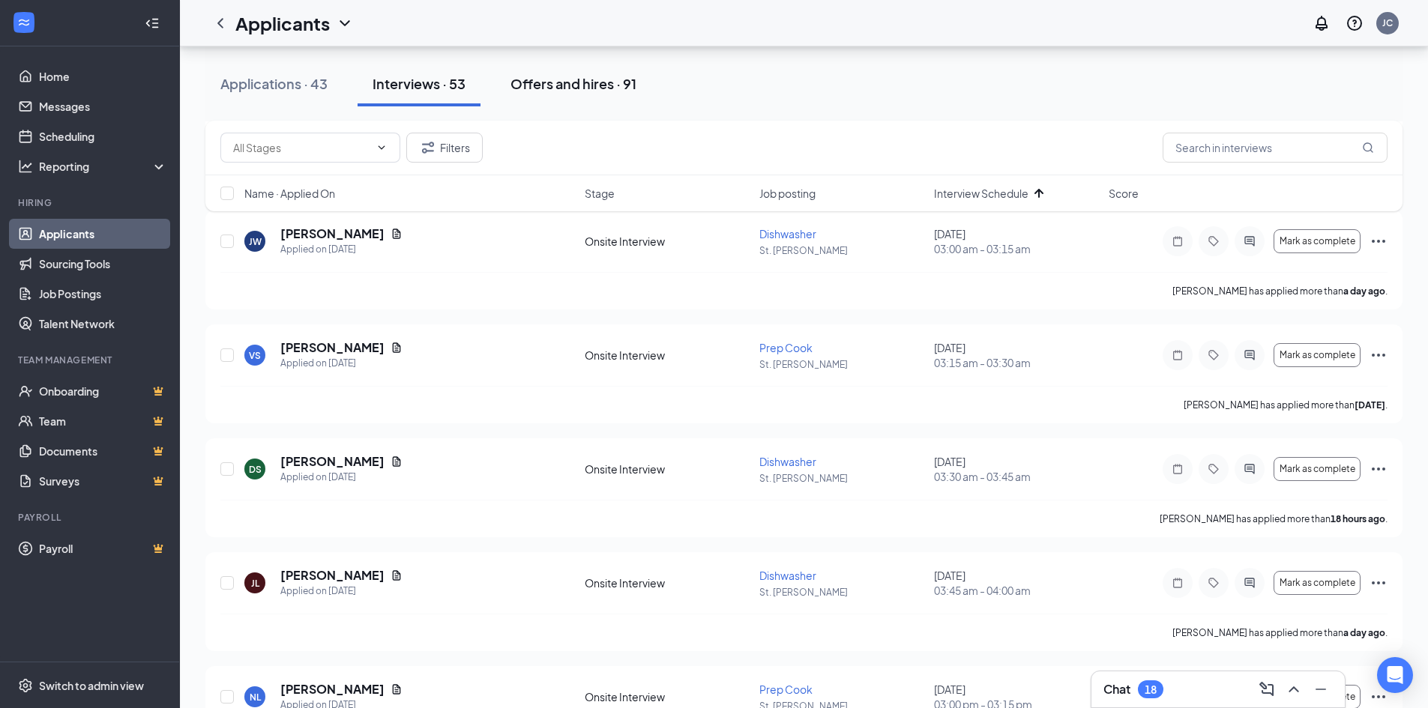
click at [573, 85] on div "Offers and hires · 91" at bounding box center [573, 83] width 126 height 19
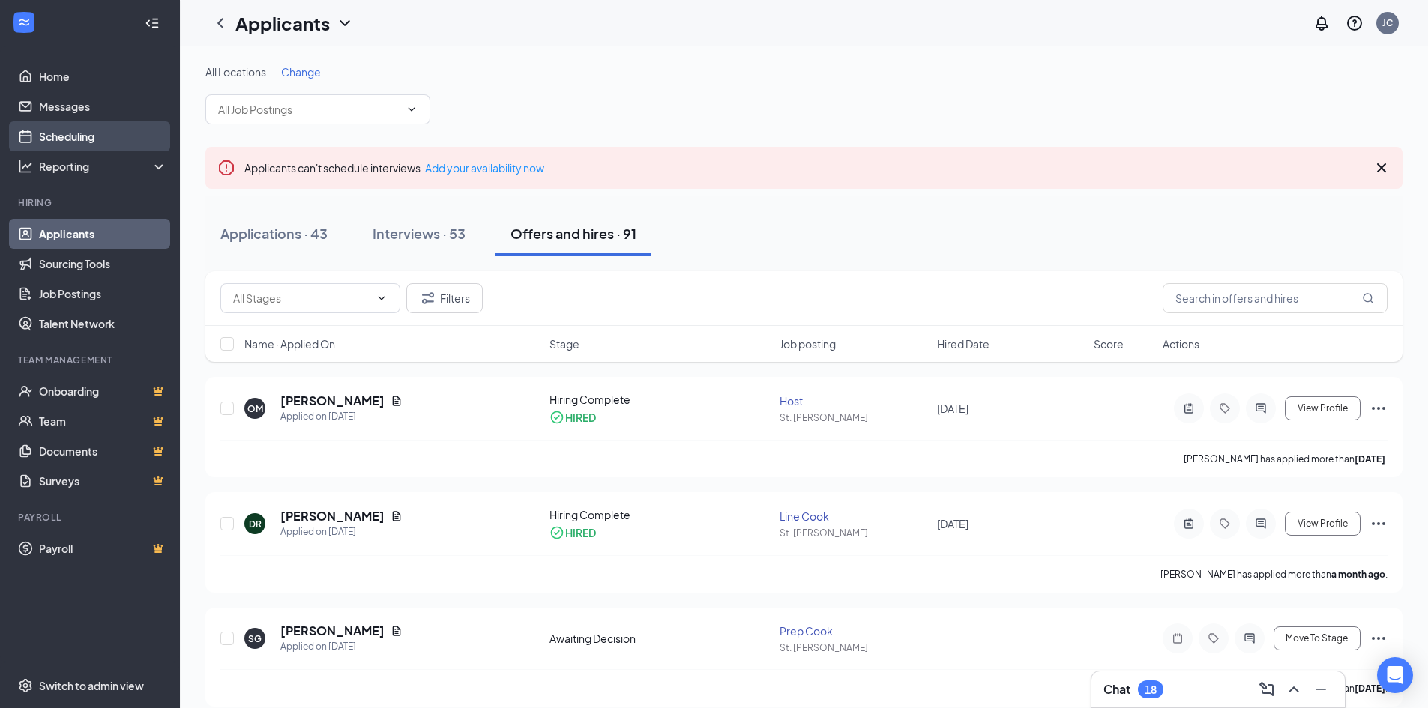
drag, startPoint x: 84, startPoint y: 136, endPoint x: 168, endPoint y: 136, distance: 83.9
click at [84, 136] on link "Scheduling" at bounding box center [103, 136] width 128 height 30
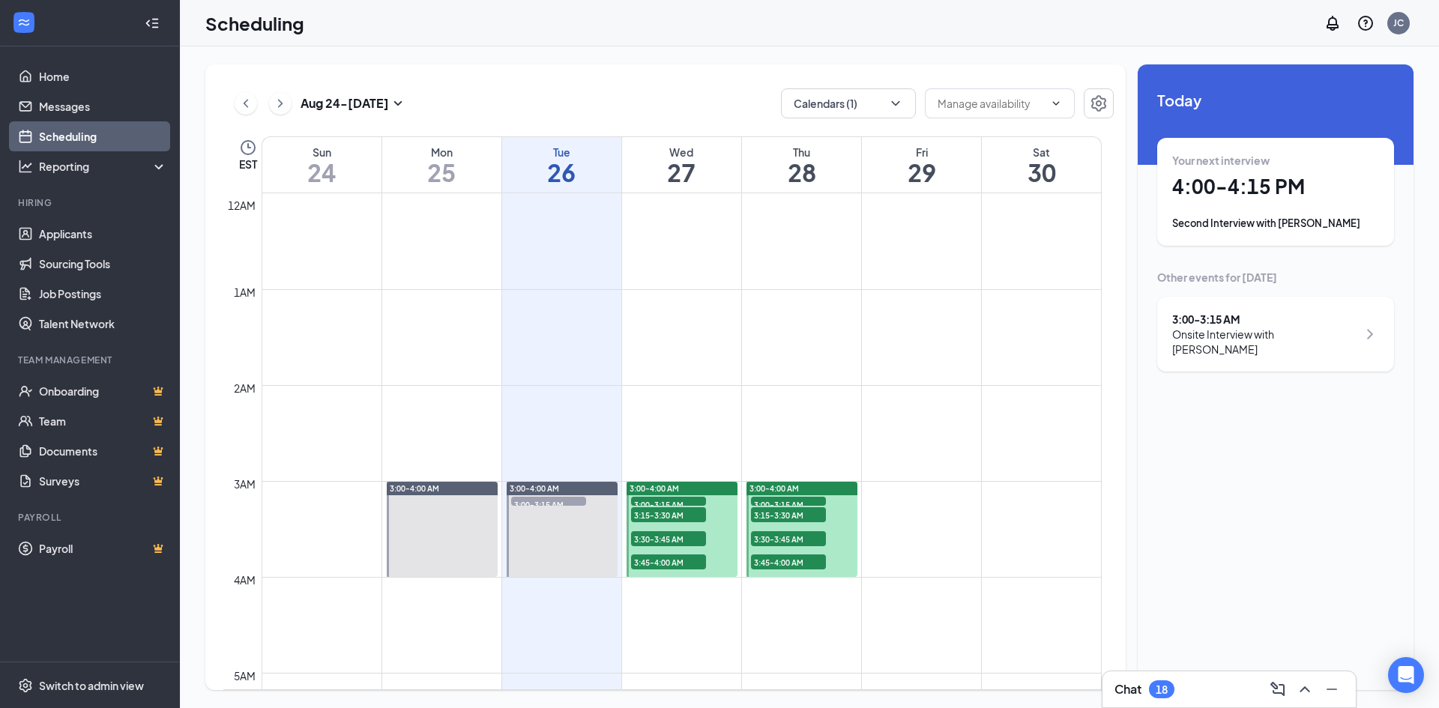
scroll to position [737, 0]
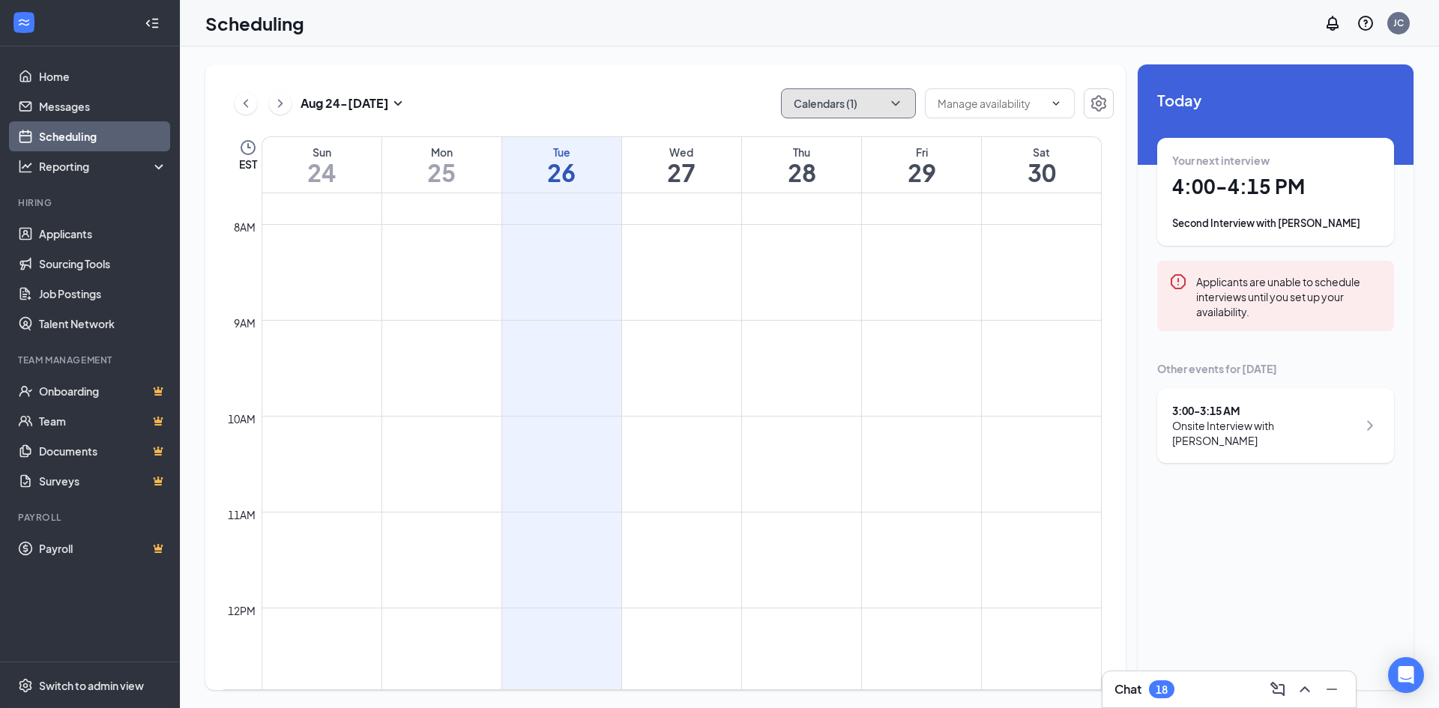
click at [902, 103] on icon "ChevronDown" at bounding box center [895, 103] width 15 height 15
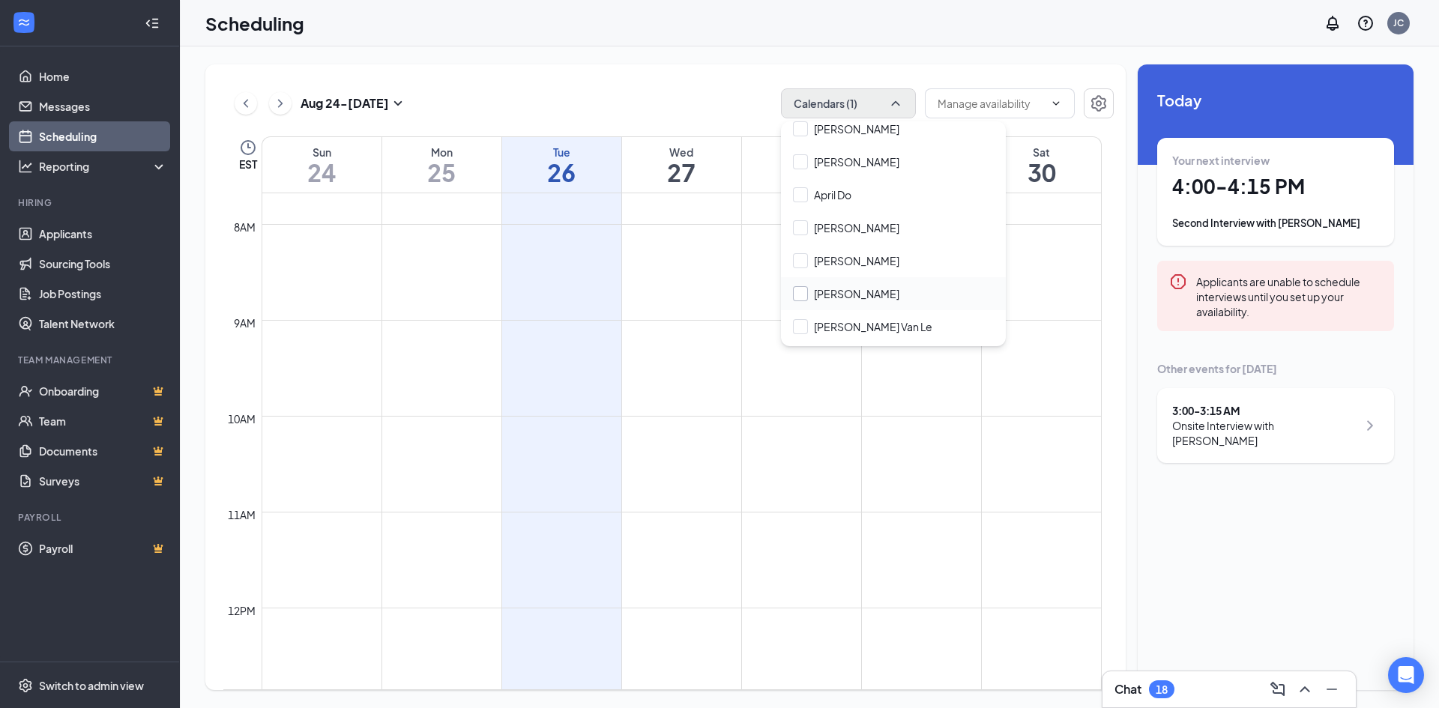
click at [809, 295] on input "[PERSON_NAME]" at bounding box center [846, 293] width 106 height 15
checkbox input "true"
click at [633, 88] on div "[DATE] - [DATE] Calendars (2) EST Sun 24 Mon 25 Tue 26 Wed 27 Thu 28 Fri 29 Sat…" at bounding box center [665, 377] width 920 height 626
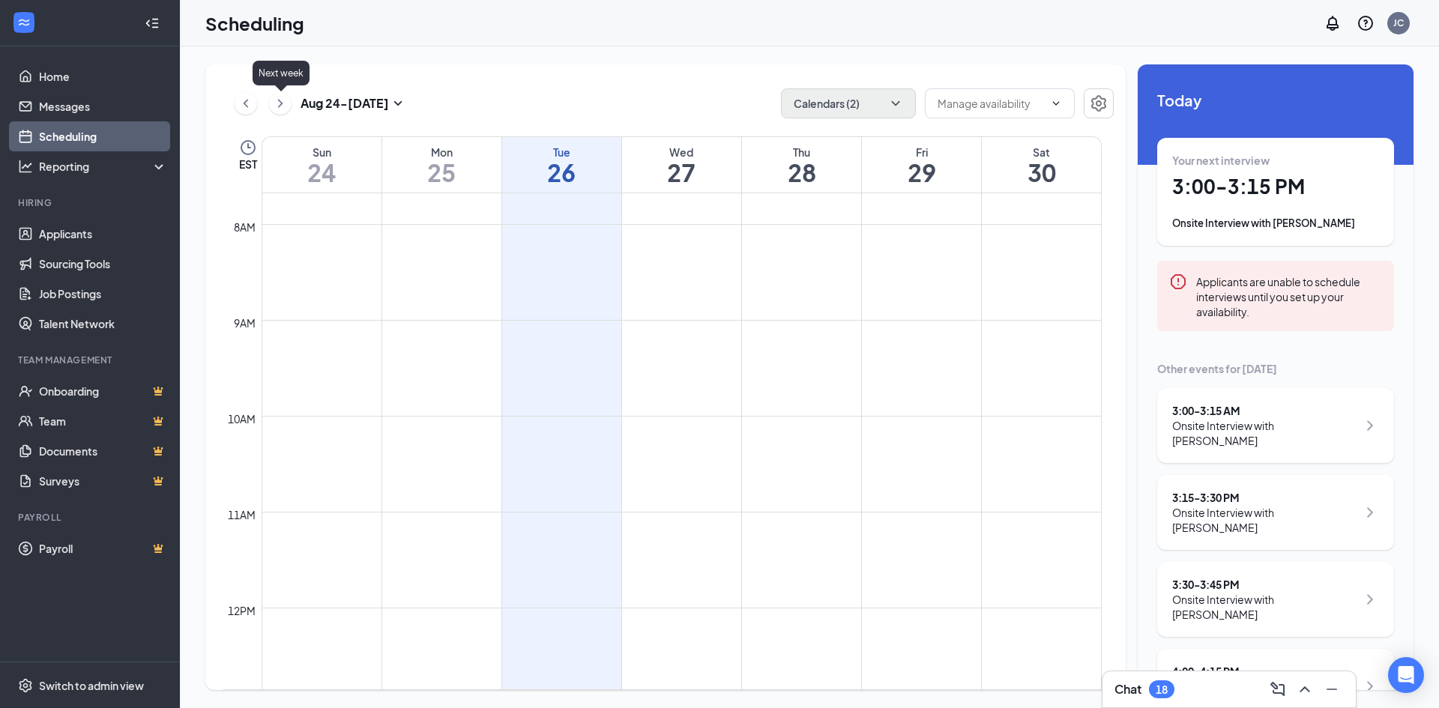
click at [283, 109] on icon "ChevronRight" at bounding box center [280, 103] width 15 height 18
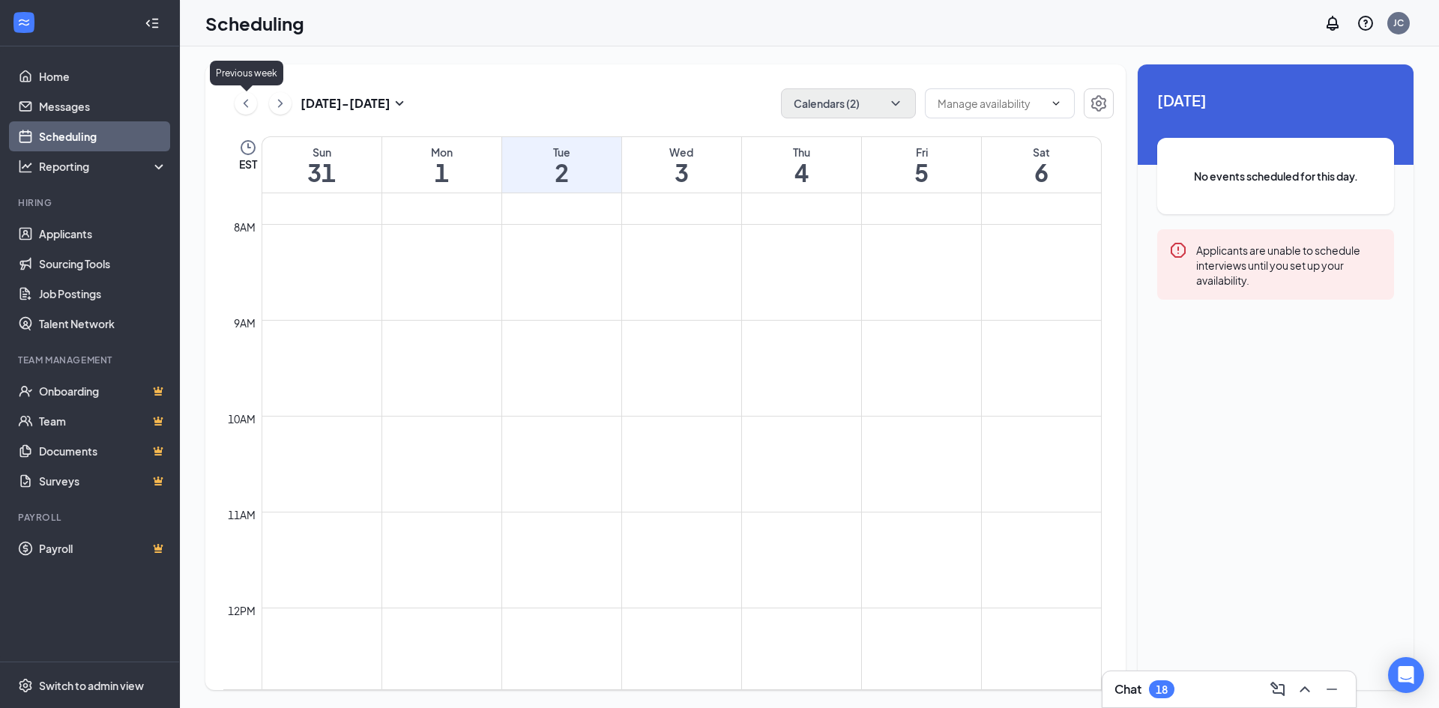
click at [250, 106] on icon "ChevronLeft" at bounding box center [245, 103] width 15 height 18
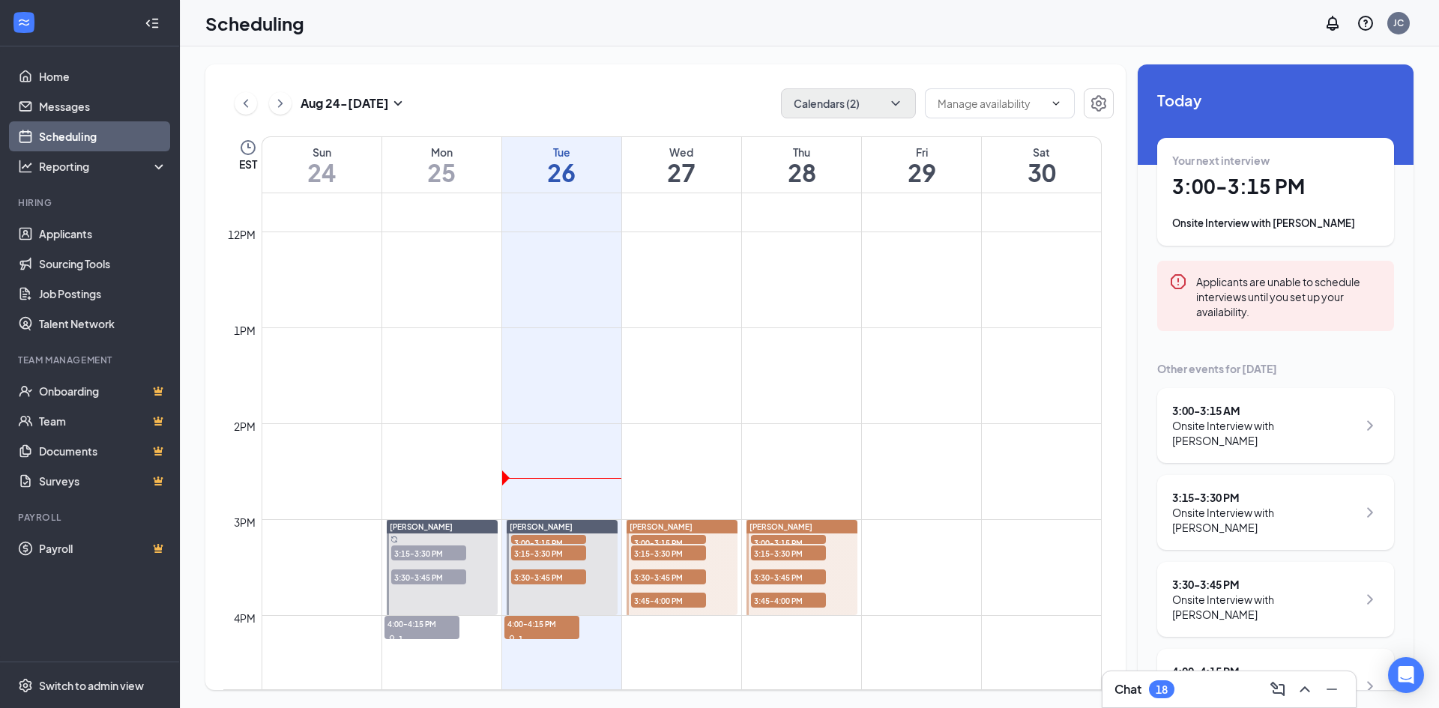
scroll to position [1186, 0]
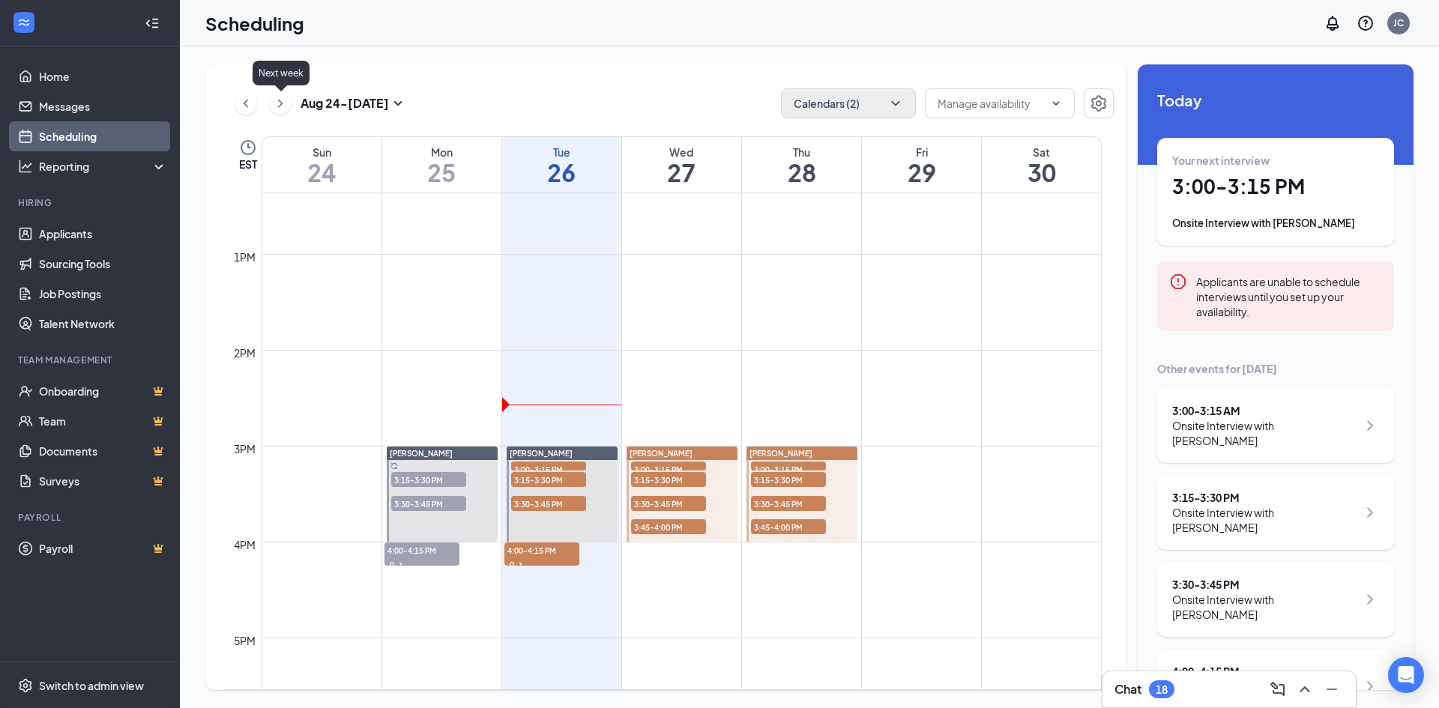
click at [286, 103] on icon "ChevronRight" at bounding box center [280, 103] width 15 height 18
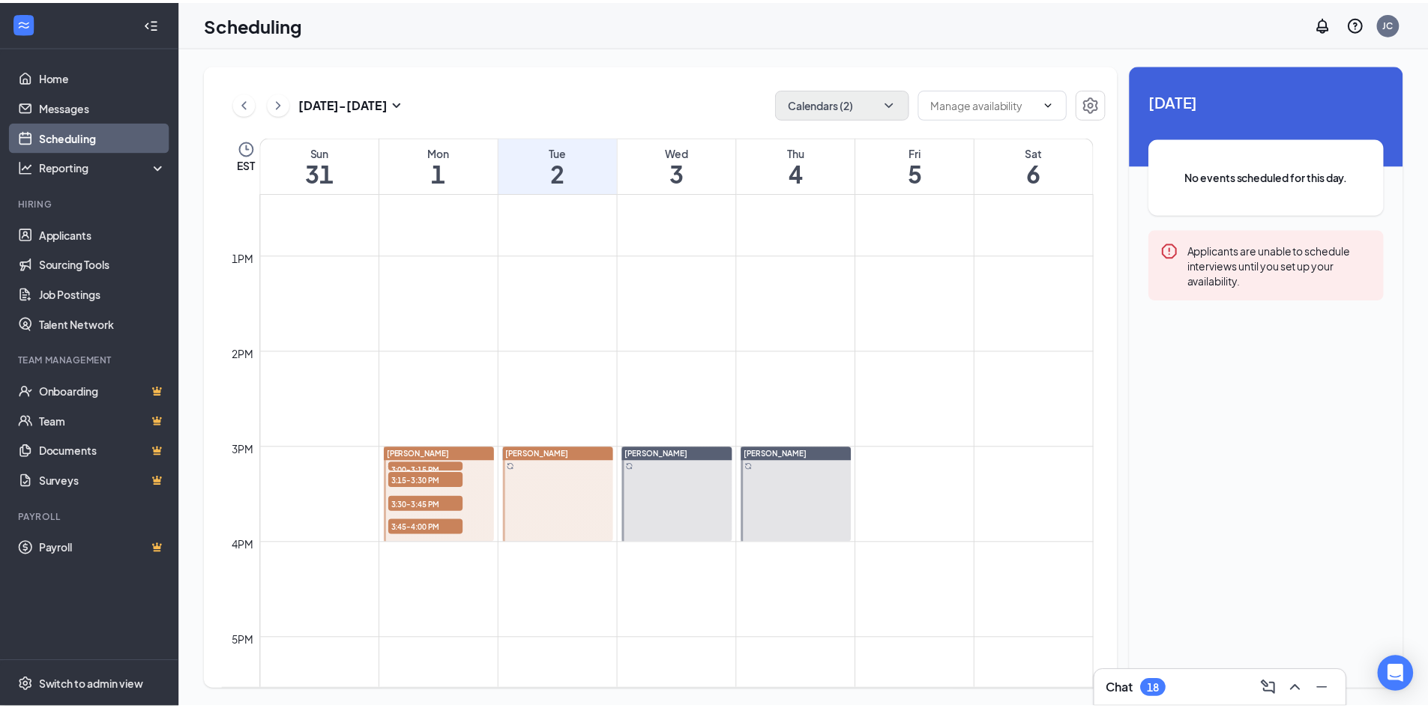
scroll to position [1186, 0]
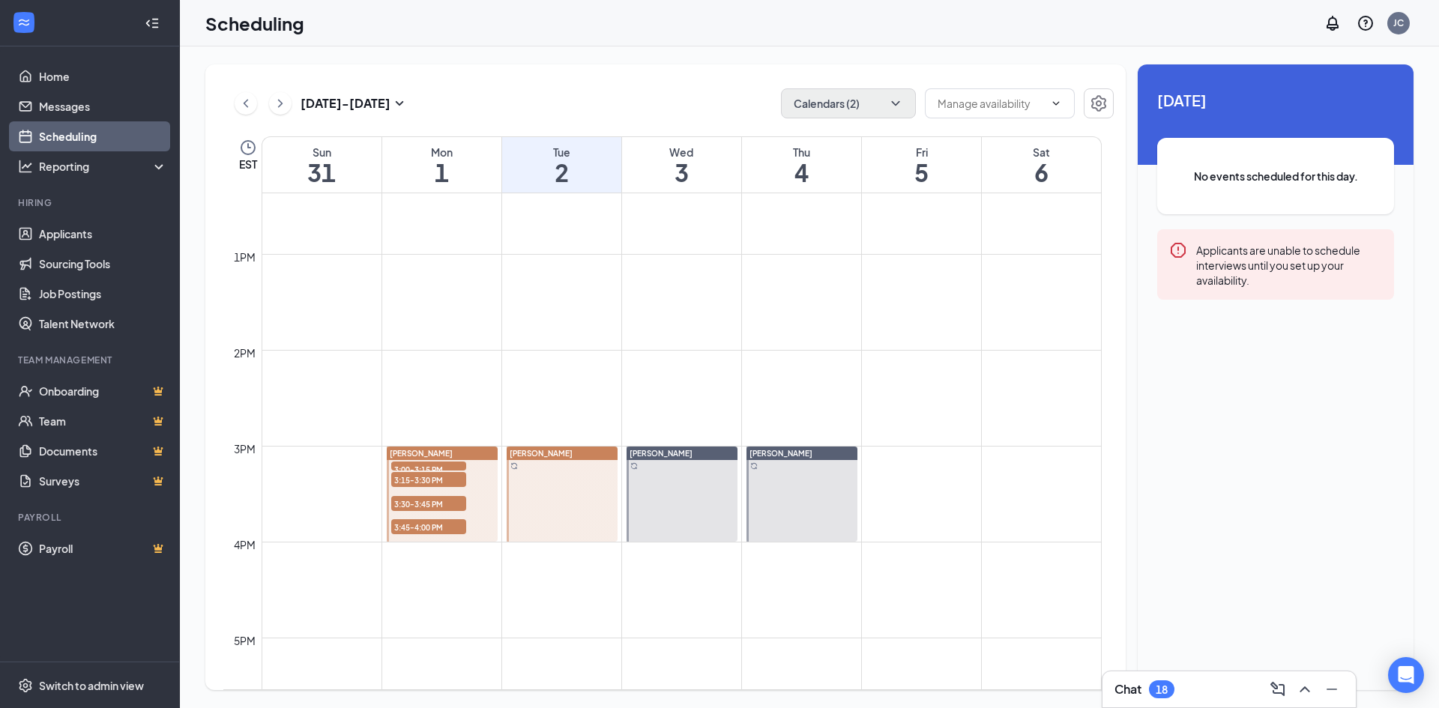
click at [569, 483] on div at bounding box center [562, 494] width 111 height 95
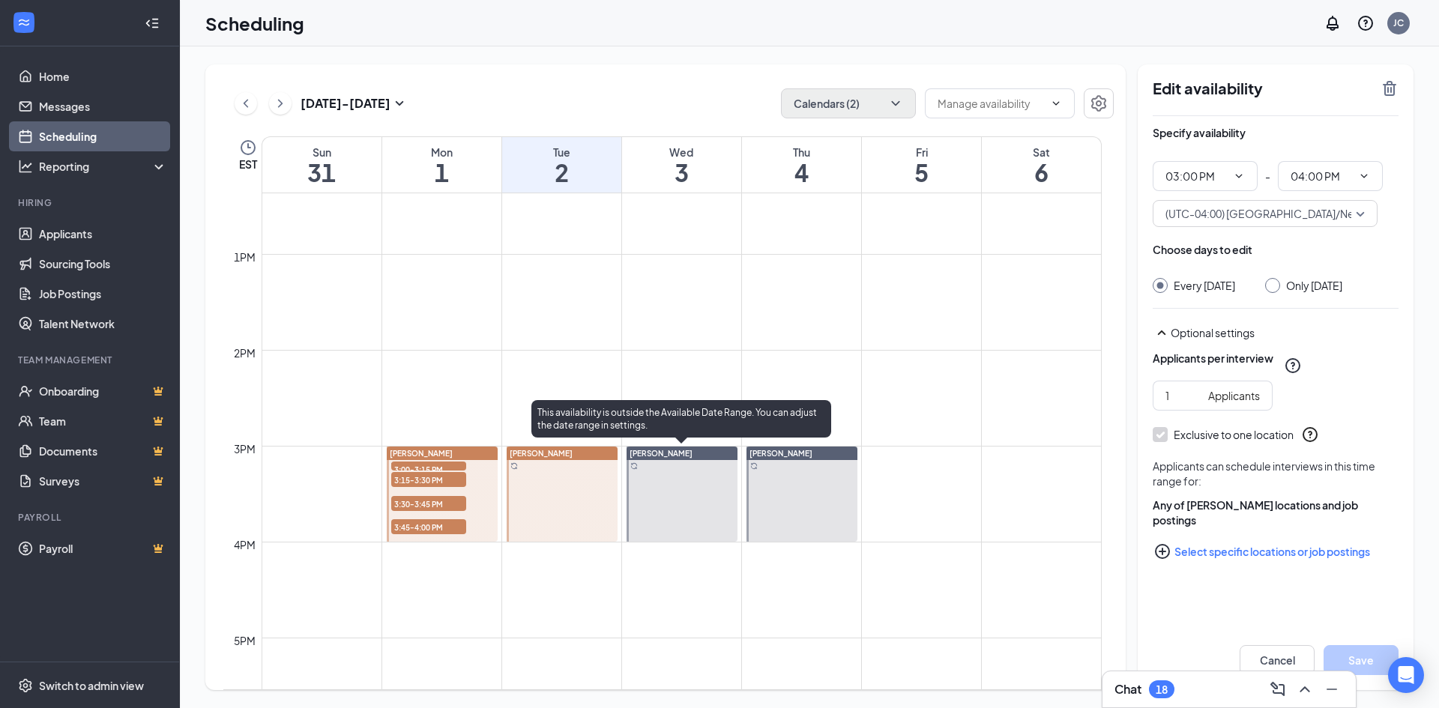
click at [665, 480] on div at bounding box center [682, 494] width 111 height 95
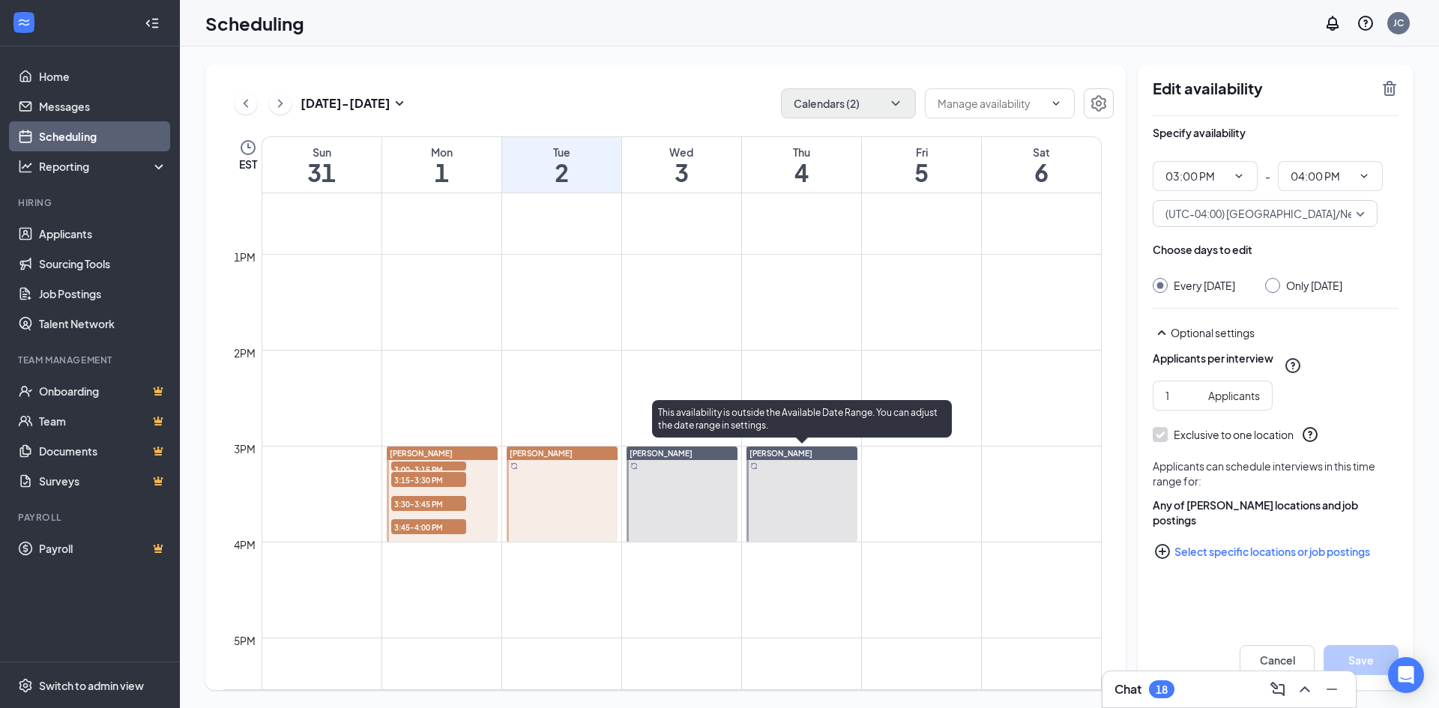
click at [790, 486] on div at bounding box center [801, 494] width 111 height 95
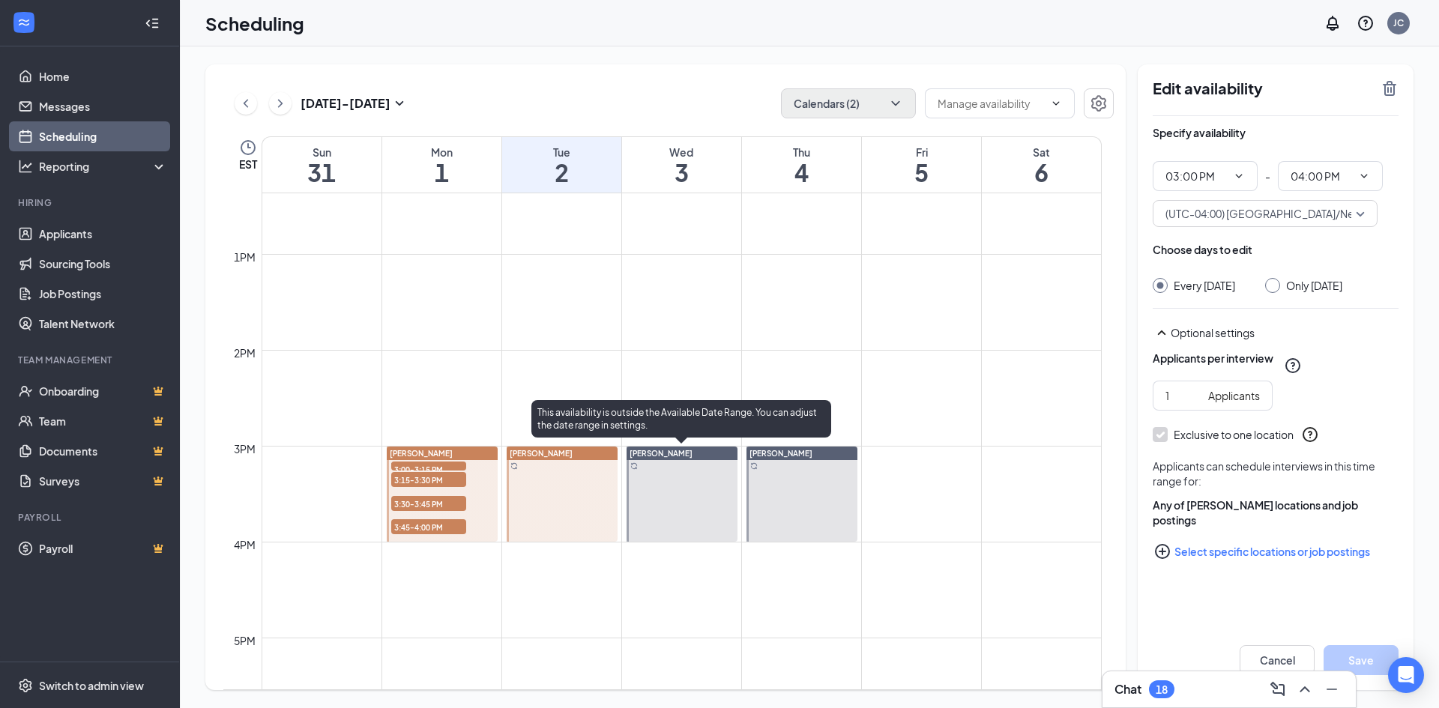
click at [675, 486] on div at bounding box center [682, 494] width 111 height 95
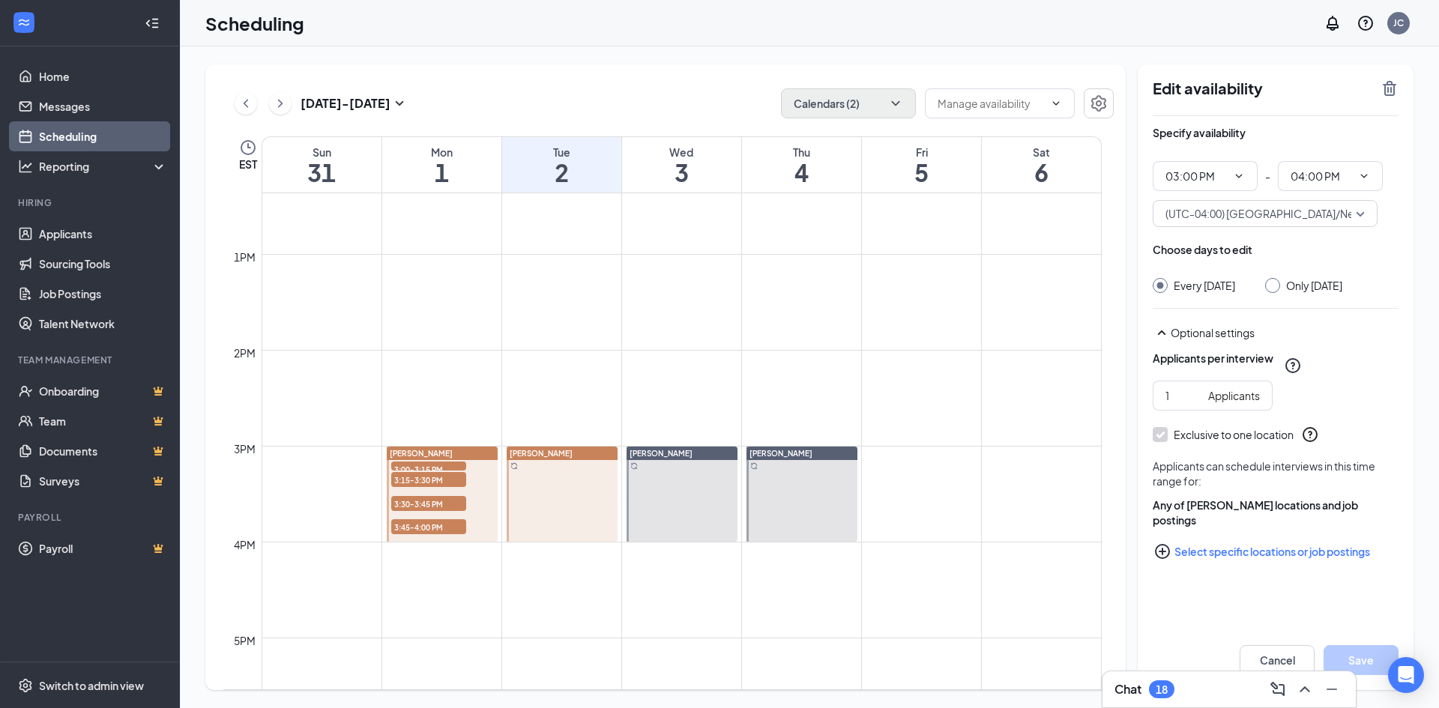
click at [553, 488] on div at bounding box center [562, 494] width 111 height 95
click at [117, 166] on div "Reporting" at bounding box center [103, 166] width 129 height 15
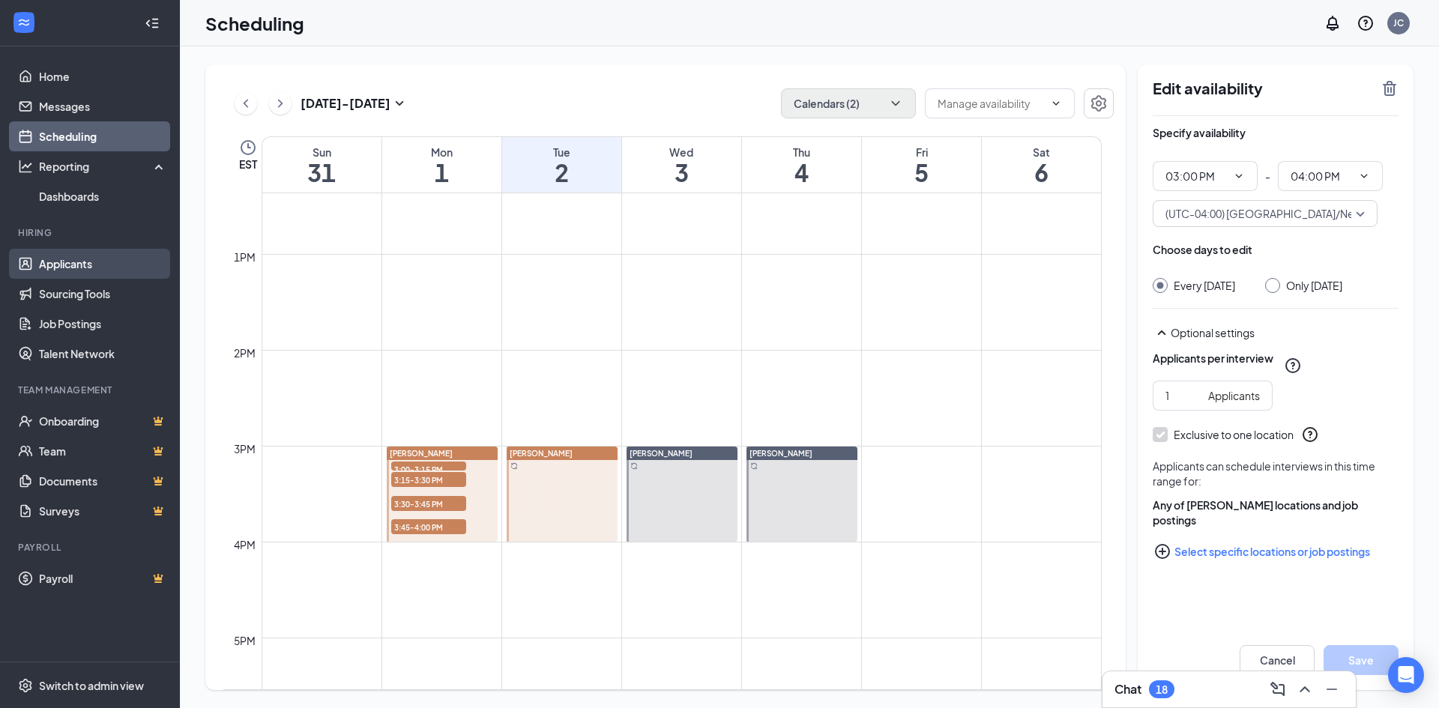
click at [88, 268] on link "Applicants" at bounding box center [103, 264] width 128 height 30
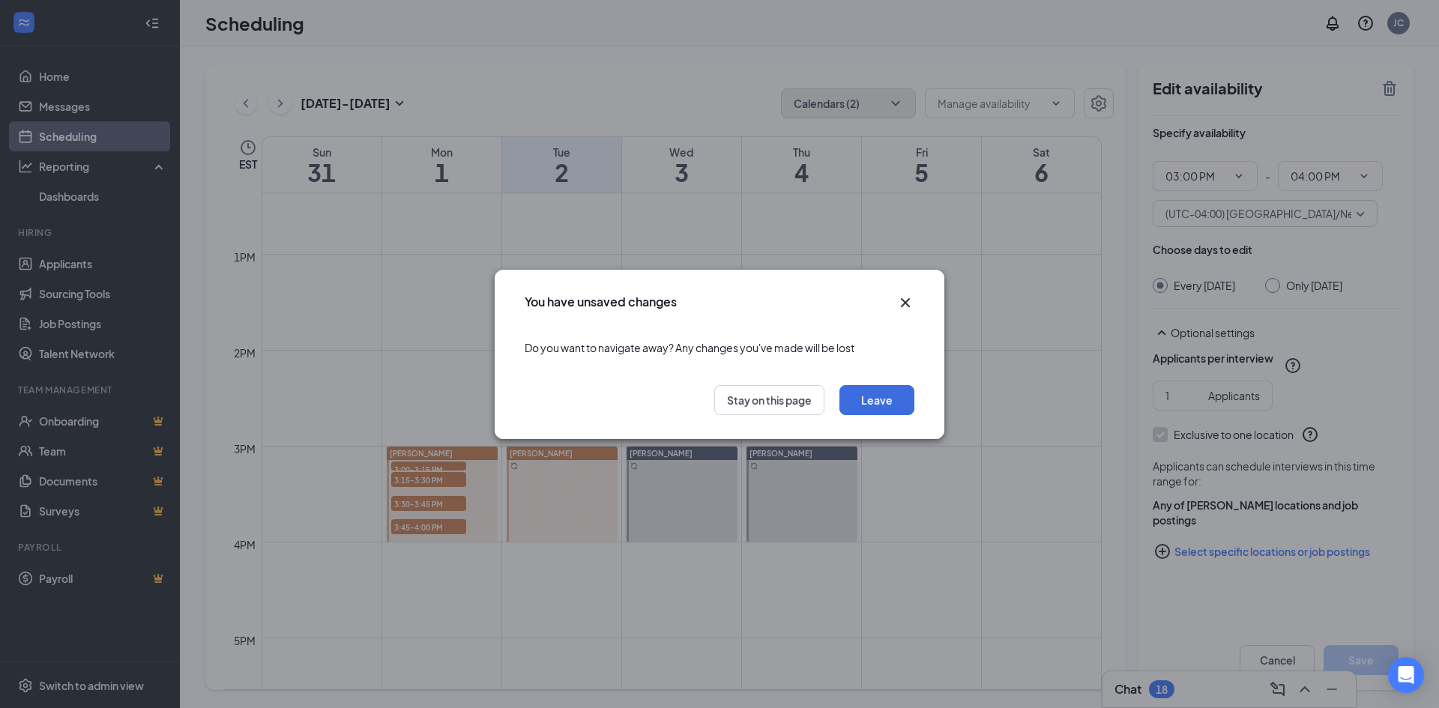
click at [908, 304] on icon "Cross" at bounding box center [905, 302] width 9 height 9
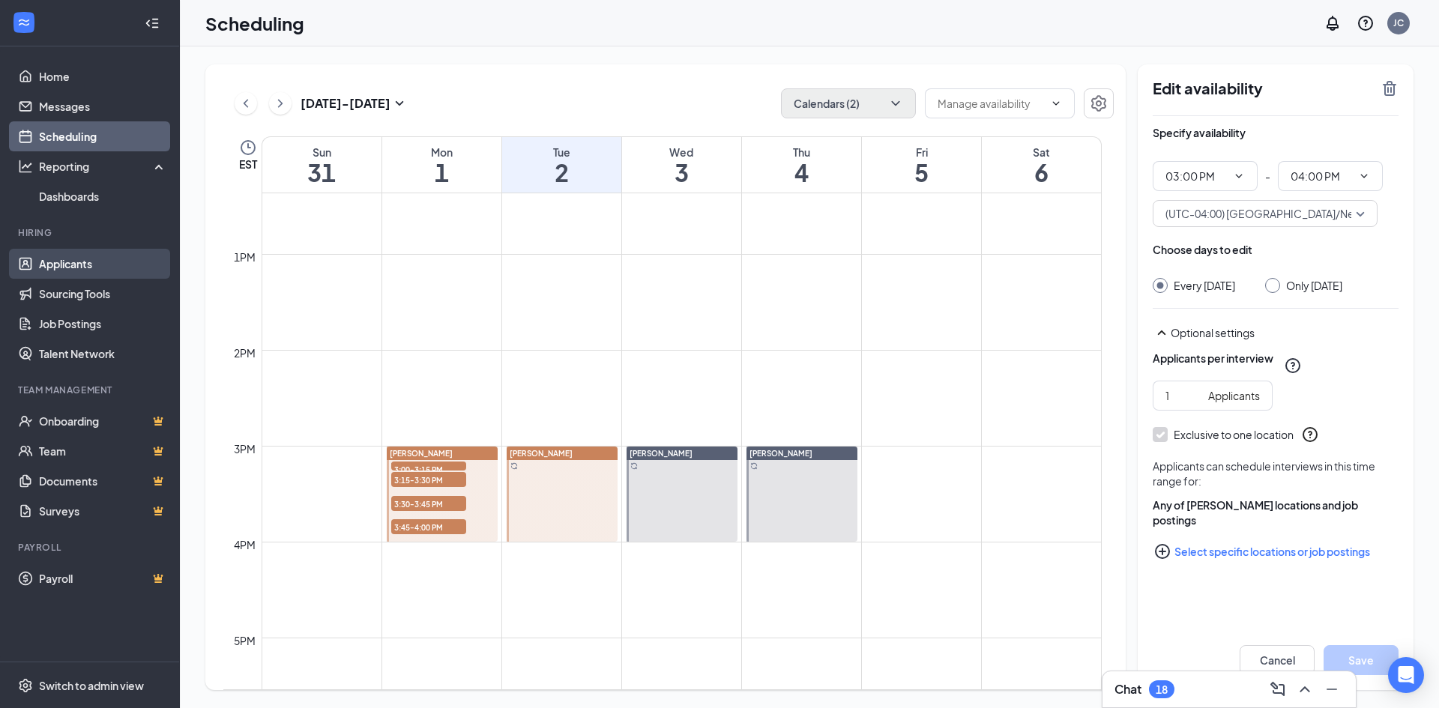
click at [81, 270] on link "Applicants" at bounding box center [103, 264] width 128 height 30
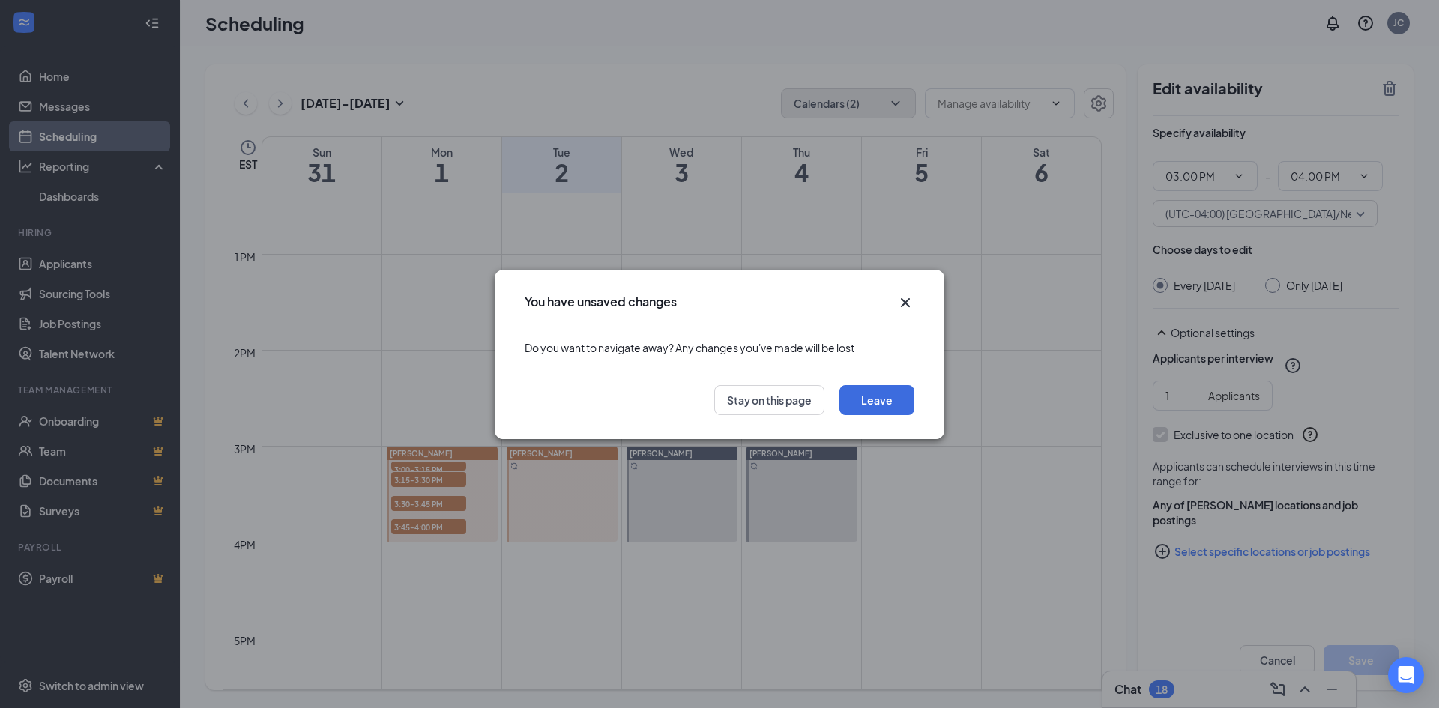
click at [912, 302] on icon "Cross" at bounding box center [905, 303] width 18 height 18
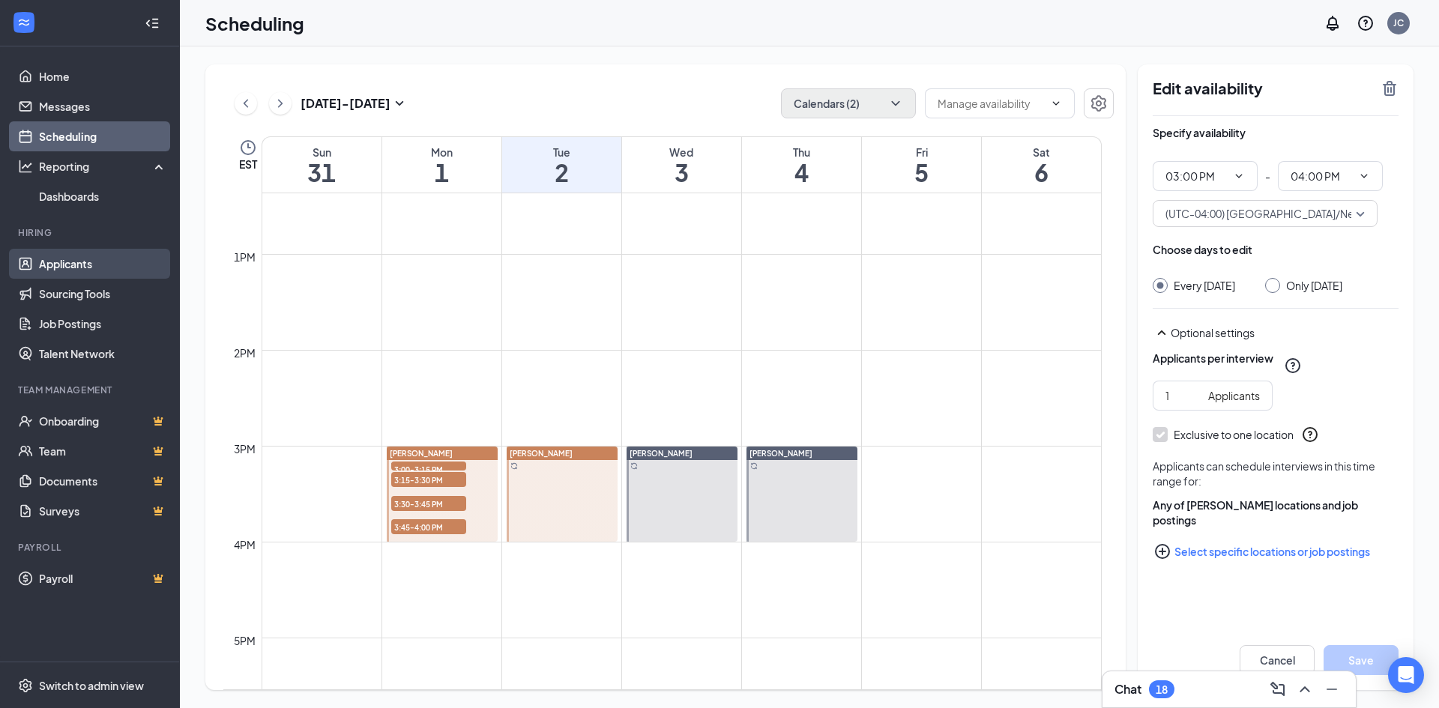
click at [75, 256] on link "Applicants" at bounding box center [103, 264] width 128 height 30
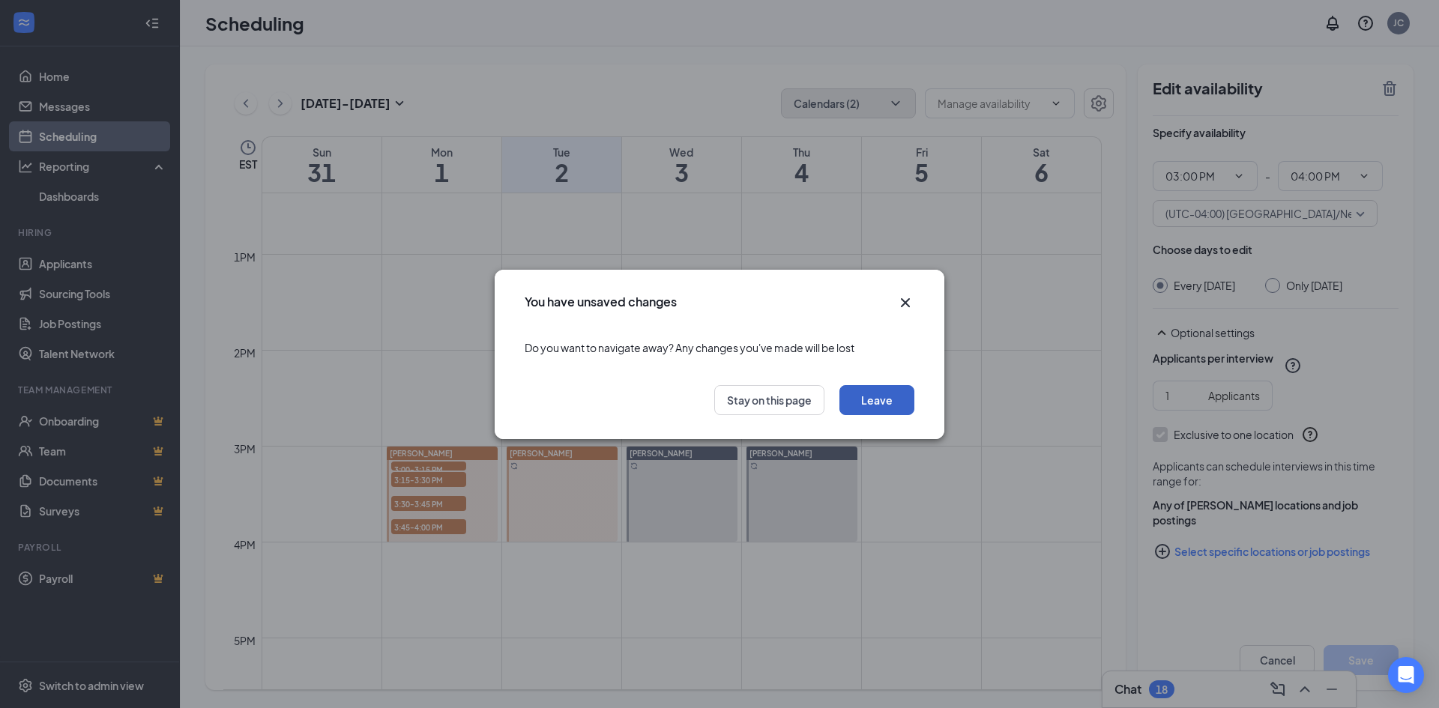
click at [889, 406] on button "Leave" at bounding box center [876, 400] width 75 height 30
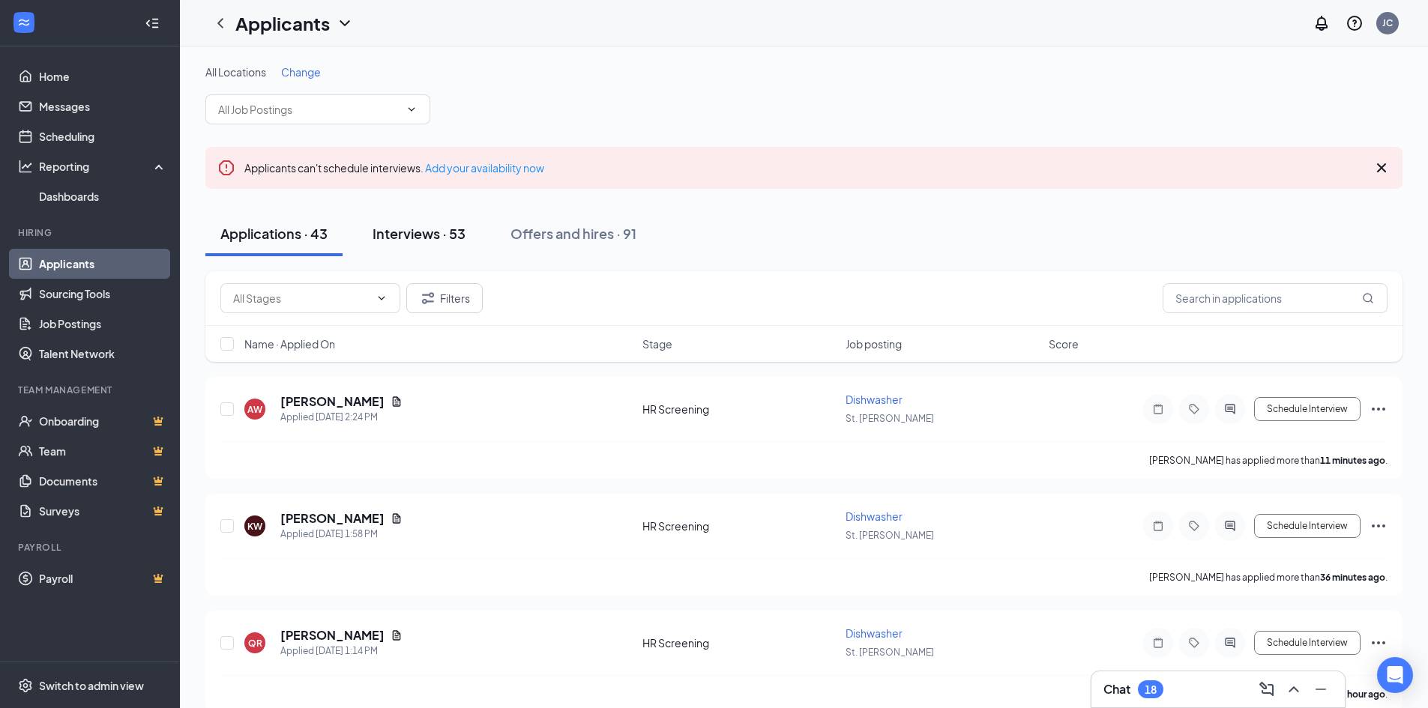
click at [440, 238] on div "Interviews · 53" at bounding box center [418, 233] width 93 height 19
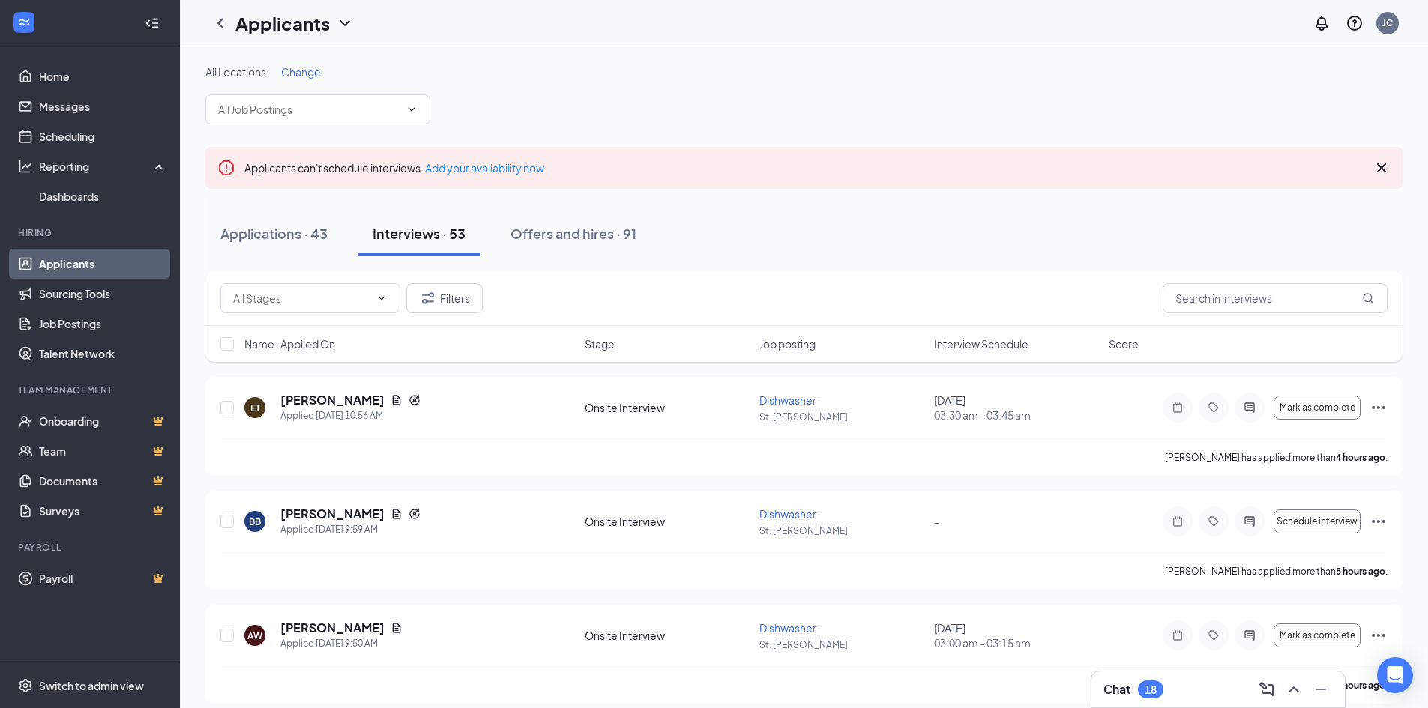
click at [306, 73] on span "Change" at bounding box center [301, 71] width 40 height 13
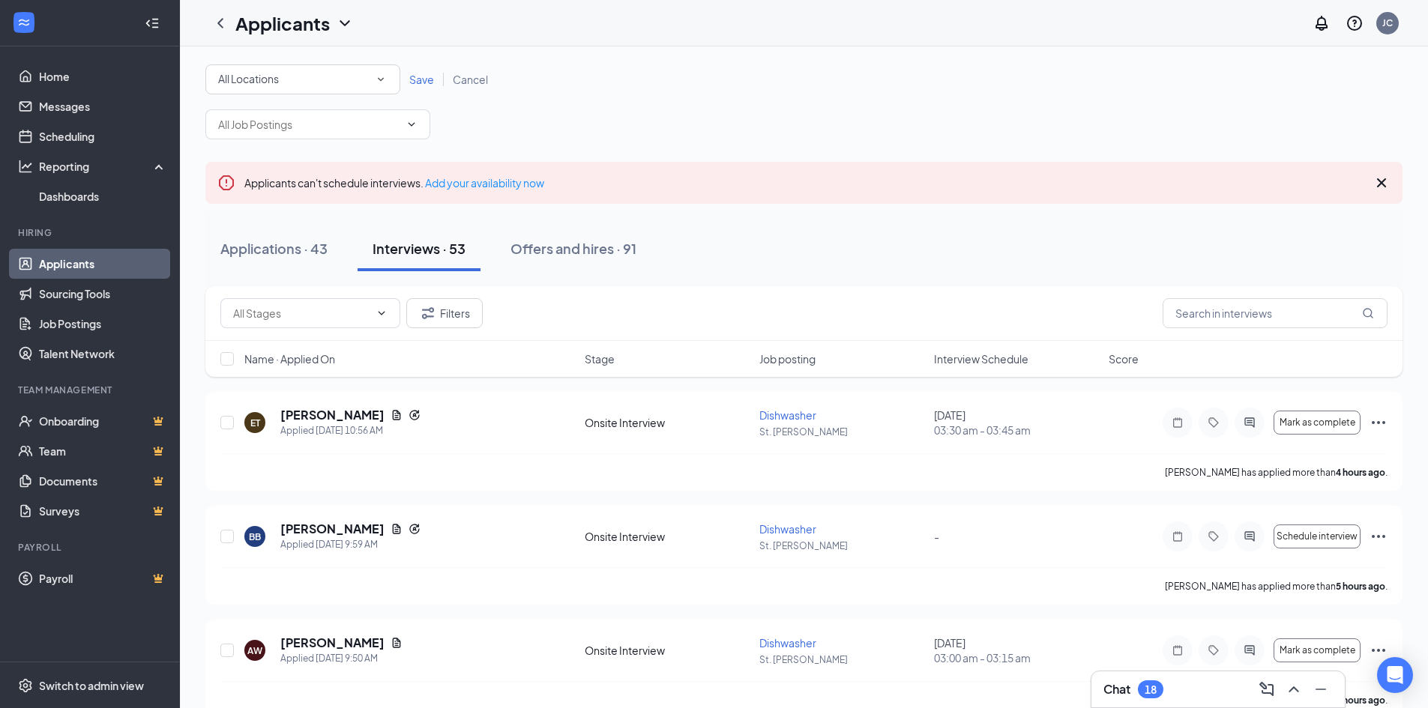
click at [381, 85] on icon "SmallChevronDown" at bounding box center [380, 79] width 13 height 13
click at [344, 196] on div "St. [PERSON_NAME]" at bounding box center [302, 193] width 171 height 18
click at [423, 78] on span "Save" at bounding box center [421, 79] width 25 height 13
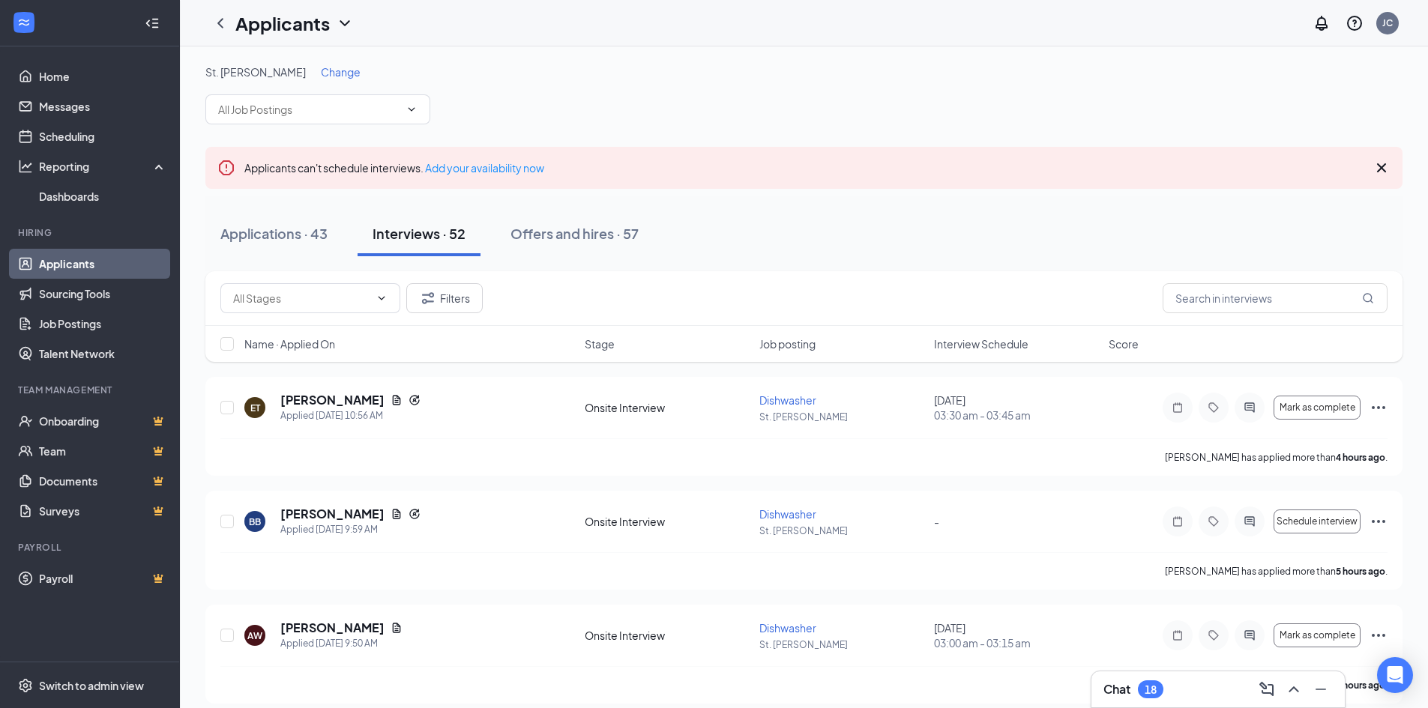
click at [973, 345] on span "Interview Schedule" at bounding box center [981, 343] width 94 height 15
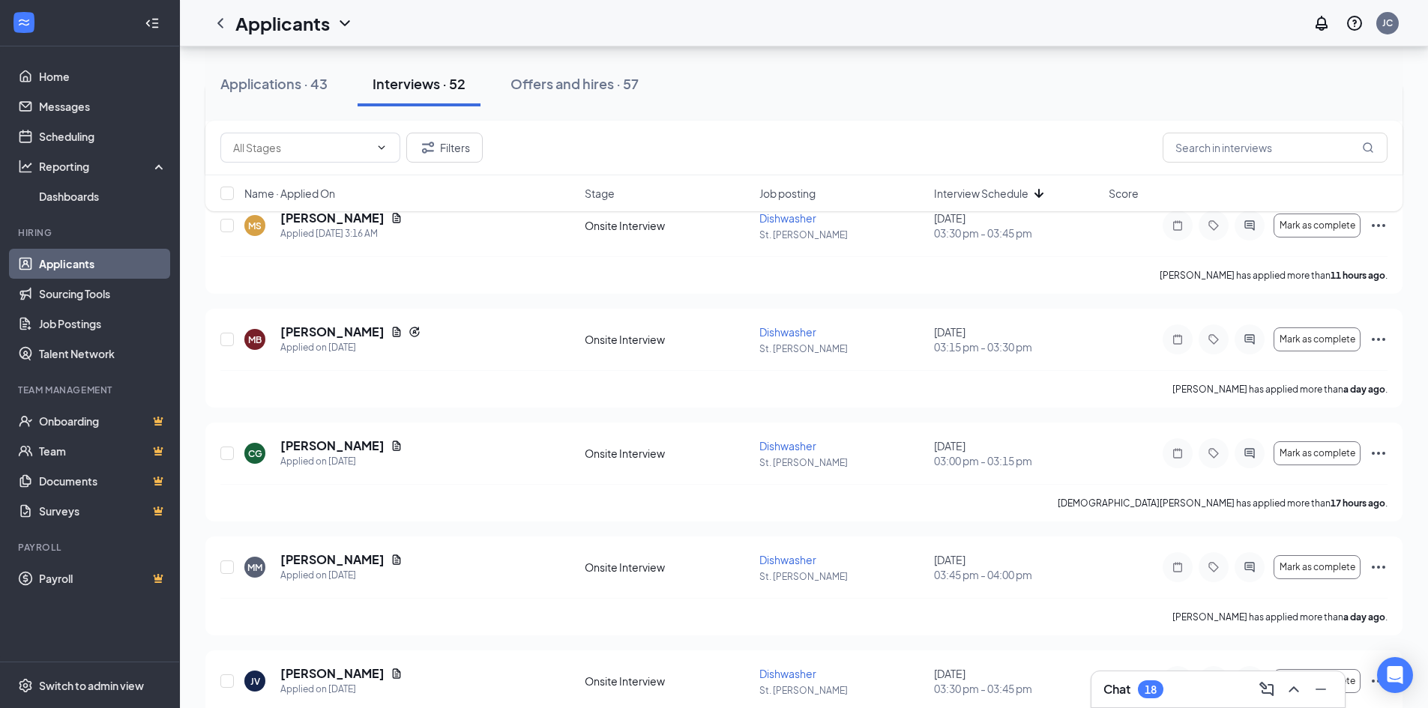
scroll to position [300, 0]
